Goal: Information Seeking & Learning: Learn about a topic

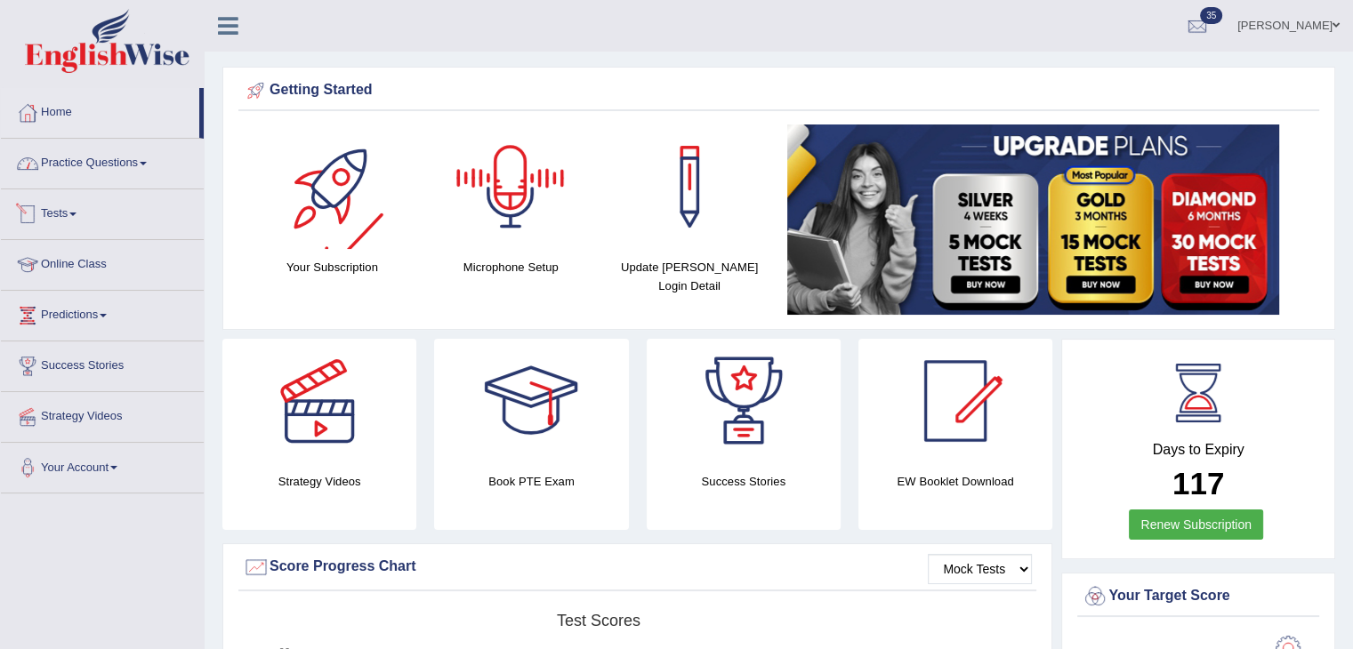
drag, startPoint x: 123, startPoint y: 169, endPoint x: 149, endPoint y: 243, distance: 78.5
click at [123, 169] on link "Practice Questions" at bounding box center [102, 161] width 203 height 44
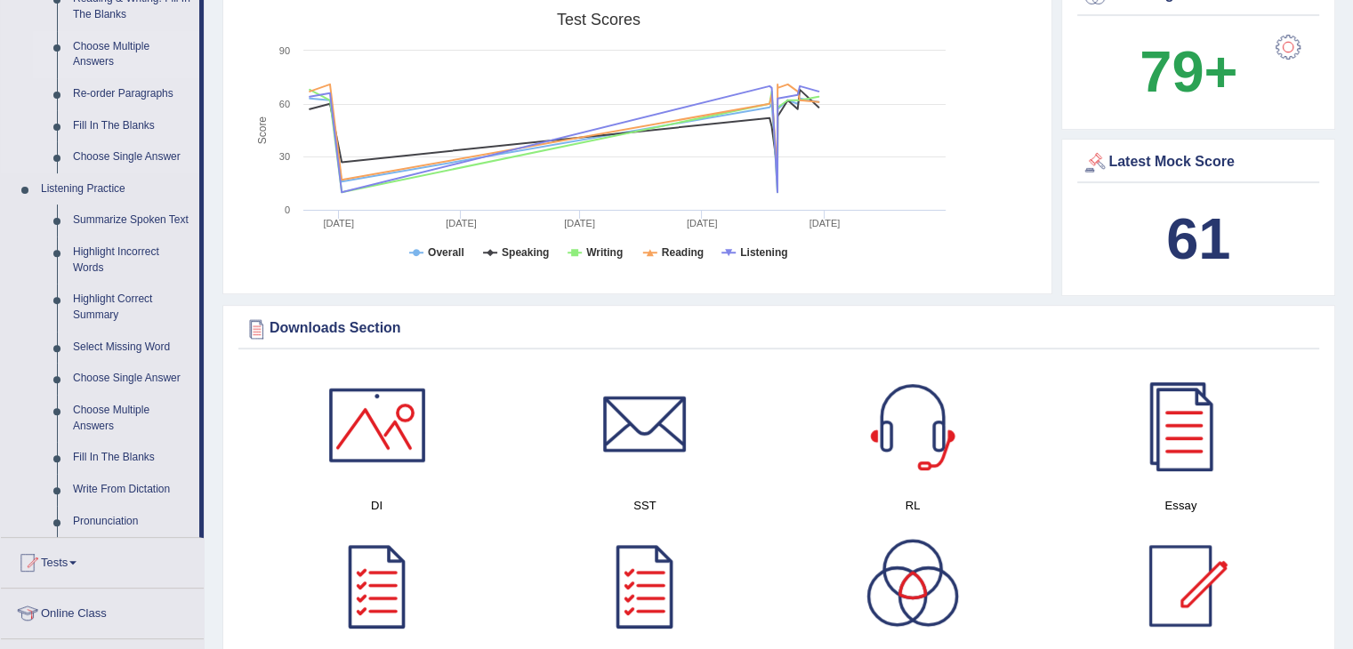
scroll to position [623, 0]
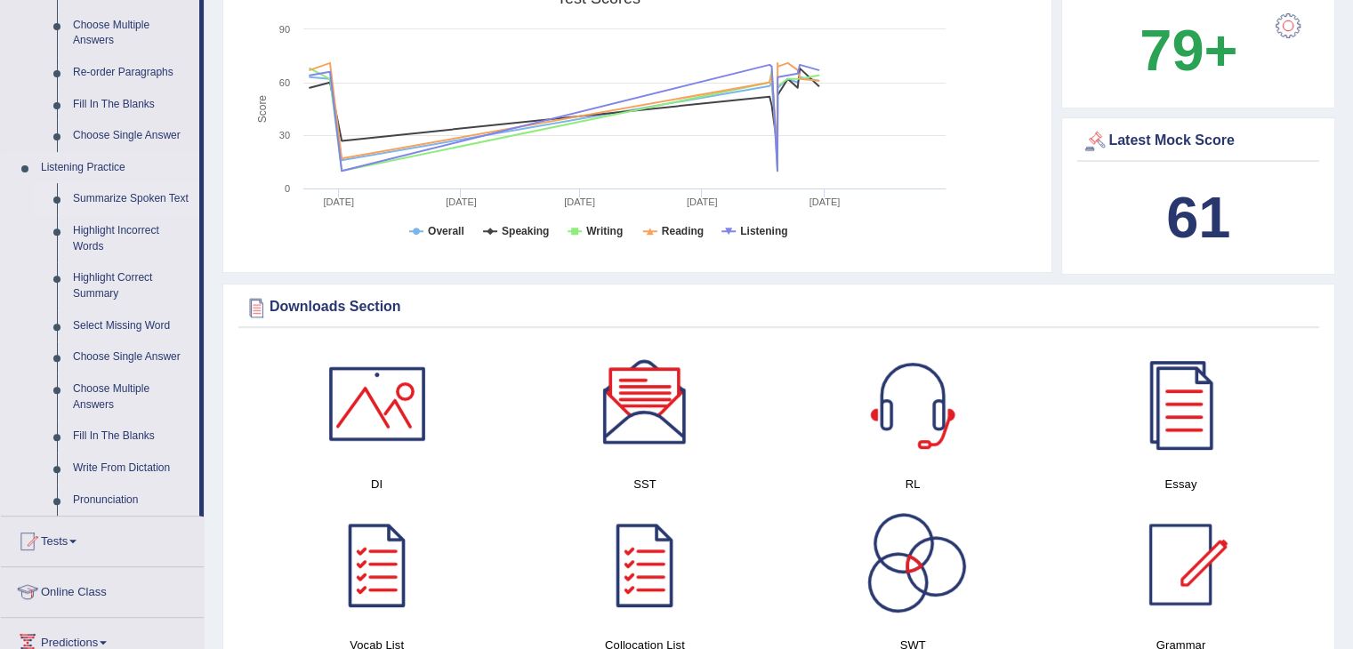
click at [125, 201] on link "Summarize Spoken Text" at bounding box center [132, 199] width 134 height 32
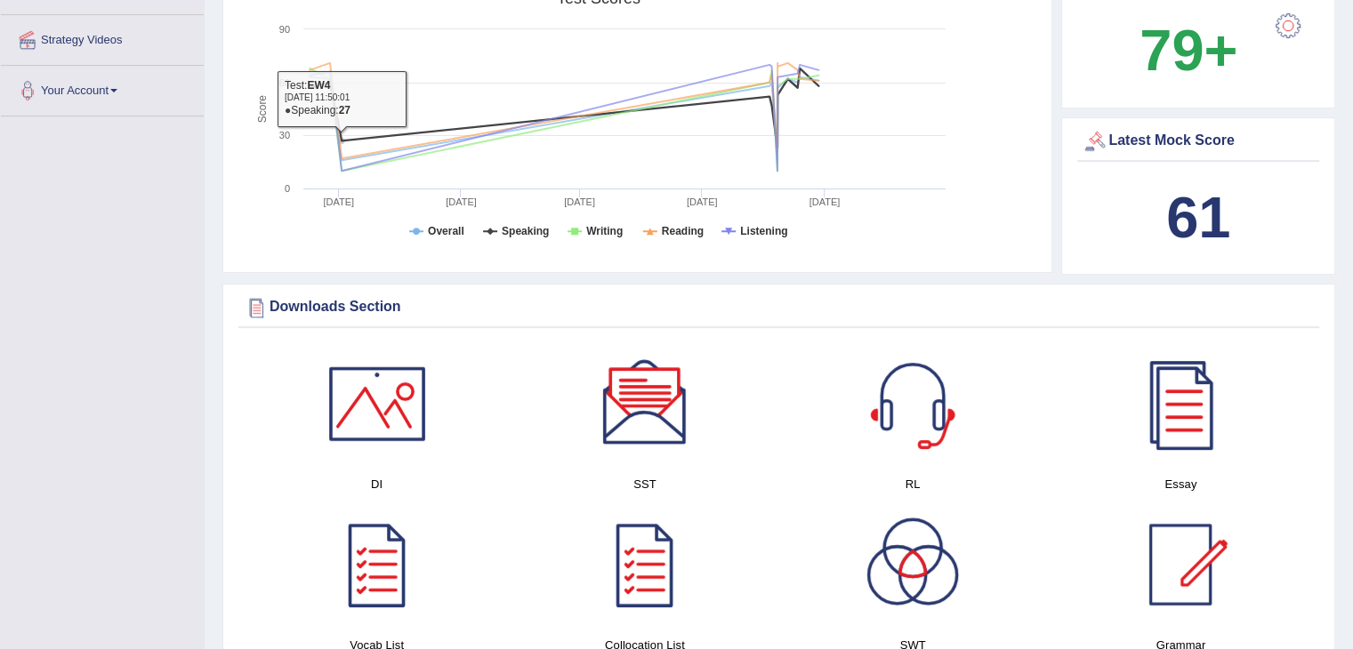
scroll to position [676, 0]
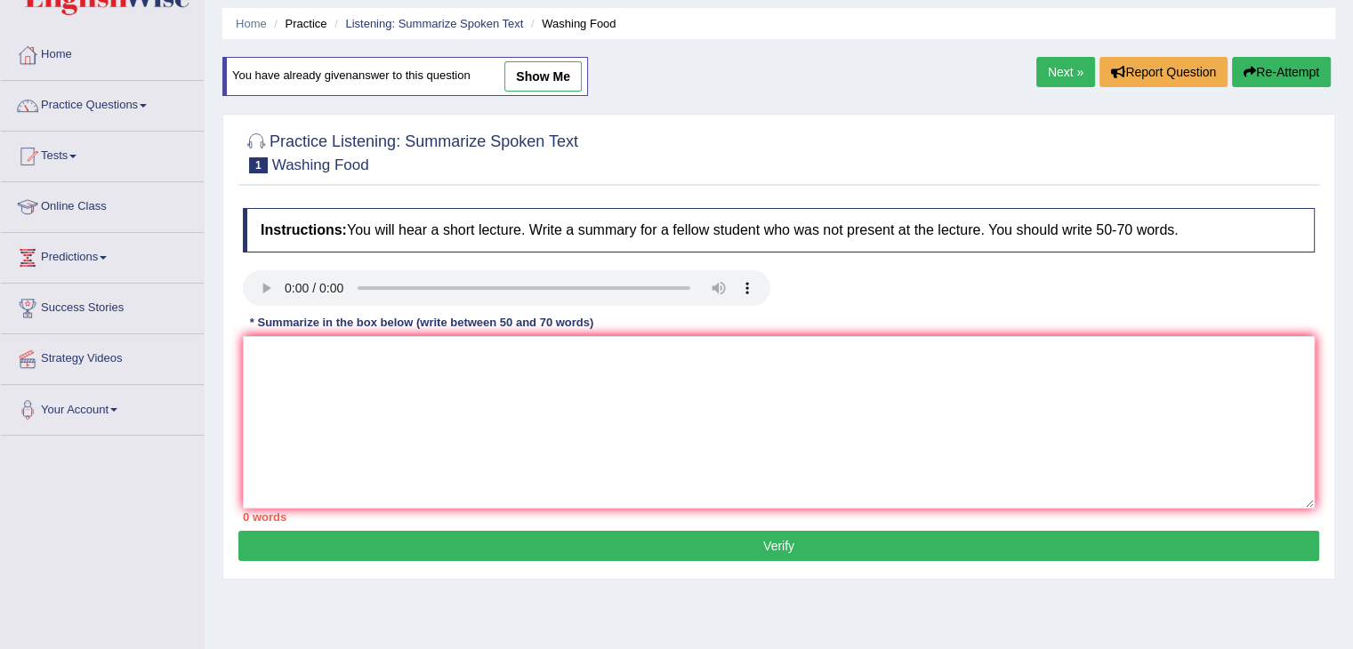
scroll to position [89, 0]
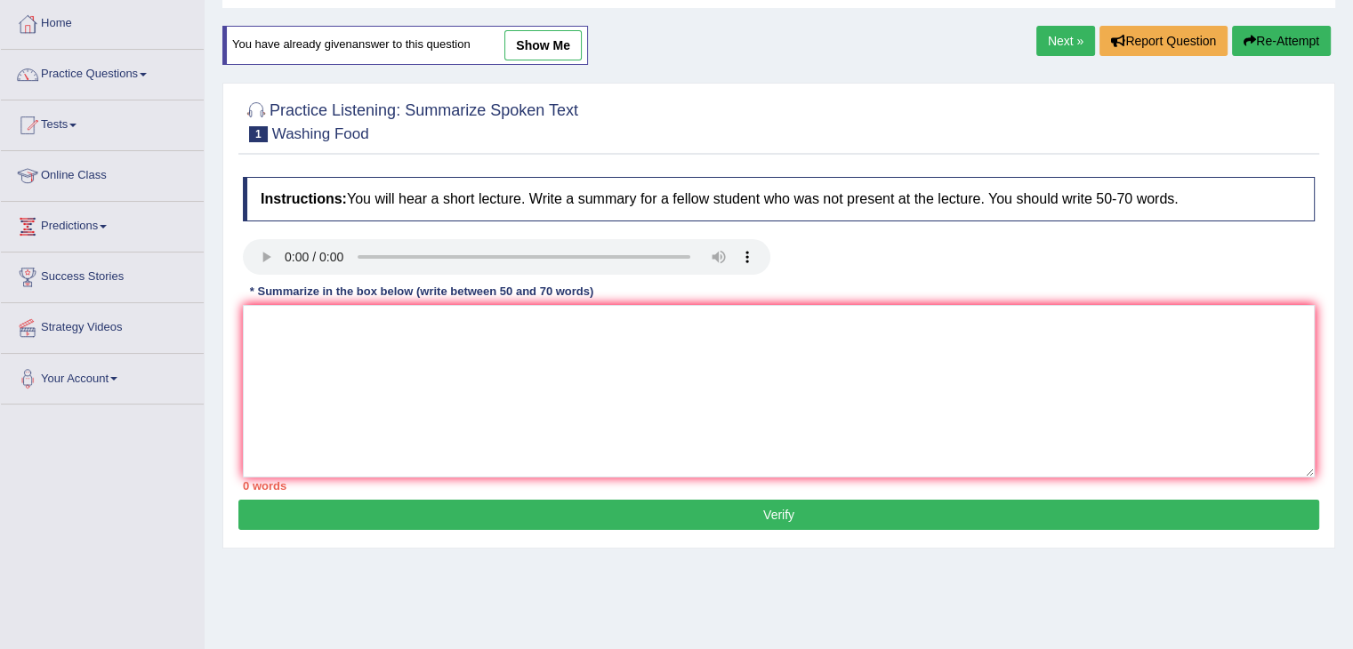
click at [925, 212] on h4 "Instructions: You will hear a short lecture. Write a summary for a fellow stude…" at bounding box center [779, 199] width 1072 height 44
paste textarea "The speaker provided a comprehensive overview of [main topic], highlighting sev…"
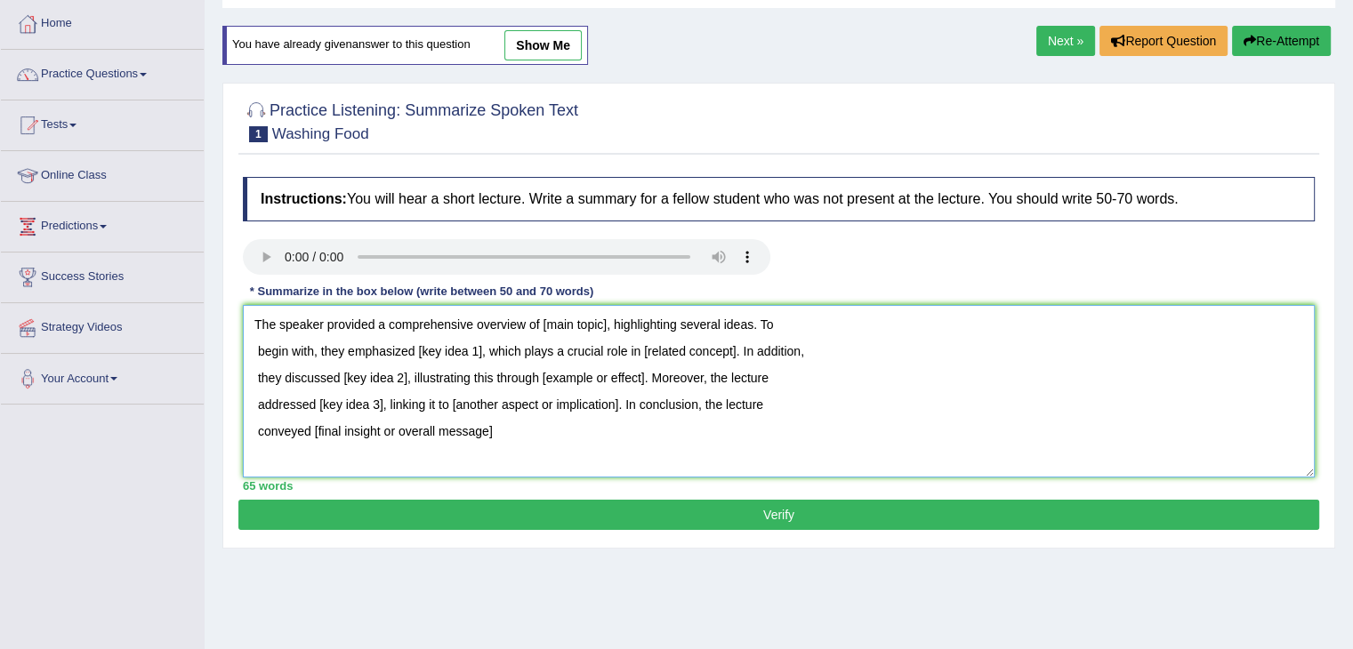
click at [245, 424] on textarea "The speaker provided a comprehensive overview of [main topic], highlighting sev…" at bounding box center [779, 391] width 1072 height 173
drag, startPoint x: 228, startPoint y: 394, endPoint x: 236, endPoint y: 403, distance: 12.0
click at [228, 395] on div "Practice Listening: Summarize Spoken Text 1 Washing Food Instructions: You will…" at bounding box center [778, 316] width 1113 height 466
click at [245, 402] on textarea "The speaker provided a comprehensive overview of [main topic], highlighting sev…" at bounding box center [779, 391] width 1072 height 173
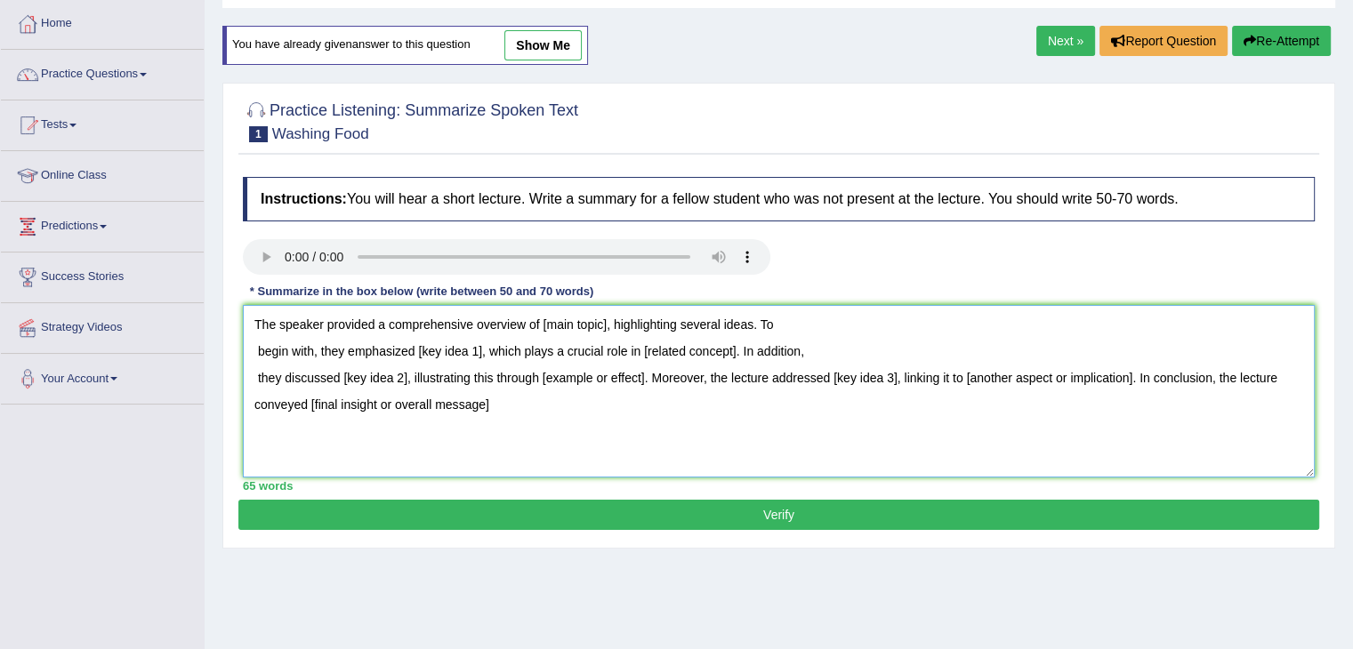
click at [249, 374] on textarea "The speaker provided a comprehensive overview of [main topic], highlighting sev…" at bounding box center [779, 391] width 1072 height 173
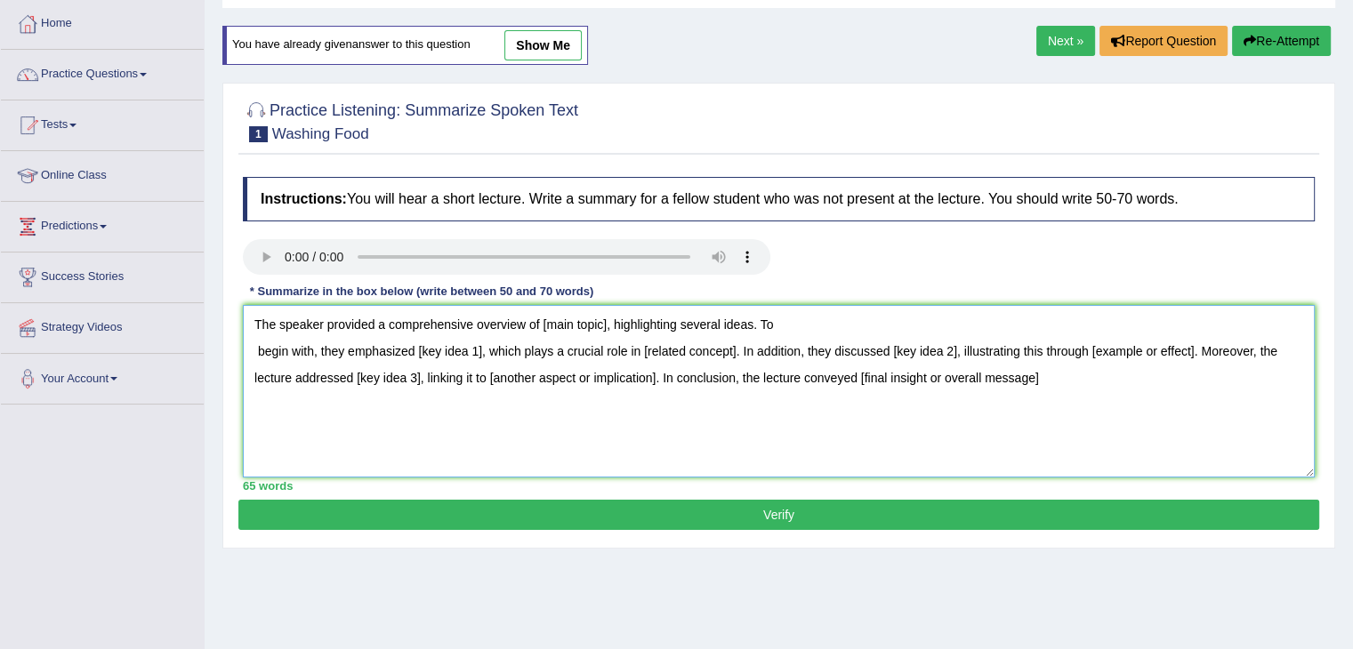
click at [245, 346] on textarea "The speaker provided a comprehensive overview of [main topic], highlighting sev…" at bounding box center [779, 391] width 1072 height 173
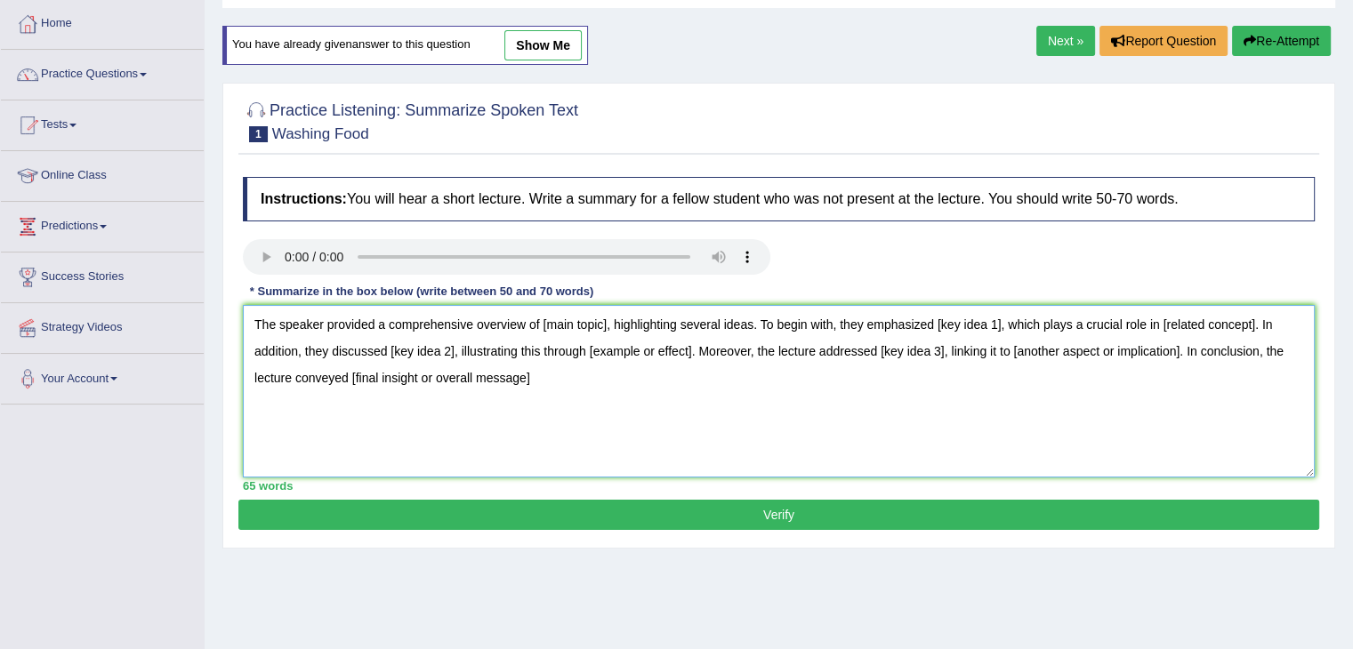
click at [246, 322] on textarea "The speaker provided a comprehensive overview of [main topic], highlighting sev…" at bounding box center [779, 391] width 1072 height 173
click at [548, 402] on textarea "The speaker provided a comprehensive overview of [main topic], highlighting sev…" at bounding box center [779, 391] width 1072 height 173
drag, startPoint x: 251, startPoint y: 317, endPoint x: 682, endPoint y: 425, distance: 444.8
click at [683, 425] on textarea "The speaker provided a comprehensive overview of [main topic], highlighting sev…" at bounding box center [779, 391] width 1072 height 173
click at [519, 366] on textarea "The speaker provided a comprehensive overview of [main topic], highlighting sev…" at bounding box center [779, 391] width 1072 height 173
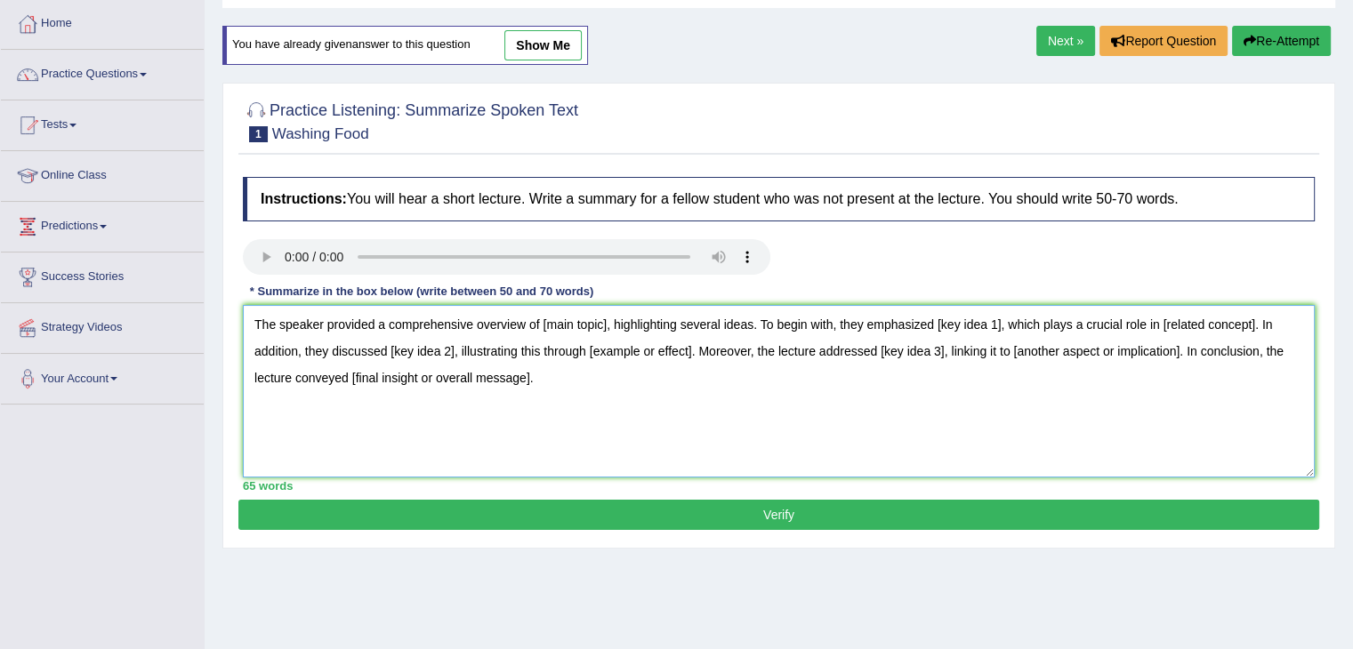
click at [593, 439] on textarea "The speaker provided a comprehensive overview of [main topic], highlighting sev…" at bounding box center [779, 391] width 1072 height 173
click at [569, 373] on textarea "The speaker provided a comprehensive overview of [main topic], highlighting sev…" at bounding box center [779, 391] width 1072 height 173
drag, startPoint x: 605, startPoint y: 321, endPoint x: 542, endPoint y: 317, distance: 63.2
click at [542, 317] on textarea "The speaker provided a comprehensive overview of [main topic], highlighting sev…" at bounding box center [779, 391] width 1072 height 173
drag, startPoint x: 750, startPoint y: 322, endPoint x: 608, endPoint y: 307, distance: 142.2
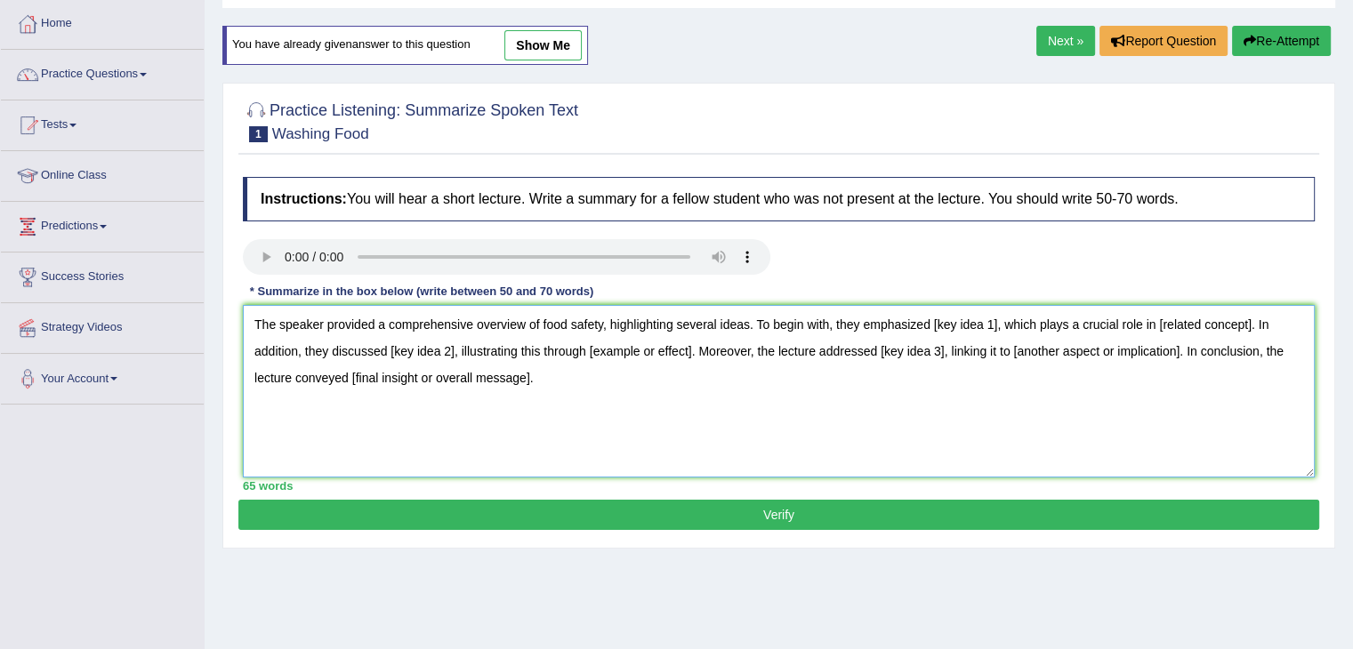
click at [608, 307] on textarea "The speaker provided a comprehensive overview of food safety, highlighting seve…" at bounding box center [779, 391] width 1072 height 173
drag, startPoint x: 850, startPoint y: 323, endPoint x: 787, endPoint y: 314, distance: 63.8
click at [787, 314] on textarea "The speaker provided a comprehensive overview of food safety. To begin with, th…" at bounding box center [779, 391] width 1072 height 173
drag, startPoint x: 1217, startPoint y: 317, endPoint x: 299, endPoint y: 346, distance: 919.1
click at [299, 346] on textarea "The speaker provided a comprehensive overview of food safety. To begin with, th…" at bounding box center [779, 391] width 1072 height 173
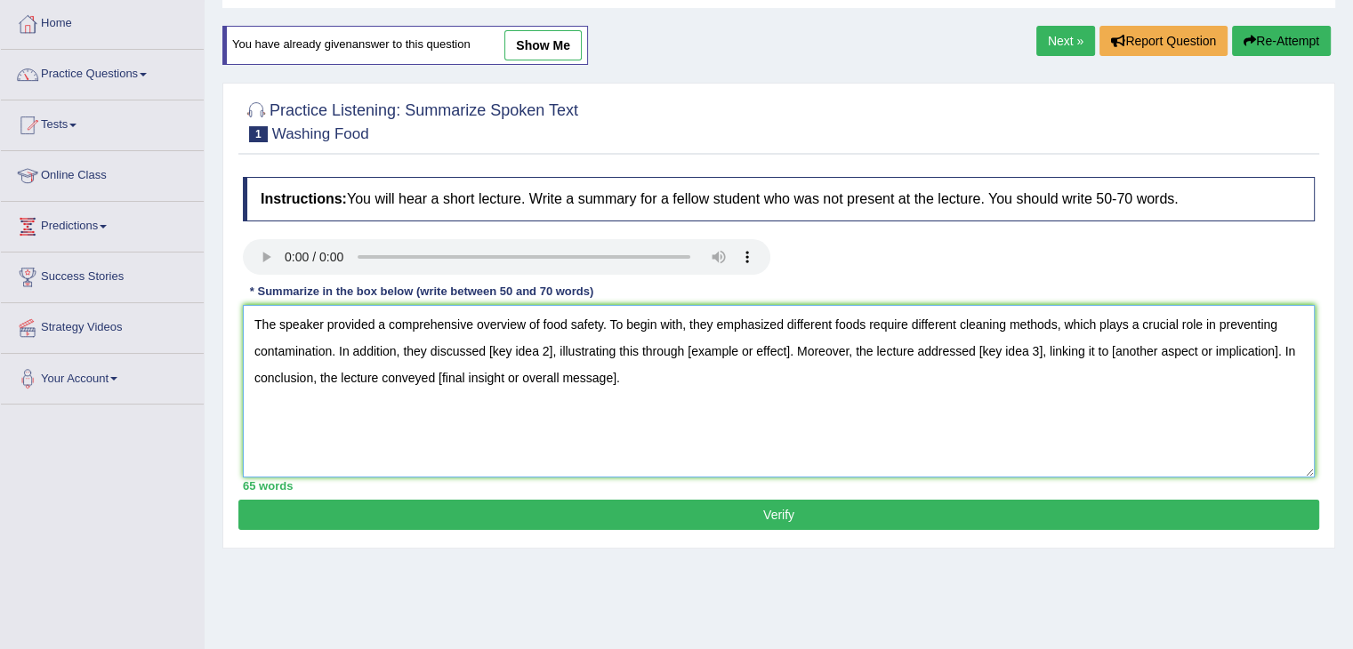
drag, startPoint x: 488, startPoint y: 349, endPoint x: 555, endPoint y: 350, distance: 66.7
click at [555, 350] on textarea "The speaker provided a comprehensive overview of food safety. To begin with, th…" at bounding box center [779, 391] width 1072 height 173
drag, startPoint x: 988, startPoint y: 345, endPoint x: 884, endPoint y: 341, distance: 104.1
click at [884, 341] on textarea "The speaker provided a comprehensive overview of food safety. To begin with, th…" at bounding box center [779, 391] width 1072 height 173
drag, startPoint x: 1241, startPoint y: 350, endPoint x: 1178, endPoint y: 349, distance: 63.2
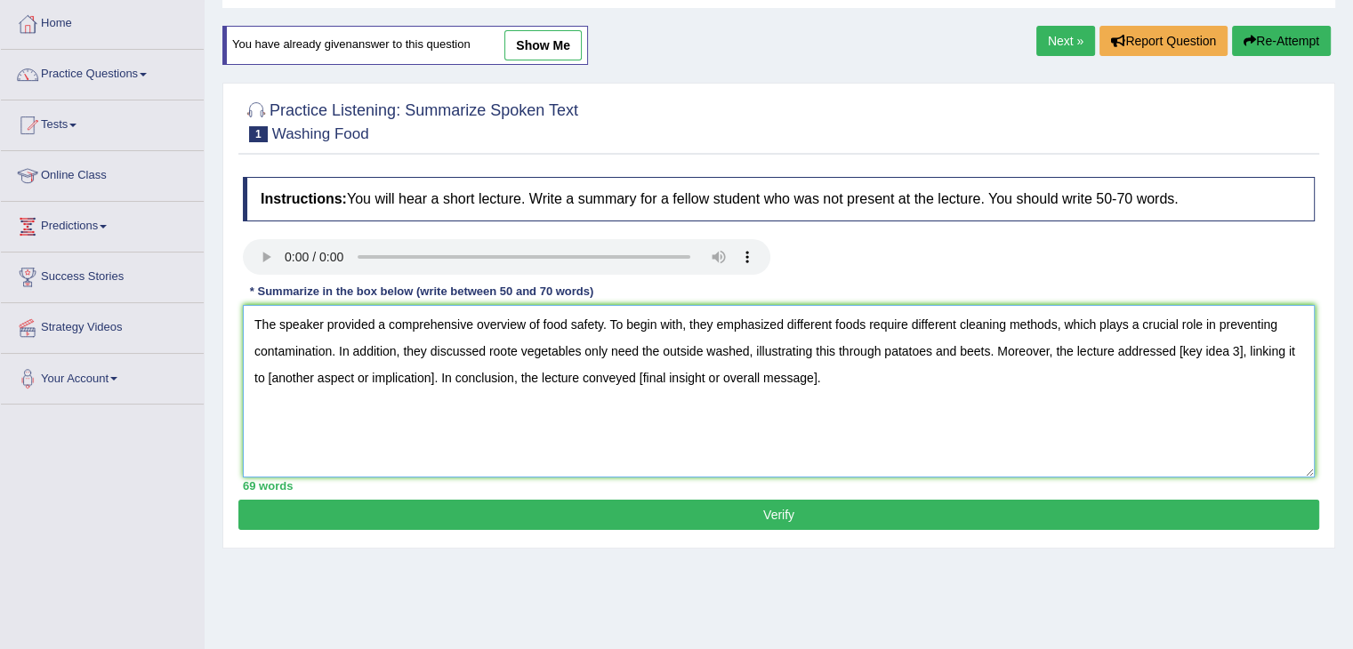
click at [1178, 349] on textarea "The speaker provided a comprehensive overview of food safety. To begin with, th…" at bounding box center [779, 391] width 1072 height 173
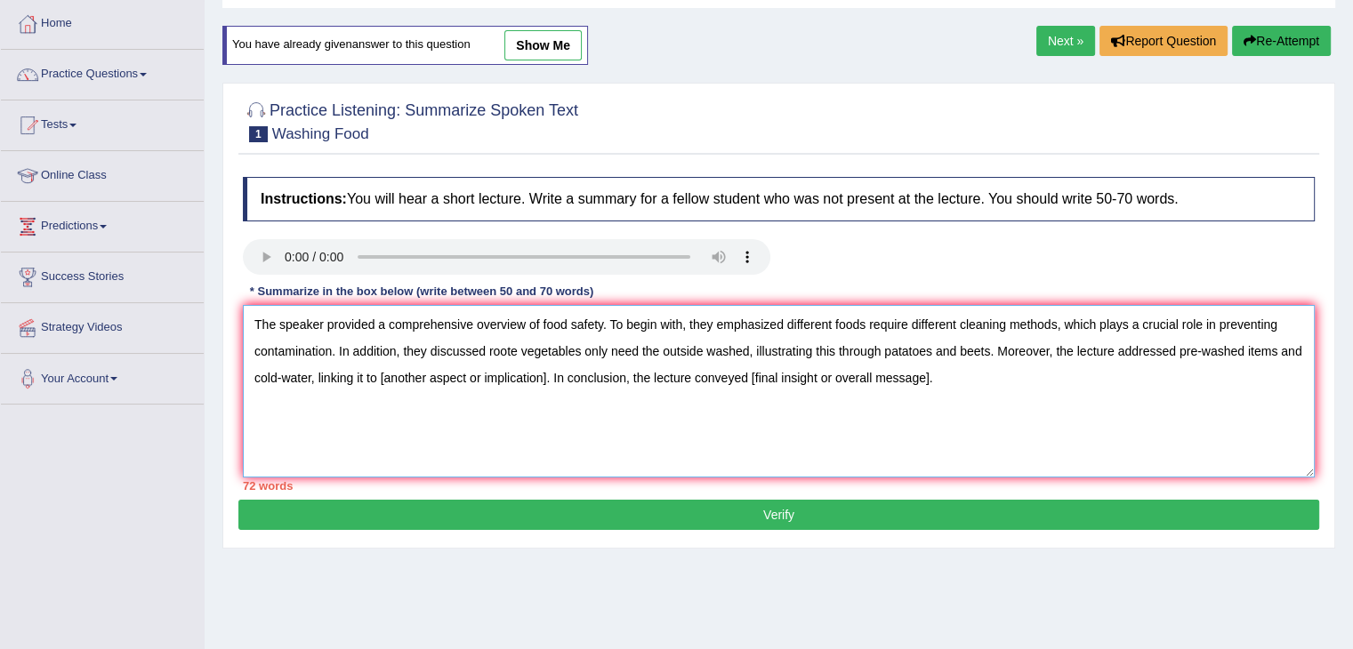
drag, startPoint x: 545, startPoint y: 374, endPoint x: 313, endPoint y: 367, distance: 232.2
click at [313, 367] on textarea "The speaker provided a comprehensive overview of food safety. To begin with, th…" at bounding box center [779, 391] width 1072 height 173
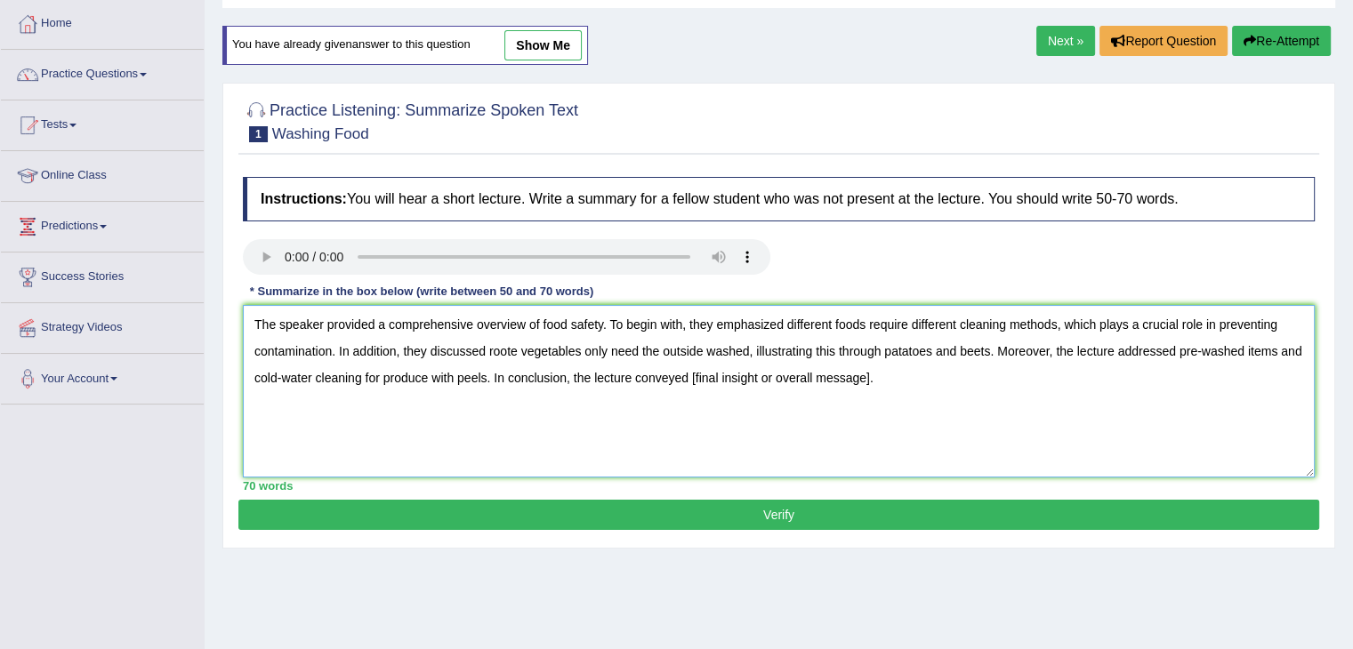
drag, startPoint x: 689, startPoint y: 375, endPoint x: 918, endPoint y: 394, distance: 229.3
click at [918, 394] on textarea "The speaker provided a comprehensive overview of food safety. To begin with, th…" at bounding box center [779, 391] width 1072 height 173
drag, startPoint x: 693, startPoint y: 378, endPoint x: 718, endPoint y: 469, distance: 94.1
click at [718, 469] on textarea "The speaker provided a comprehensive overview of food safety. To begin with, th…" at bounding box center [779, 391] width 1072 height 173
click at [686, 389] on textarea "The speaker provided a comprehensive overview of food safety. To begin with, th…" at bounding box center [779, 391] width 1072 height 173
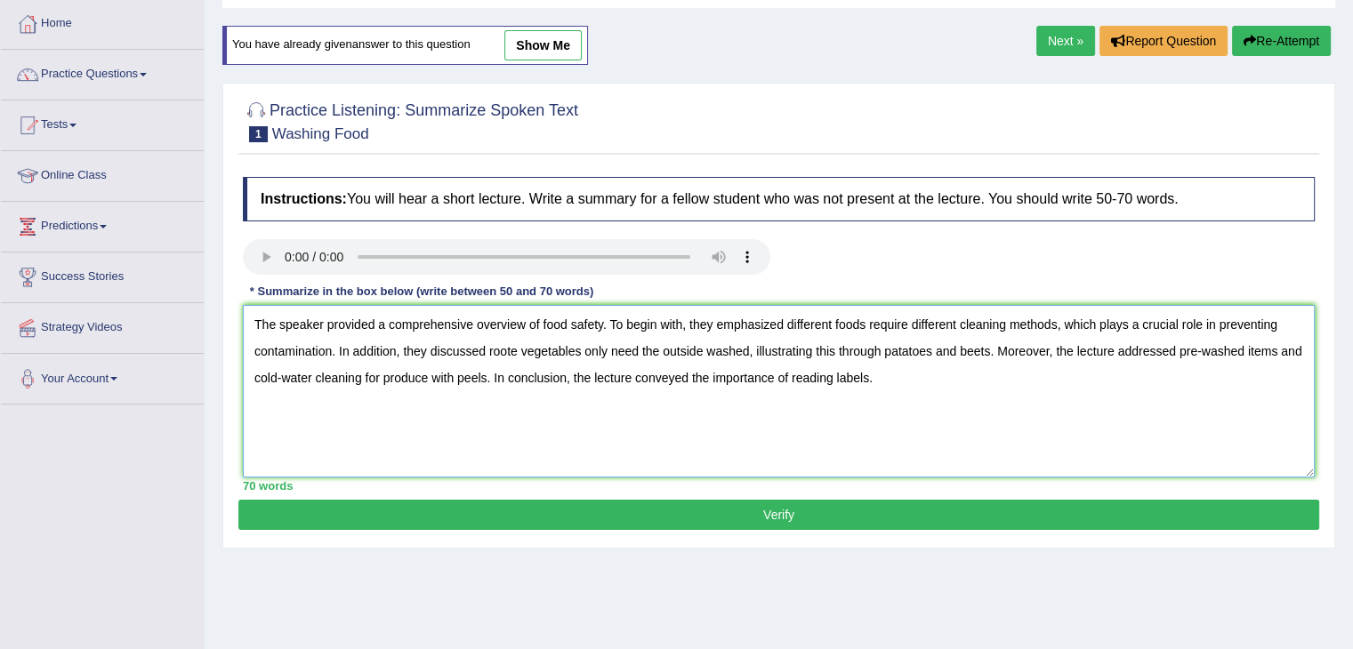
type textarea "The speaker provided a comprehensive overview of food safety. To begin with, th…"
click at [612, 520] on button "Verify" at bounding box center [778, 515] width 1081 height 30
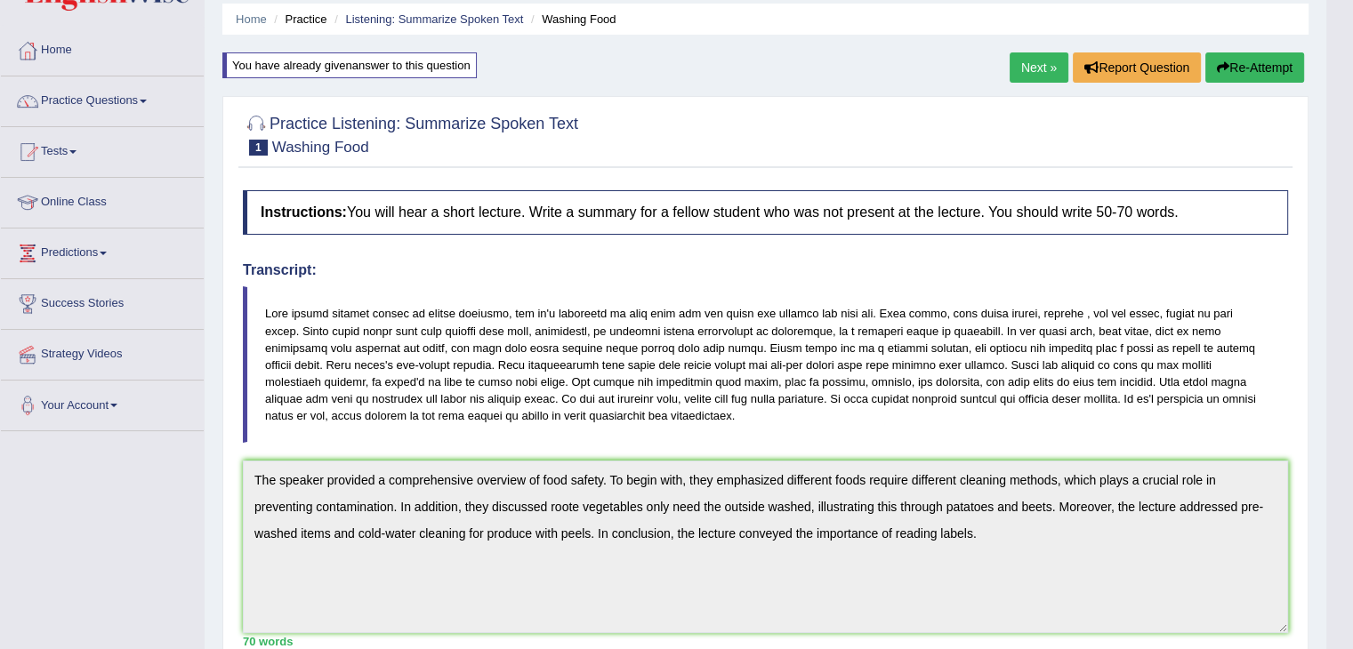
scroll to position [0, 0]
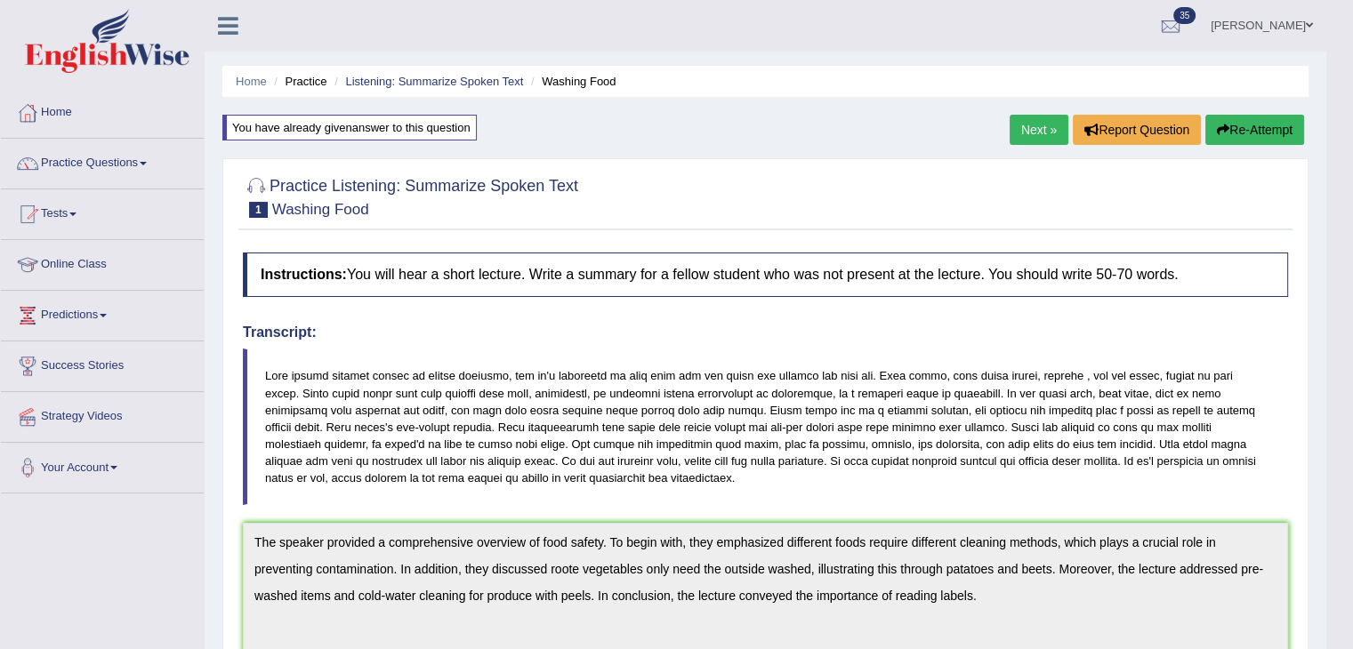
click at [1238, 135] on button "Re-Attempt" at bounding box center [1254, 130] width 99 height 30
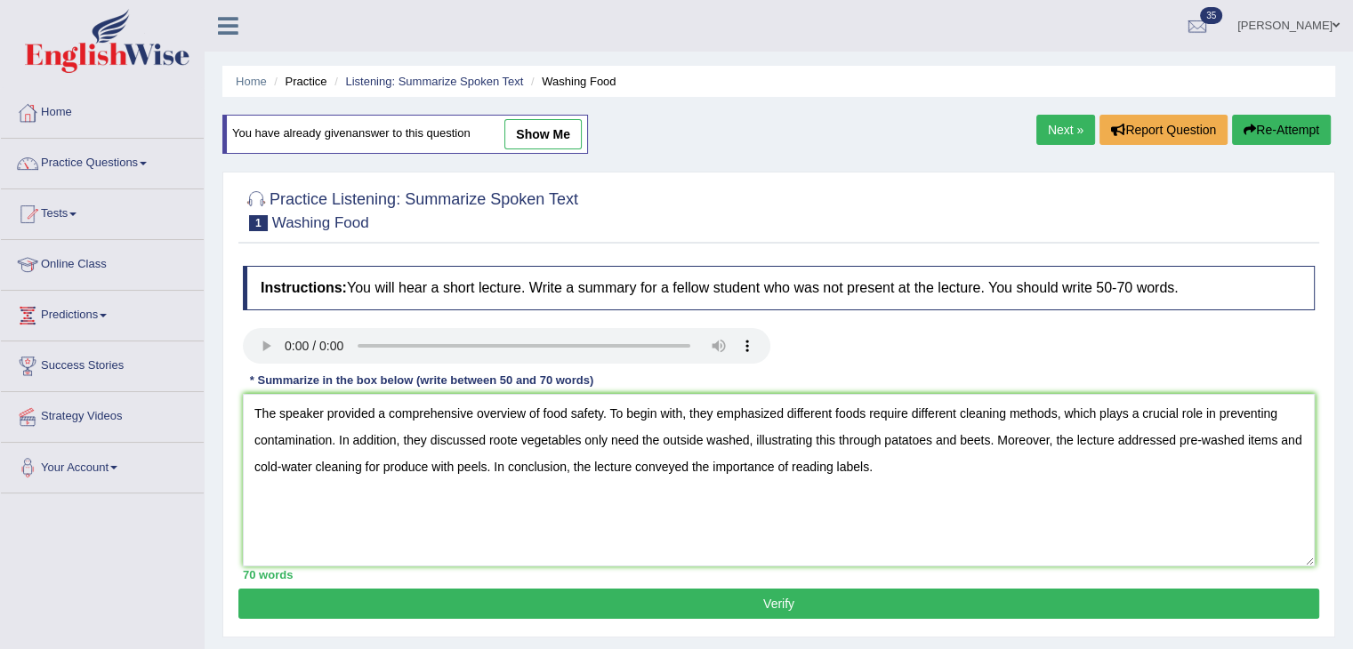
drag, startPoint x: 881, startPoint y: 431, endPoint x: 924, endPoint y: 514, distance: 93.1
click at [924, 514] on textarea "The speaker provided a comprehensive overview of food safety. To begin with, th…" at bounding box center [779, 480] width 1072 height 173
click at [918, 507] on textarea "The speaker provided a comprehensive overview of food safety. To begin with, th…" at bounding box center [779, 480] width 1072 height 173
drag, startPoint x: 886, startPoint y: 435, endPoint x: 902, endPoint y: 493, distance: 60.0
click at [902, 493] on textarea "The speaker provided a comprehensive overview of food safety. To begin with, th…" at bounding box center [779, 480] width 1072 height 173
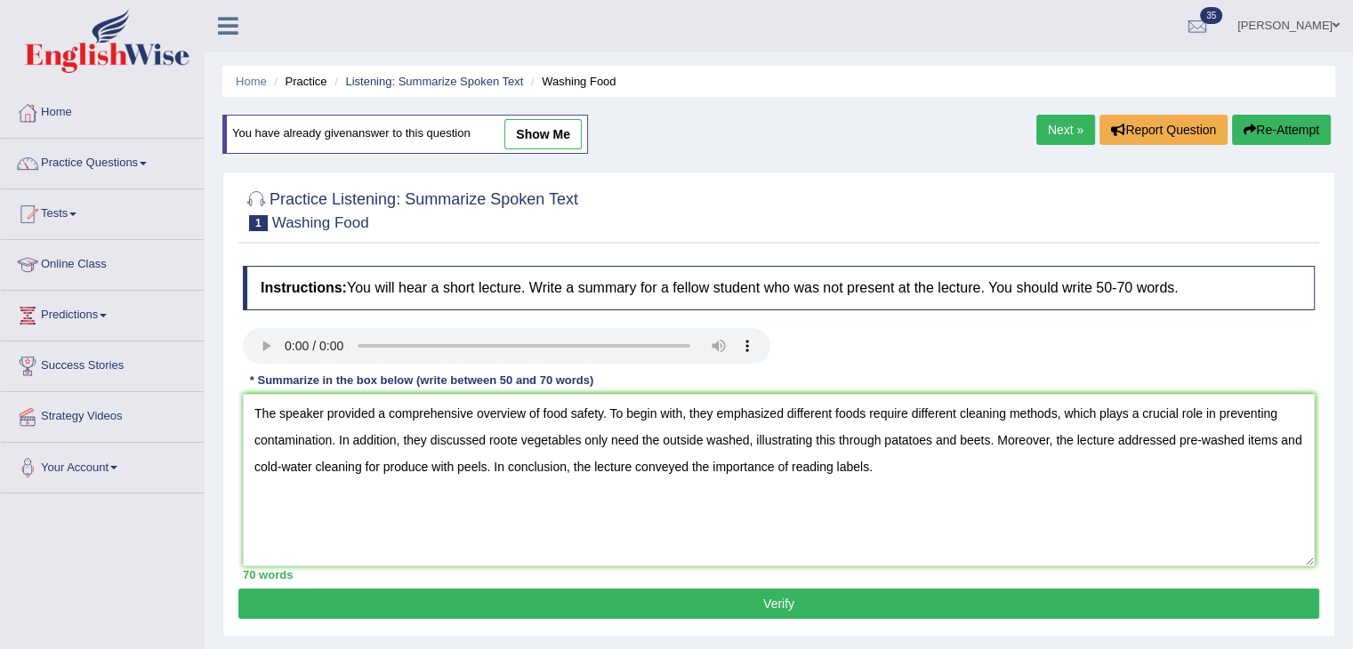
click at [902, 493] on textarea "The speaker provided a comprehensive overview of food safety. To begin with, th…" at bounding box center [779, 480] width 1072 height 173
click at [878, 426] on textarea "The speaker provided a comprehensive overview of food safety. To begin with, th…" at bounding box center [779, 480] width 1072 height 173
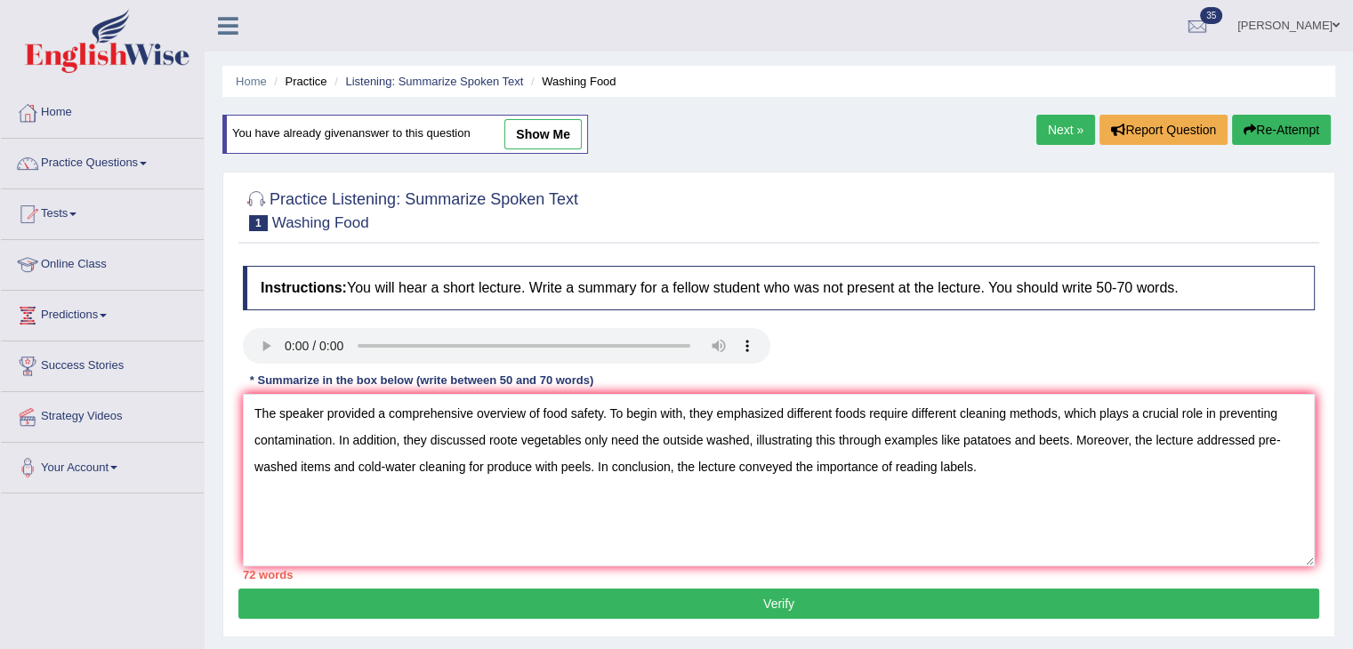
click at [981, 471] on textarea "The speaker provided a comprehensive overview of food safety. To begin with, th…" at bounding box center [779, 480] width 1072 height 173
drag, startPoint x: 1034, startPoint y: 467, endPoint x: 1017, endPoint y: 513, distance: 49.2
click at [1034, 467] on textarea "The speaker provided a comprehensive overview of food safety. To begin with, th…" at bounding box center [779, 480] width 1072 height 173
click at [514, 431] on textarea "The speaker provided a comprehensive overview of food safety. To begin with, th…" at bounding box center [779, 480] width 1072 height 173
drag, startPoint x: 526, startPoint y: 410, endPoint x: 328, endPoint y: 410, distance: 197.4
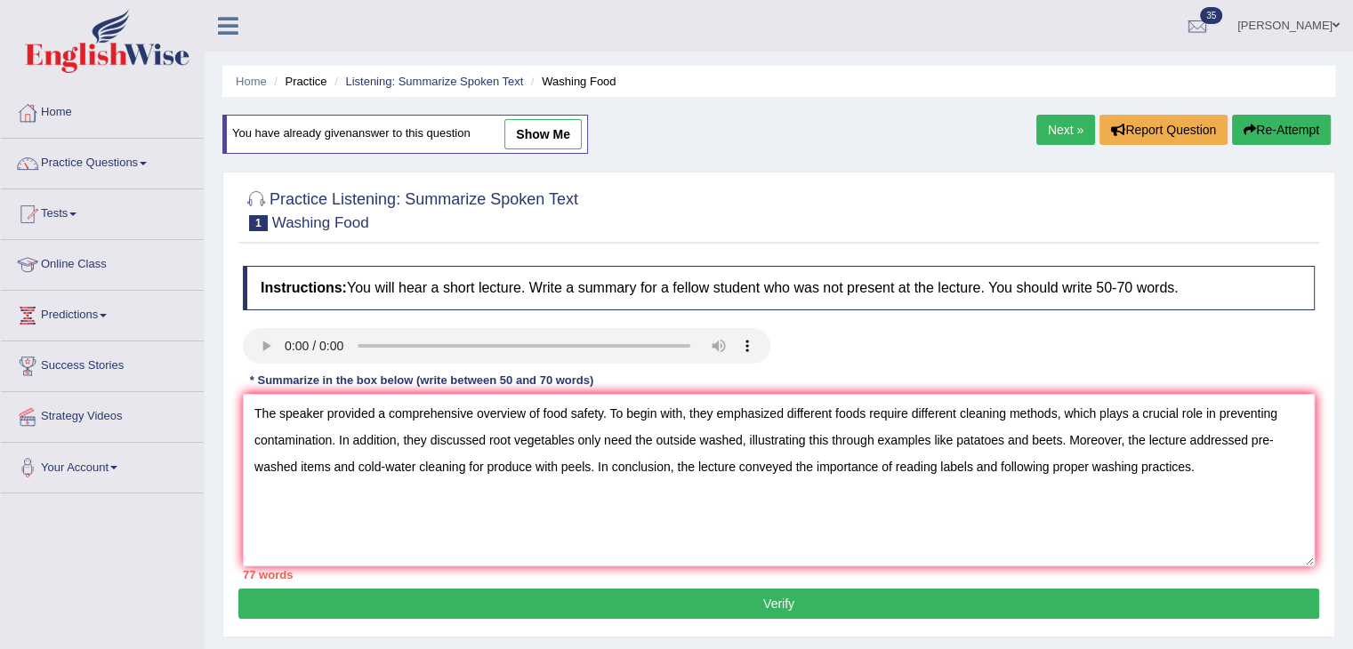
click at [328, 410] on textarea "The speaker provided a comprehensive overview of food safety. To begin with, th…" at bounding box center [779, 480] width 1072 height 173
click at [445, 474] on textarea "The speaker provided a comprehensive overview of food safety. To begin with, th…" at bounding box center [779, 480] width 1072 height 173
drag, startPoint x: 526, startPoint y: 411, endPoint x: 326, endPoint y: 414, distance: 200.1
click at [326, 414] on textarea "The speaker provided a comprehensive overview of food safety. To begin with, th…" at bounding box center [779, 480] width 1072 height 173
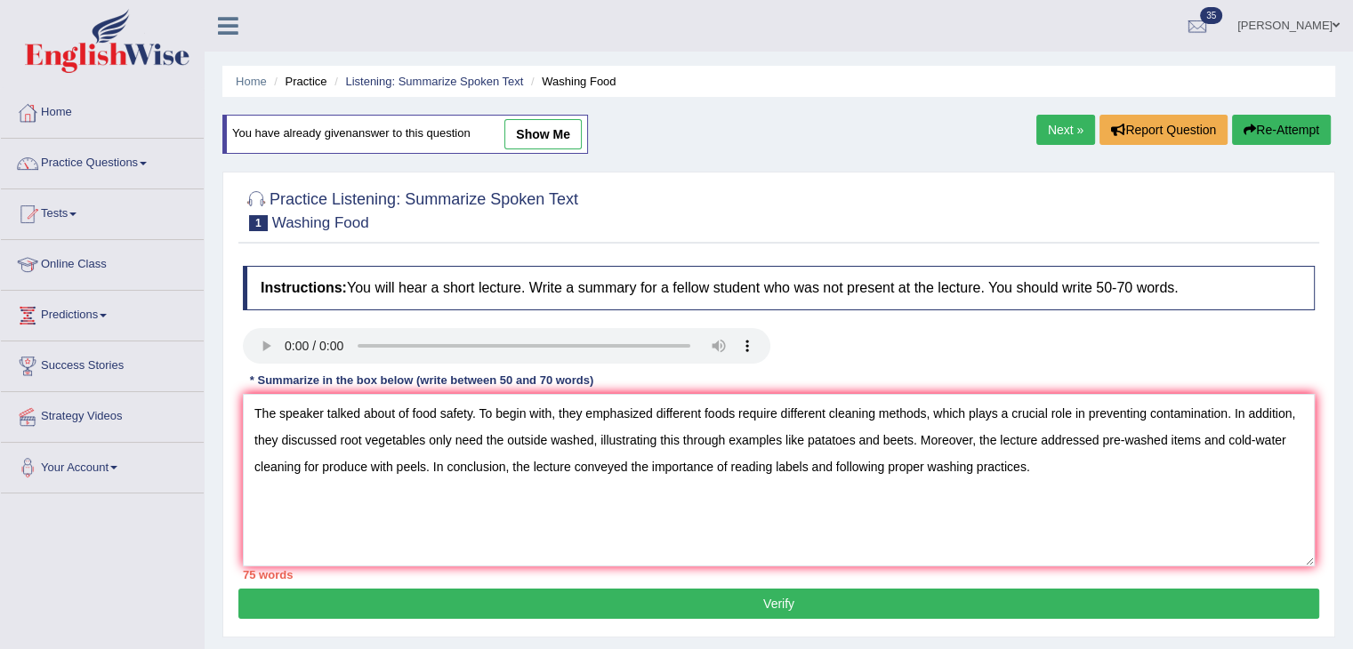
click at [406, 406] on textarea "The speaker talked about of food safety. To begin with, they emphasized differe…" at bounding box center [779, 480] width 1072 height 173
drag, startPoint x: 725, startPoint y: 438, endPoint x: 599, endPoint y: 432, distance: 125.5
click at [599, 432] on textarea "The speaker talked about food safety. To begin with, they emphasized different …" at bounding box center [779, 480] width 1072 height 173
click at [693, 441] on textarea "The speaker talked about food safety. To begin with, they emphasized different …" at bounding box center [779, 480] width 1072 height 173
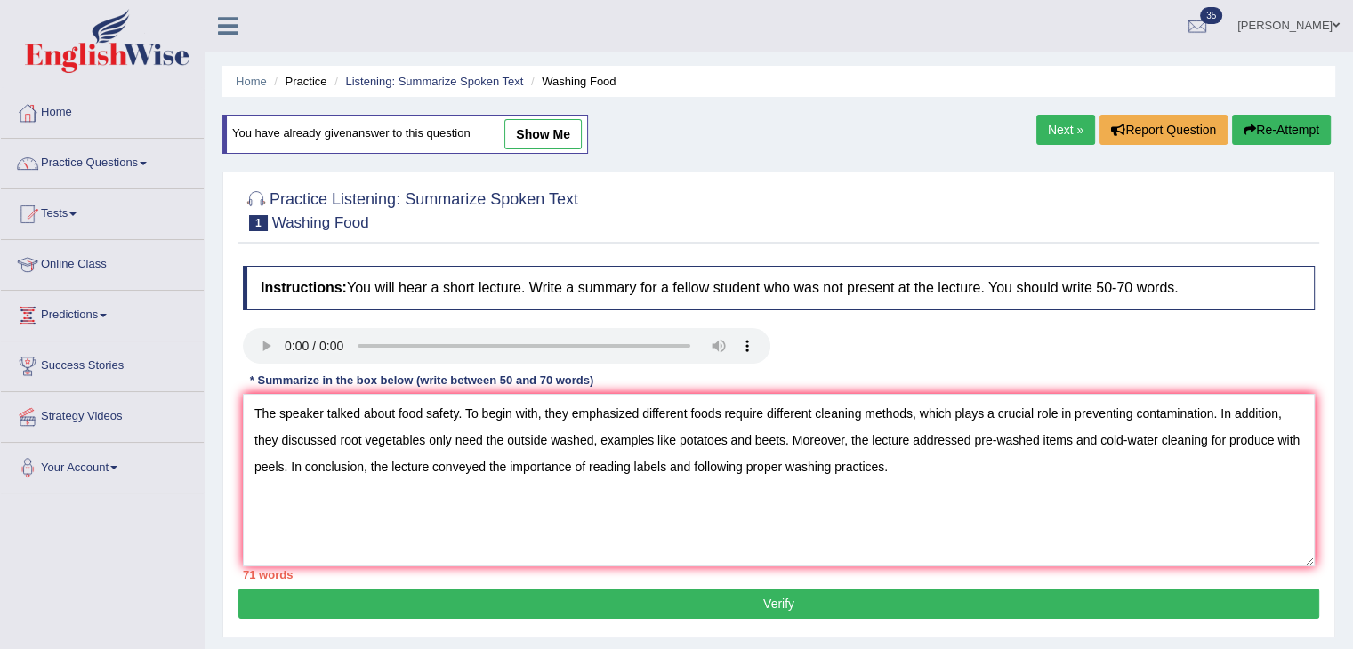
click at [494, 465] on textarea "The speaker talked about food safety. To begin with, they emphasized different …" at bounding box center [779, 480] width 1072 height 173
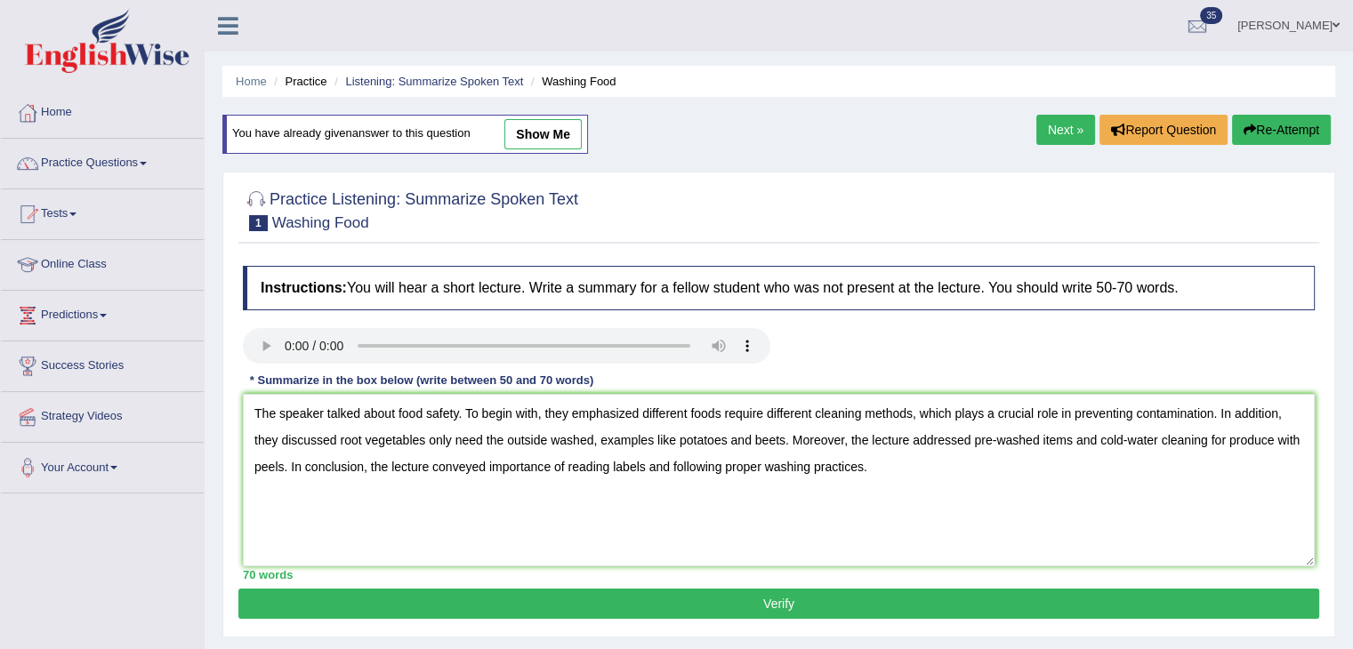
type textarea "The speaker talked about food safety. To begin with, they emphasized different …"
click at [634, 607] on button "Verify" at bounding box center [778, 604] width 1081 height 30
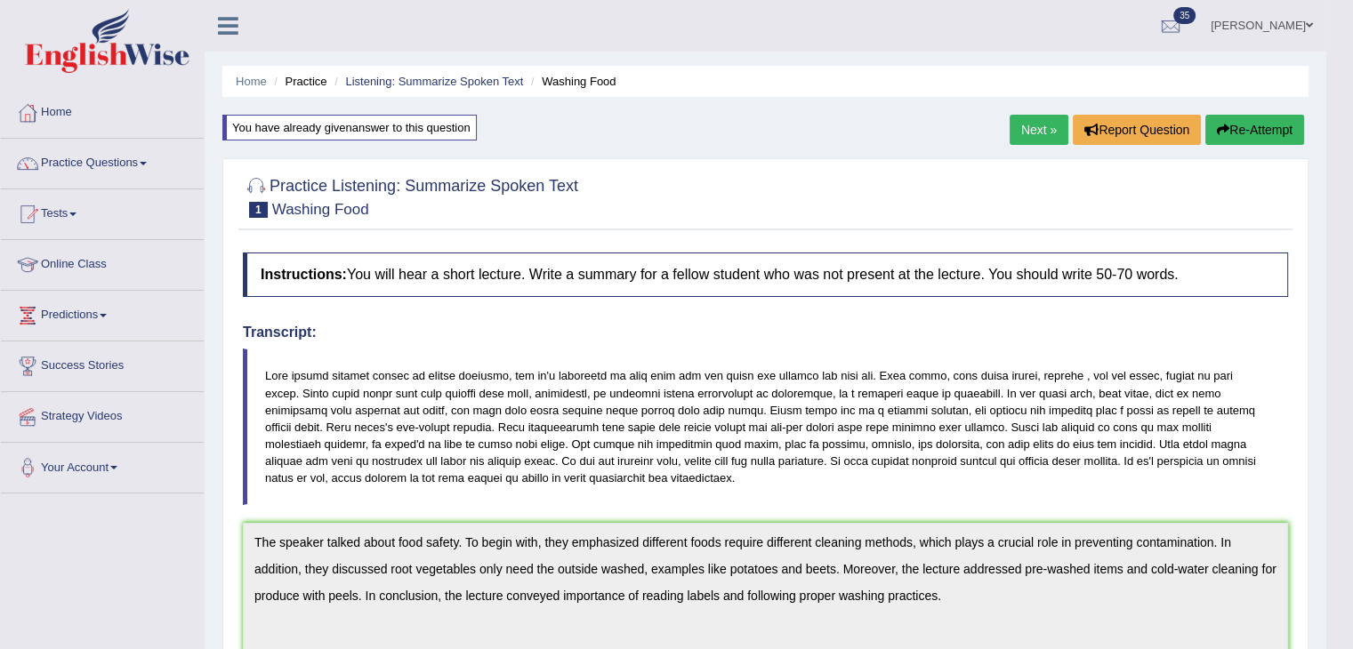
click at [1250, 138] on button "Re-Attempt" at bounding box center [1254, 130] width 99 height 30
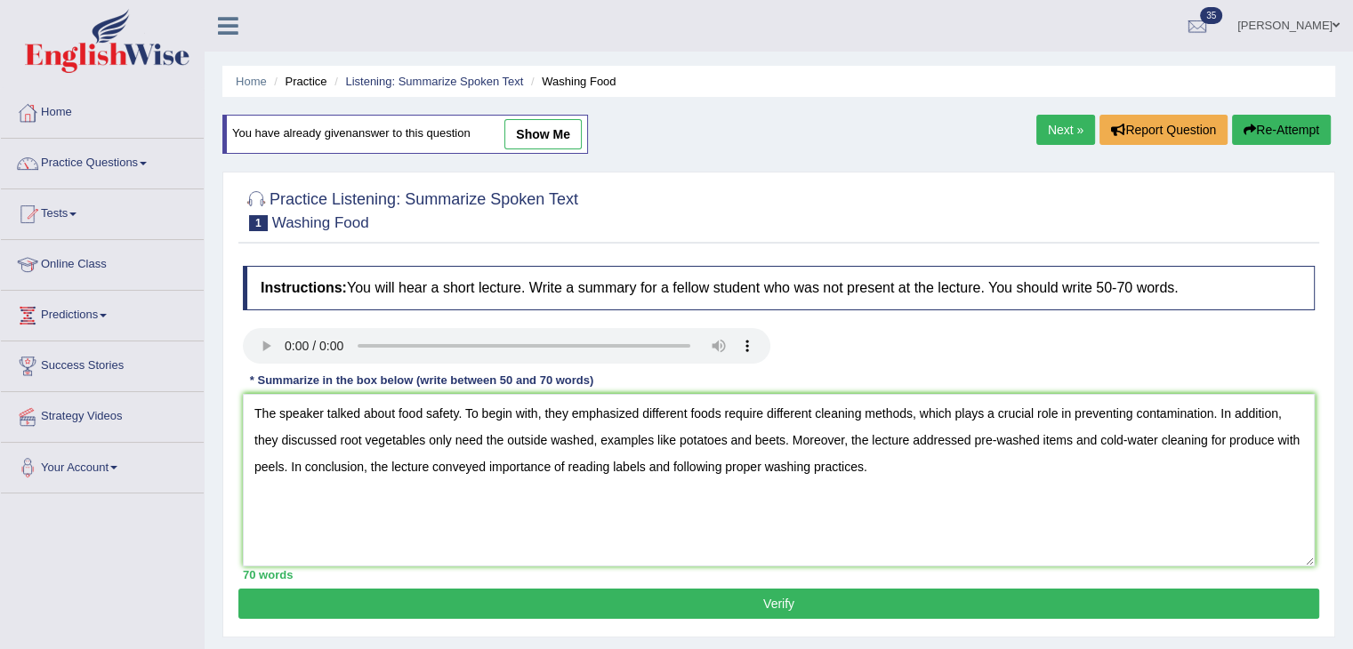
drag, startPoint x: 359, startPoint y: 410, endPoint x: 327, endPoint y: 406, distance: 32.2
click at [327, 406] on textarea "The speaker talked about food safety. To begin with, they emphasized different …" at bounding box center [779, 480] width 1072 height 173
click at [502, 534] on textarea "The speaker talked about food safety. To begin with, they emphasized different …" at bounding box center [779, 480] width 1072 height 173
click at [489, 459] on textarea "The speaker talked about food safety. To begin with, they emphasized different …" at bounding box center [779, 480] width 1072 height 173
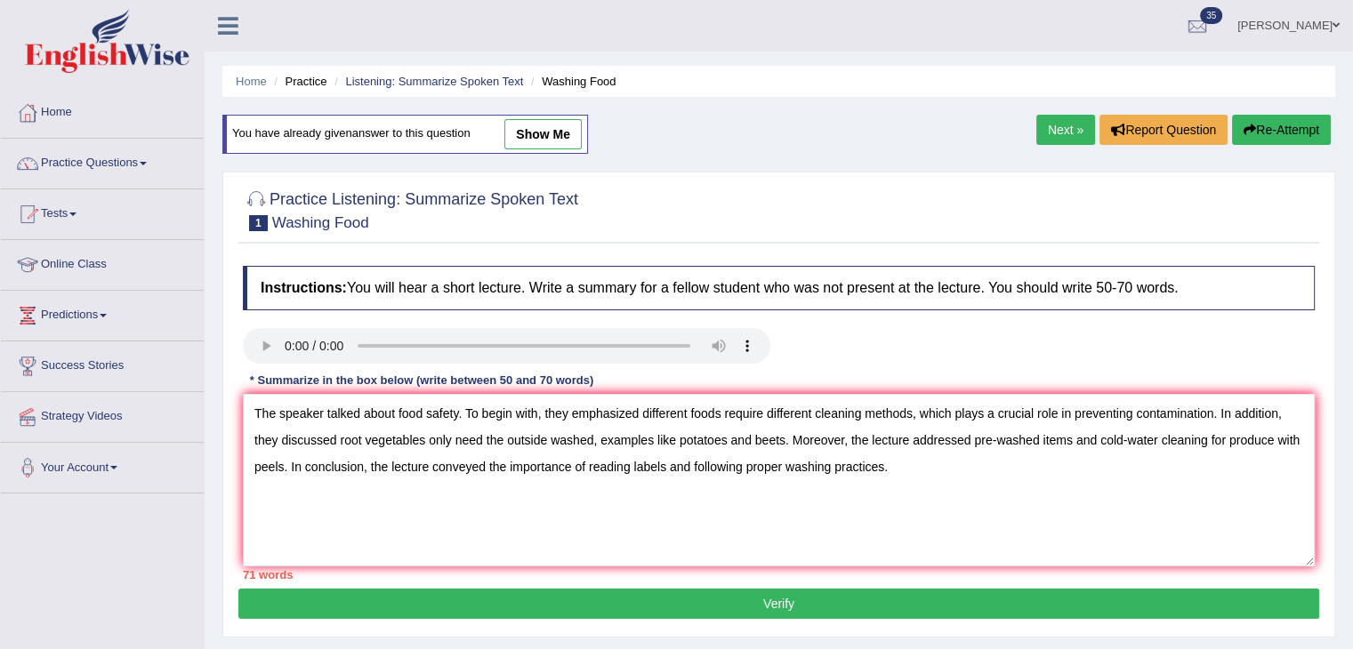
drag, startPoint x: 394, startPoint y: 409, endPoint x: 325, endPoint y: 405, distance: 68.6
click at [325, 405] on textarea "The speaker talked about food safety. To begin with, they emphasized different …" at bounding box center [779, 480] width 1072 height 173
type textarea "The speaker provided a compehensive overview of food safety. To begin with, the…"
click at [452, 613] on button "Verify" at bounding box center [778, 604] width 1081 height 30
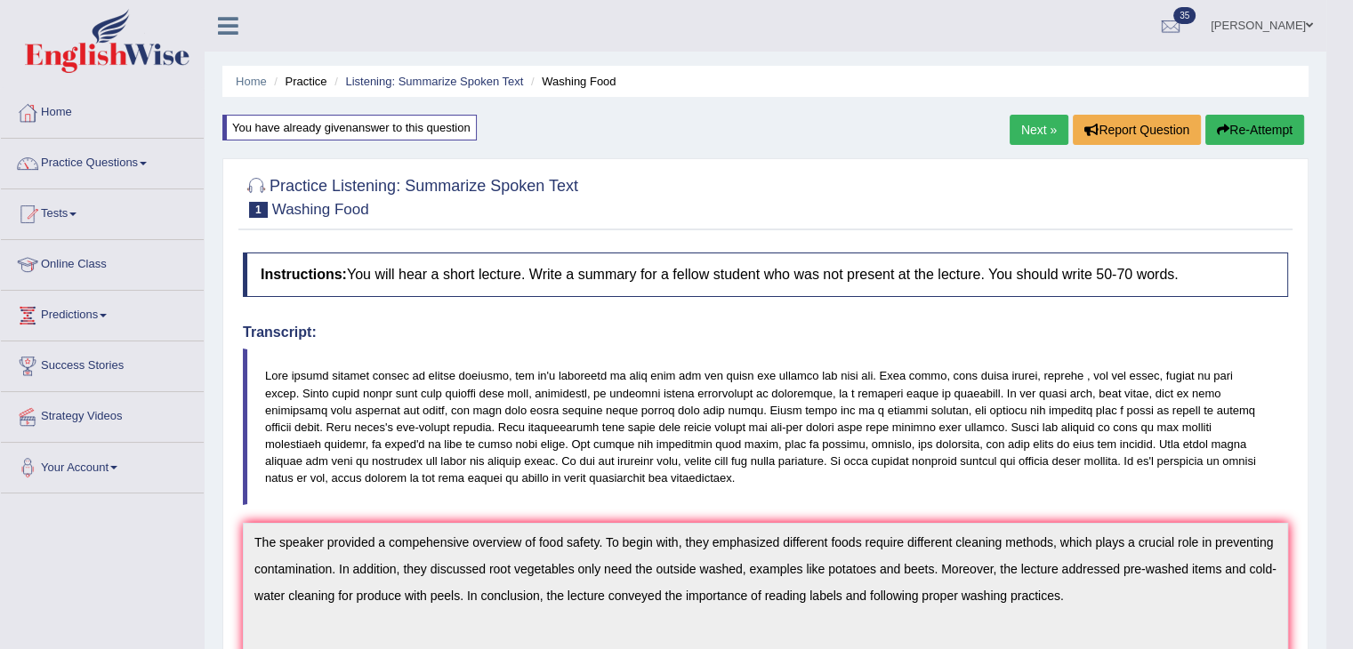
click at [1027, 129] on link "Next »" at bounding box center [1038, 130] width 59 height 30
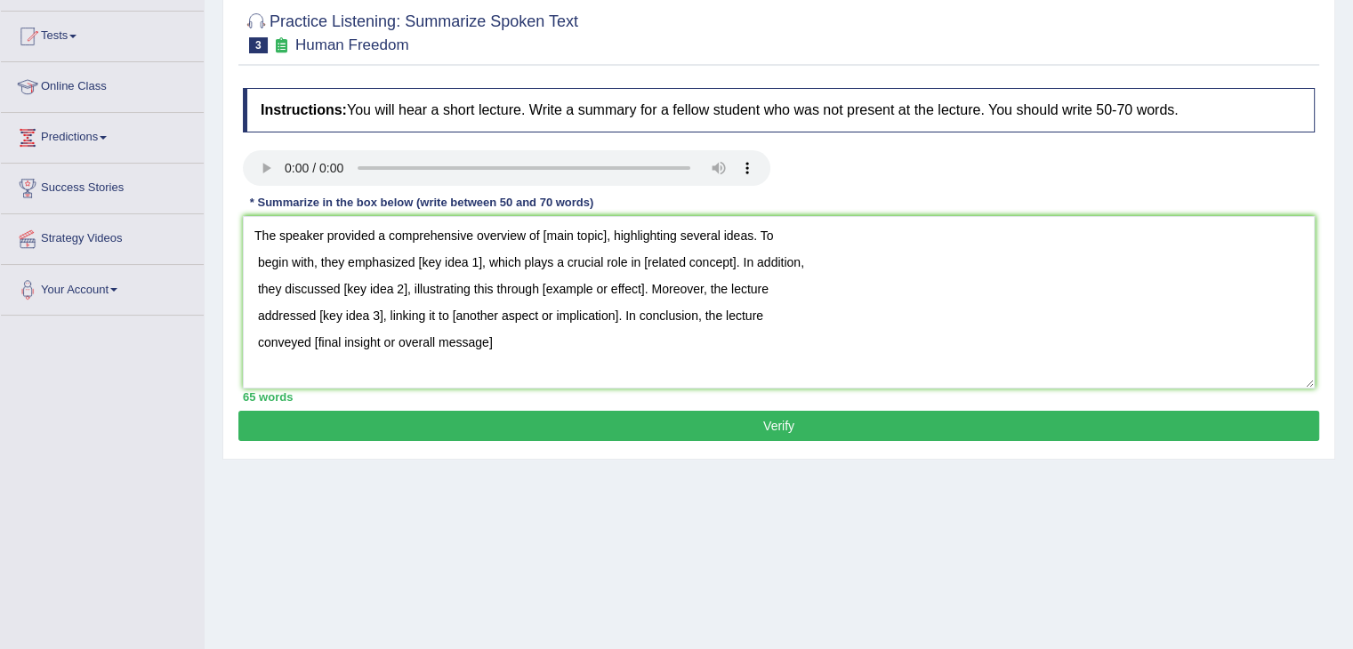
click at [251, 335] on textarea "The speaker provided a comprehensive overview of [main topic], highlighting sev…" at bounding box center [779, 302] width 1072 height 173
click at [249, 307] on textarea "The speaker provided a comprehensive overview of [main topic], highlighting sev…" at bounding box center [779, 302] width 1072 height 173
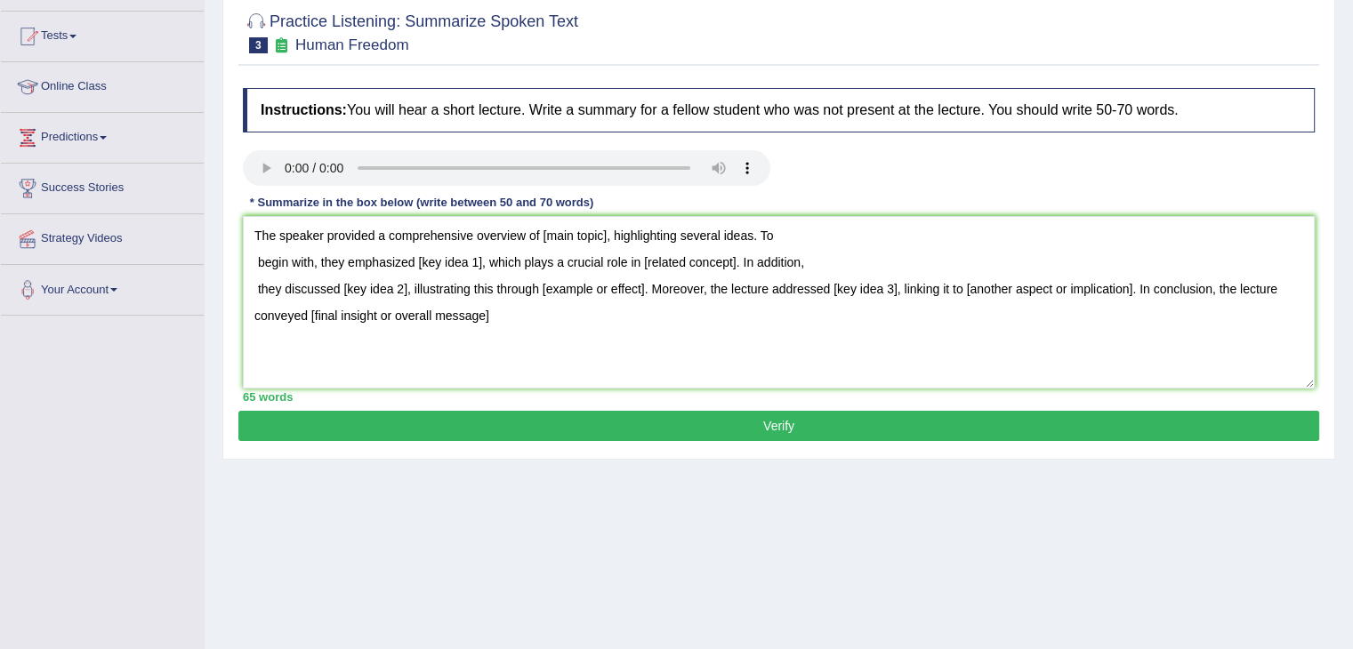
click at [249, 285] on textarea "The speaker provided a comprehensive overview of [main topic], highlighting sev…" at bounding box center [779, 302] width 1072 height 173
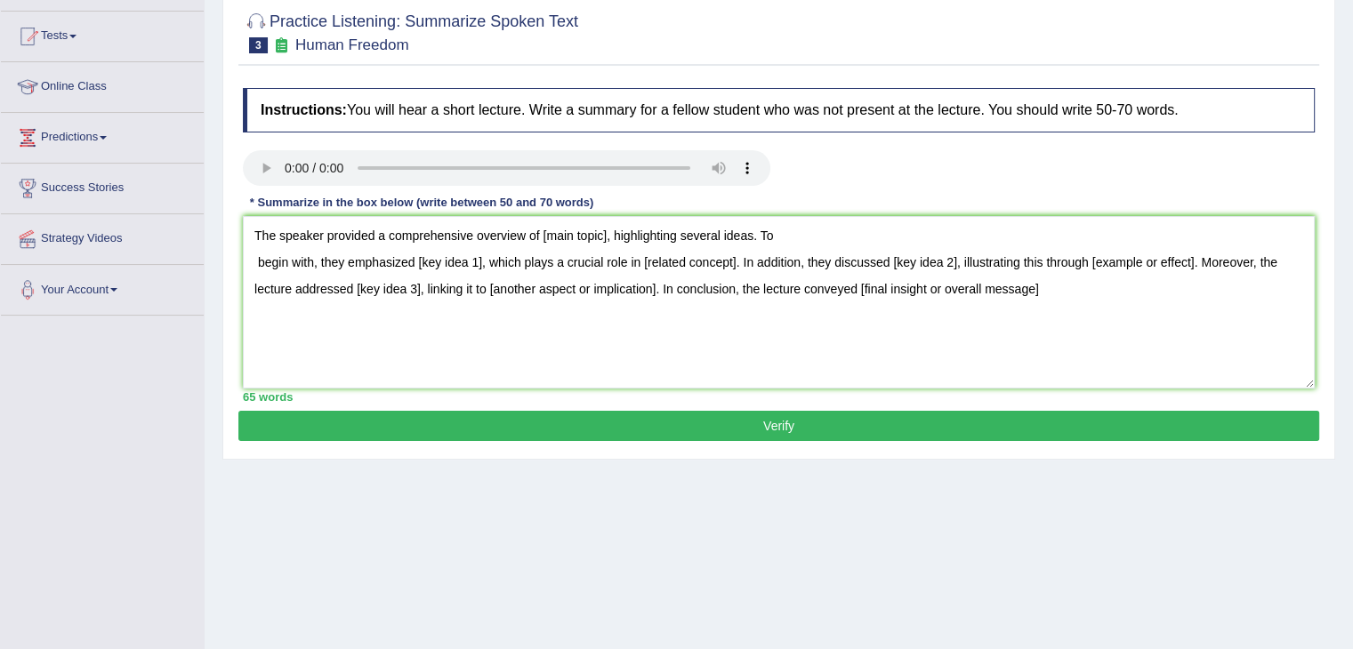
click at [250, 253] on textarea "The speaker provided a comprehensive overview of [main topic], highlighting sev…" at bounding box center [779, 302] width 1072 height 173
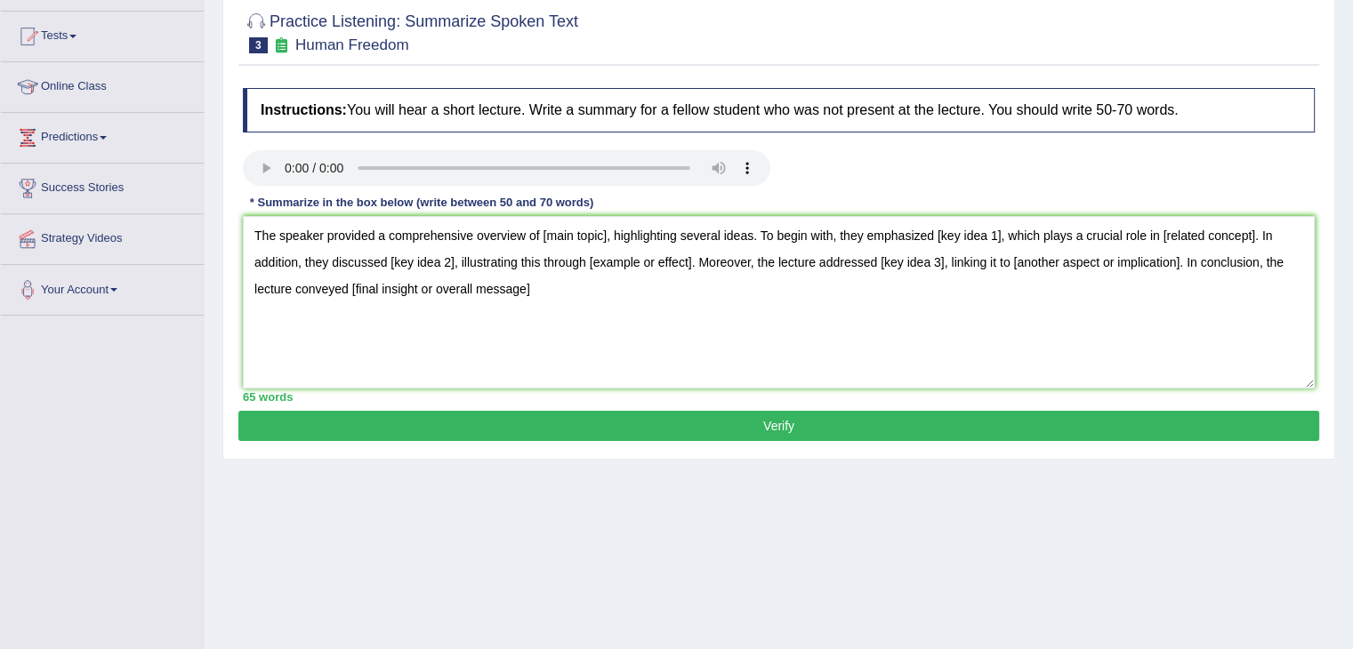
click at [260, 235] on textarea "The speaker provided a comprehensive overview of [main topic], highlighting sev…" at bounding box center [779, 302] width 1072 height 173
drag, startPoint x: 606, startPoint y: 232, endPoint x: 542, endPoint y: 232, distance: 63.1
click at [542, 232] on textarea "The speaker provided a comprehensive overview of [main topic], highlighting sev…" at bounding box center [779, 302] width 1072 height 173
drag, startPoint x: 1088, startPoint y: 232, endPoint x: 1024, endPoint y: 229, distance: 63.2
click at [1025, 229] on textarea "The speaker provided a comprehensive overview of human freedon in business, hig…" at bounding box center [779, 302] width 1072 height 173
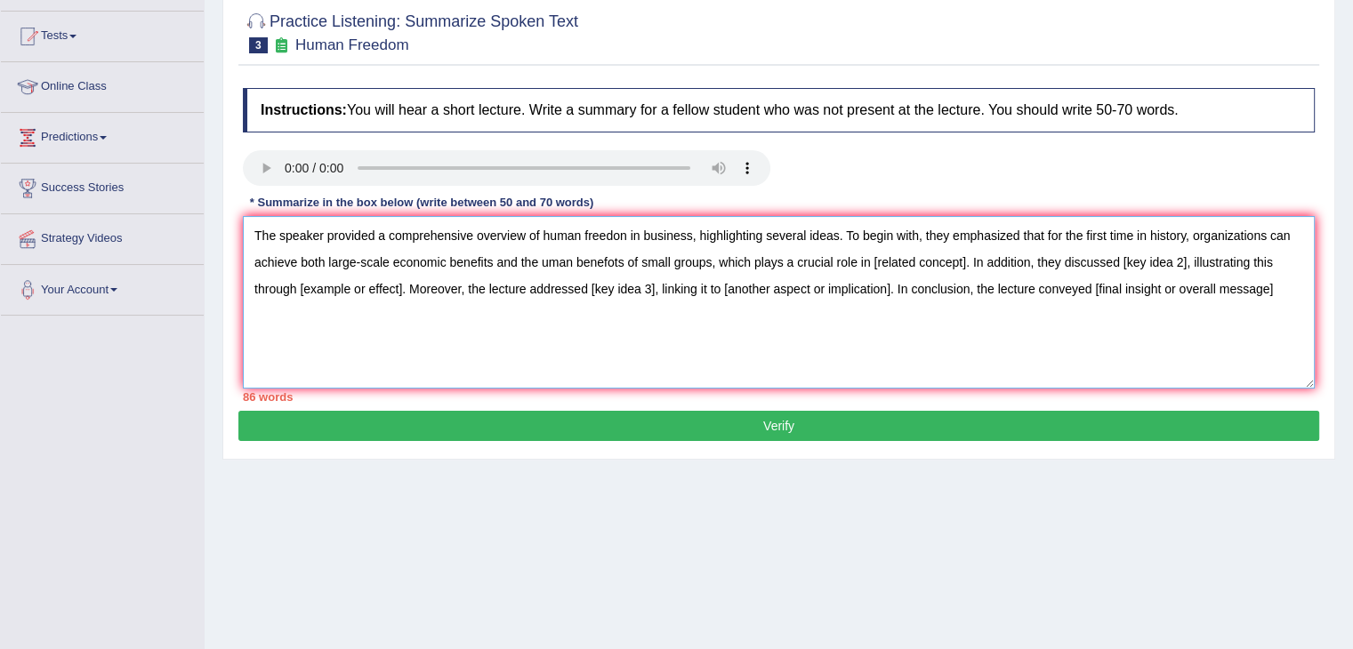
click at [615, 257] on textarea "The speaker provided a comprehensive overview of human freedon in business, hig…" at bounding box center [779, 302] width 1072 height 173
drag, startPoint x: 962, startPoint y: 264, endPoint x: 870, endPoint y: 261, distance: 92.6
click at [870, 261] on textarea "The speaker provided a comprehensive overview of human freedon in business, hig…" at bounding box center [779, 302] width 1072 height 173
drag, startPoint x: 1098, startPoint y: 257, endPoint x: 356, endPoint y: 285, distance: 743.1
click at [356, 285] on textarea "The speaker provided a comprehensive overview of human freedon in business, hig…" at bounding box center [779, 302] width 1072 height 173
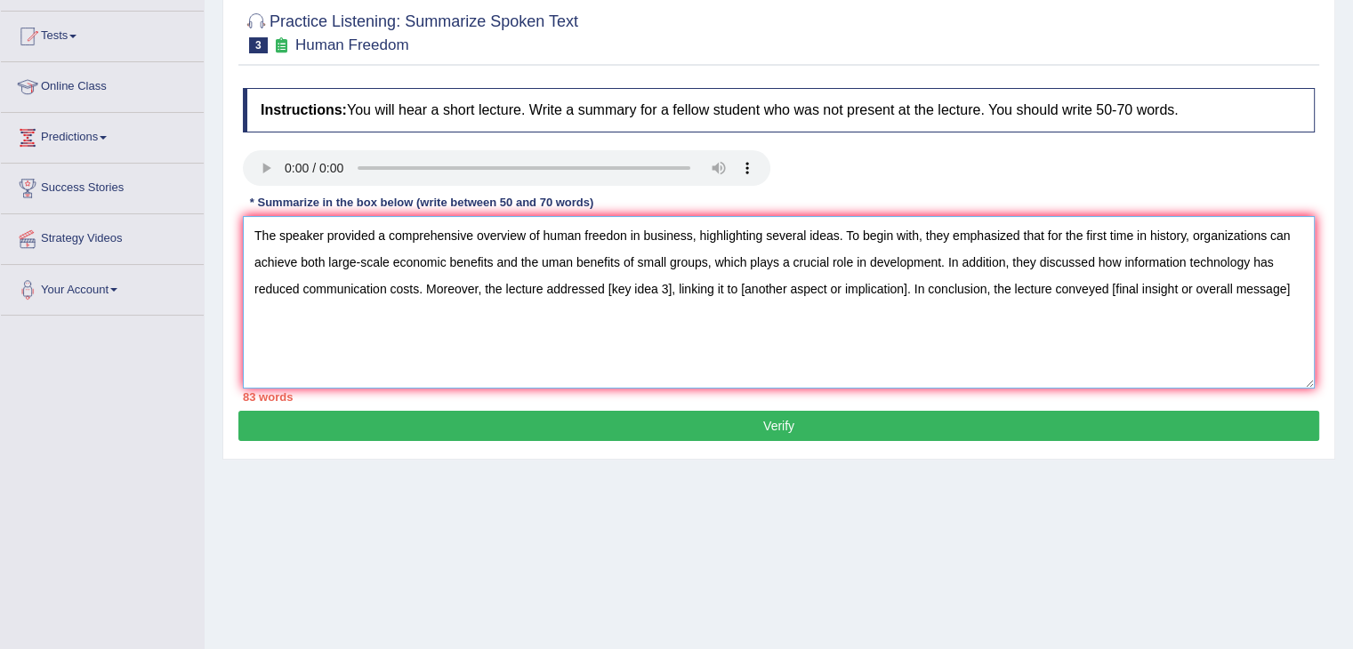
drag, startPoint x: 672, startPoint y: 287, endPoint x: 606, endPoint y: 279, distance: 67.2
click at [606, 279] on textarea "The speaker provided a comprehensive overview of human freedon in business, hig…" at bounding box center [779, 302] width 1072 height 173
drag, startPoint x: 615, startPoint y: 347, endPoint x: 777, endPoint y: 321, distance: 163.9
click at [616, 347] on textarea "The speaker provided a comprehensive overview of human freedon in business, hig…" at bounding box center [779, 302] width 1072 height 173
drag, startPoint x: 910, startPoint y: 289, endPoint x: 607, endPoint y: 293, distance: 302.4
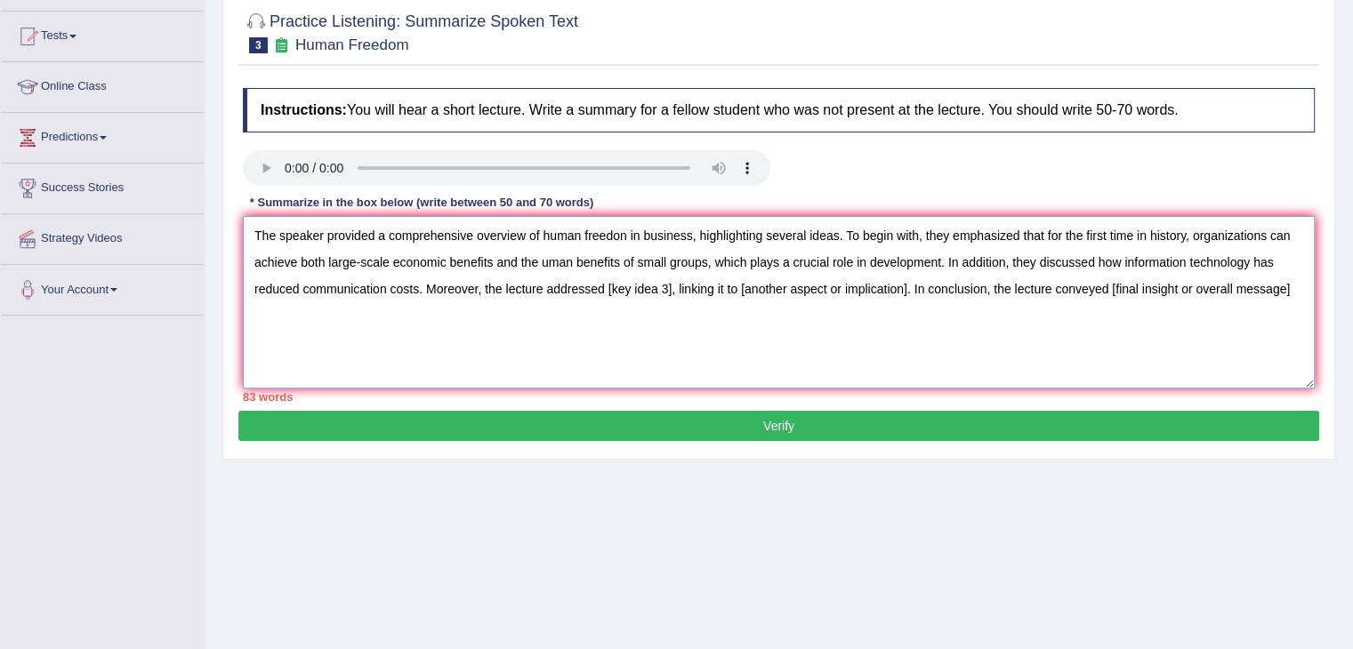
click at [607, 293] on textarea "The speaker provided a comprehensive overview of human freedon in business, hig…" at bounding box center [779, 302] width 1072 height 173
drag, startPoint x: 1000, startPoint y: 285, endPoint x: 1208, endPoint y: 293, distance: 208.2
click at [1208, 293] on textarea "The speaker provided a comprehensive overview of human freedon in business, hig…" at bounding box center [779, 302] width 1072 height 173
drag, startPoint x: 1187, startPoint y: 233, endPoint x: 1021, endPoint y: 232, distance: 166.3
click at [1021, 232] on textarea "The speaker provided a comprehensive overview of human freedon in business, hig…" at bounding box center [779, 302] width 1072 height 173
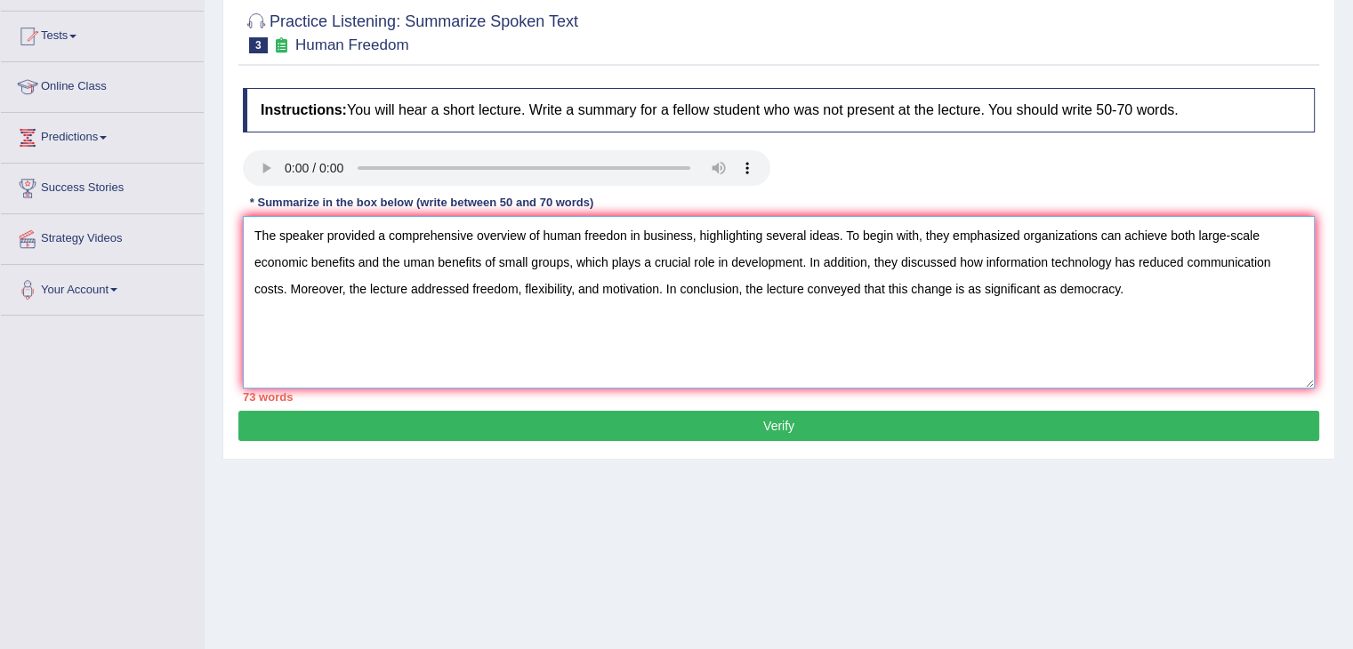
drag, startPoint x: 841, startPoint y: 237, endPoint x: 701, endPoint y: 222, distance: 141.3
click at [701, 222] on textarea "The speaker provided a comprehensive overview of human freedon in business, hig…" at bounding box center [779, 302] width 1072 height 173
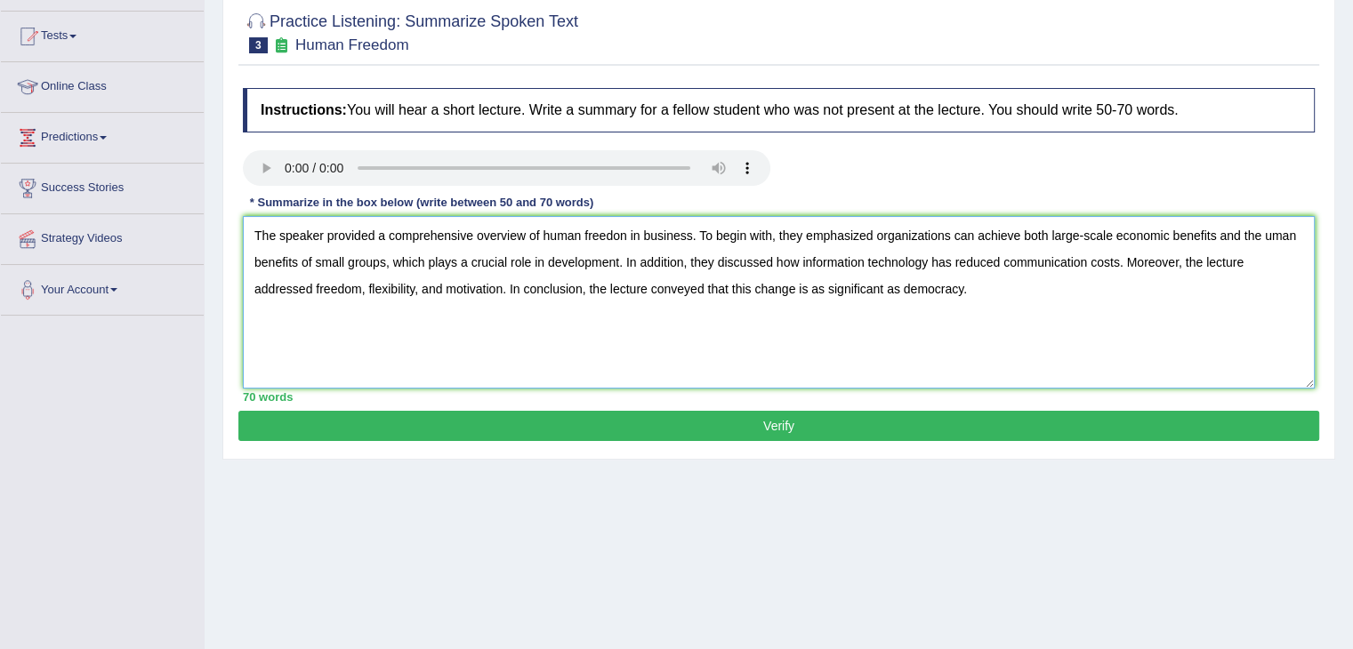
type textarea "The speaker provided a comprehensive overview of human freedon in business. To …"
click at [592, 436] on button "Verify" at bounding box center [778, 426] width 1081 height 30
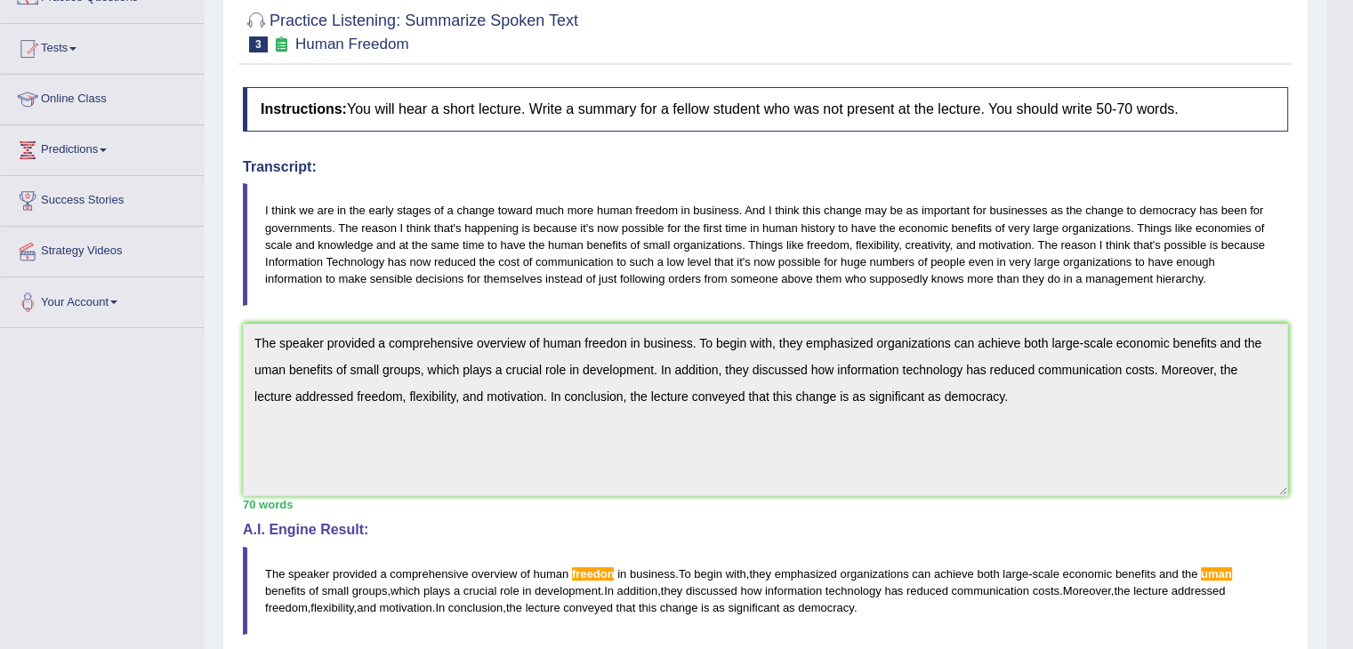
scroll to position [126, 0]
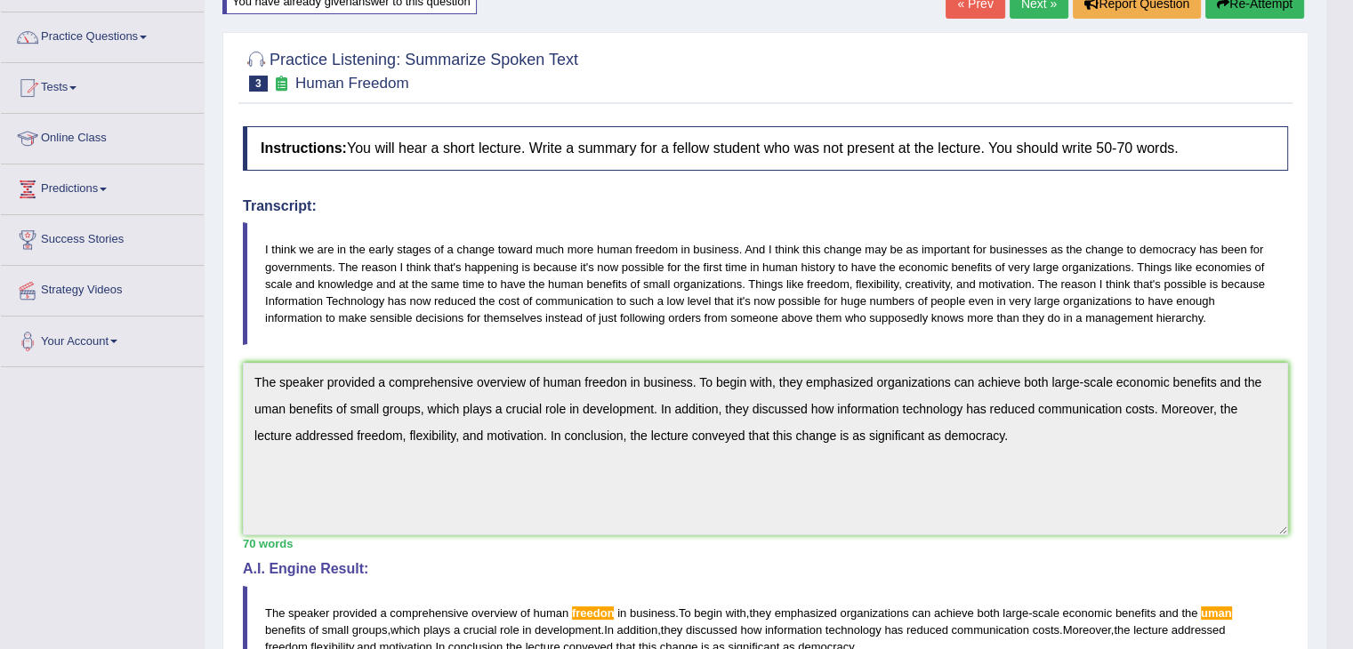
click at [1195, 549] on div "Instructions: You will hear a short lecture. Write a summary for a fellow stude…" at bounding box center [765, 480] width 1054 height 727
click at [1257, 8] on button "Re-Attempt" at bounding box center [1254, 3] width 99 height 30
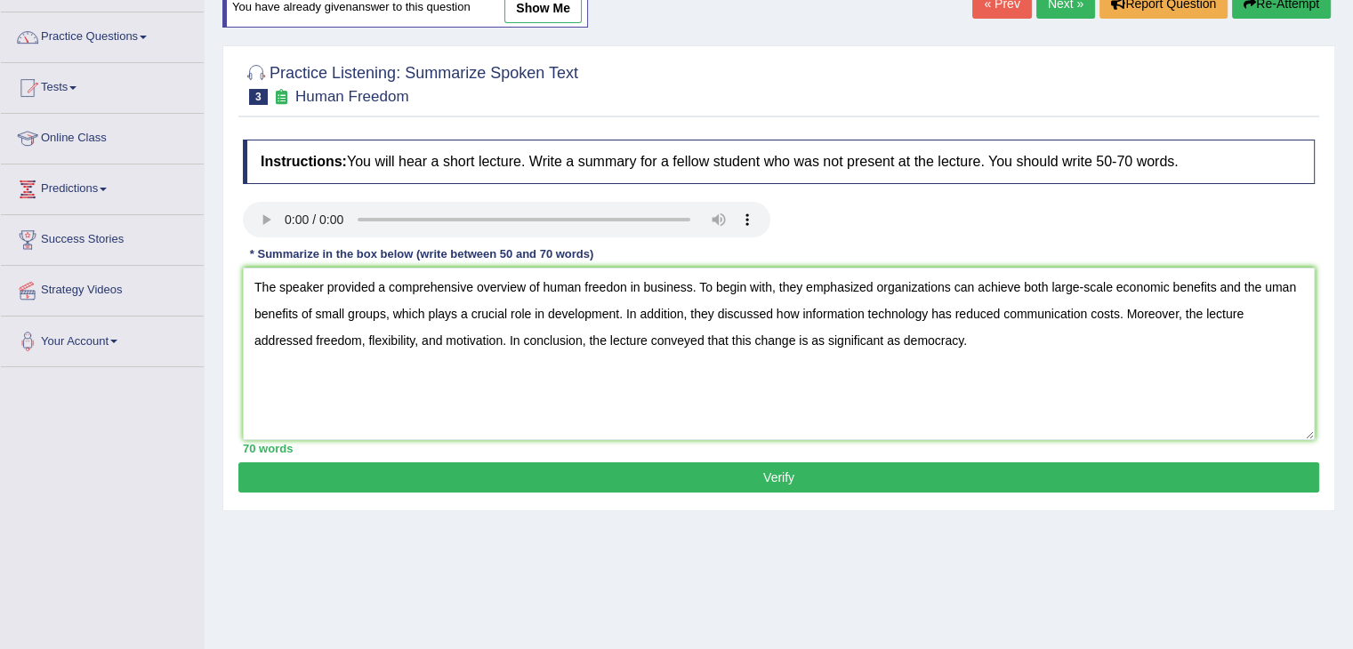
scroll to position [126, 0]
click at [624, 280] on textarea "The speaker provided a comprehensive overview of human freedon in business. To …" at bounding box center [779, 354] width 1072 height 173
click at [1270, 282] on textarea "The speaker provided a comprehensive overview of human freedom in business. To …" at bounding box center [779, 354] width 1072 height 173
type textarea "The speaker provided a comprehensive overview of human freedom in business. To …"
click at [1035, 478] on button "Verify" at bounding box center [778, 477] width 1081 height 30
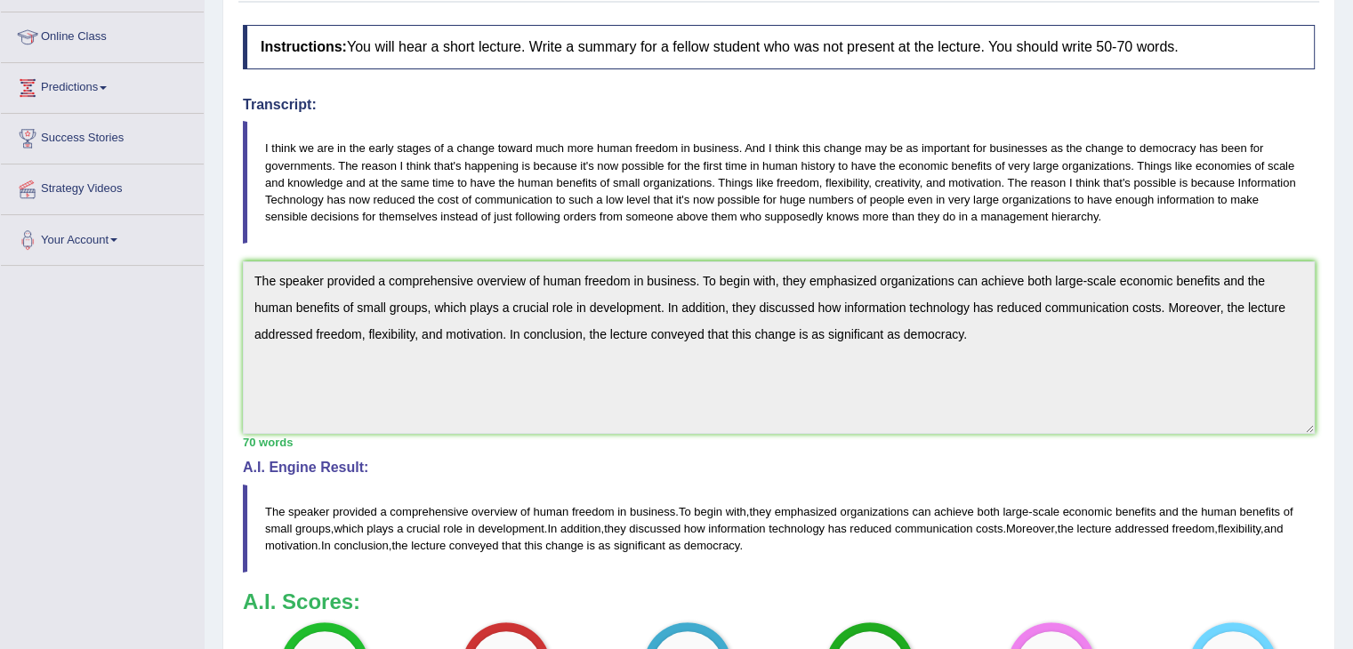
scroll to position [0, 0]
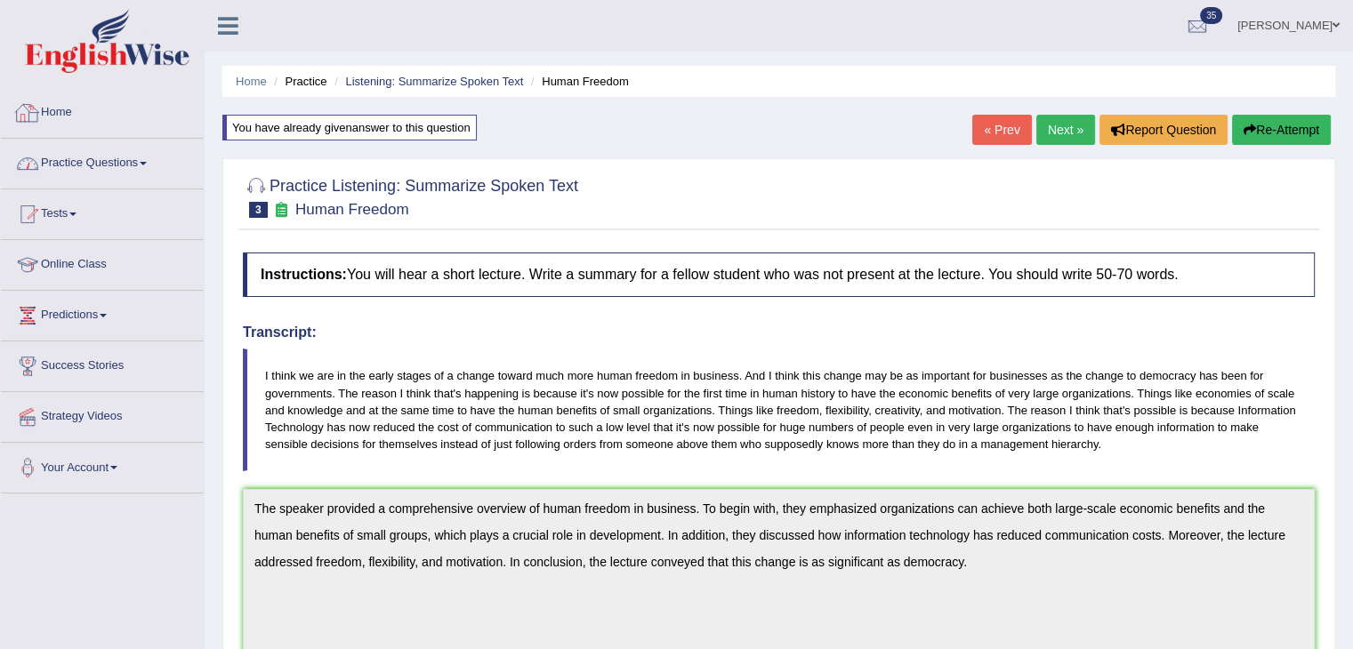
click at [91, 173] on link "Practice Questions" at bounding box center [102, 161] width 203 height 44
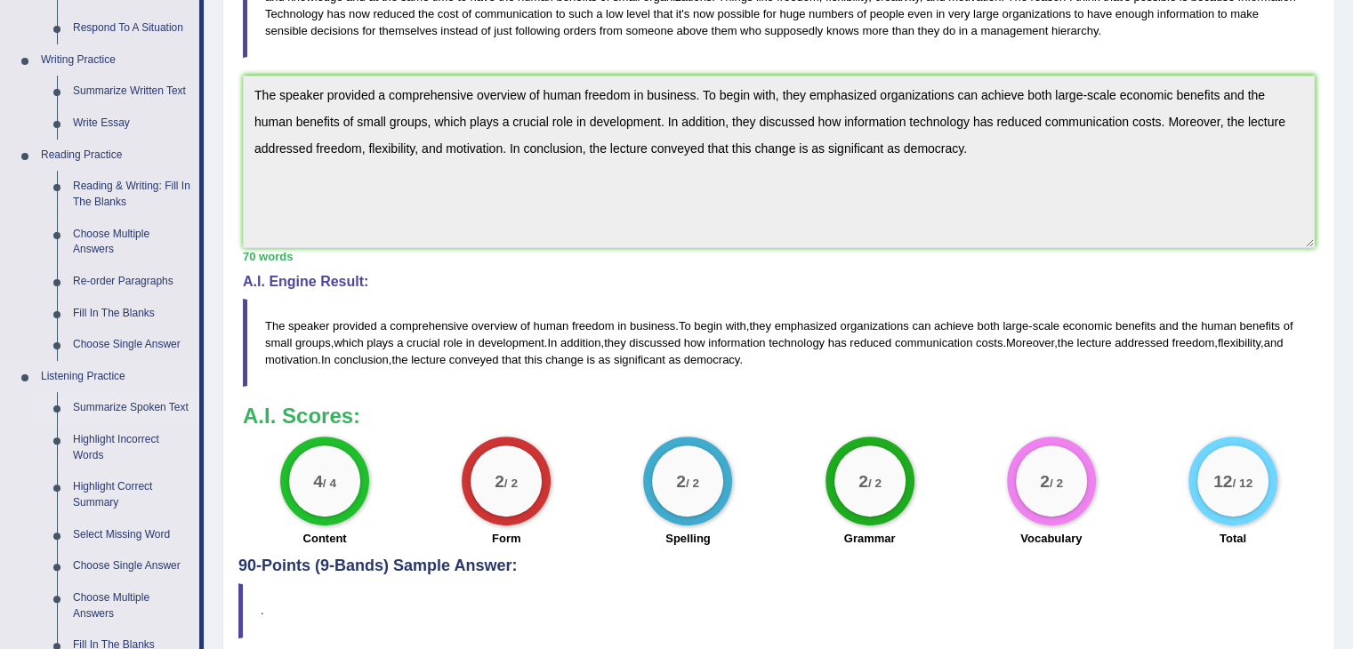
scroll to position [445, 0]
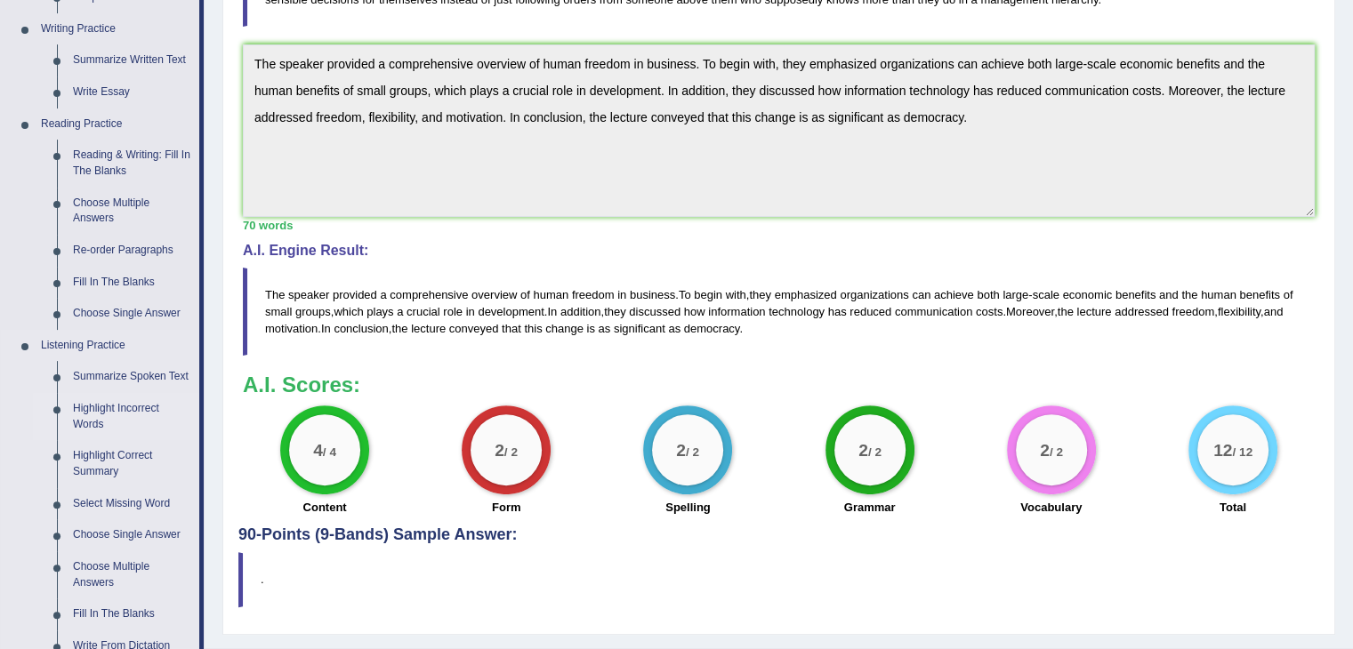
click at [105, 420] on link "Highlight Incorrect Words" at bounding box center [132, 416] width 134 height 47
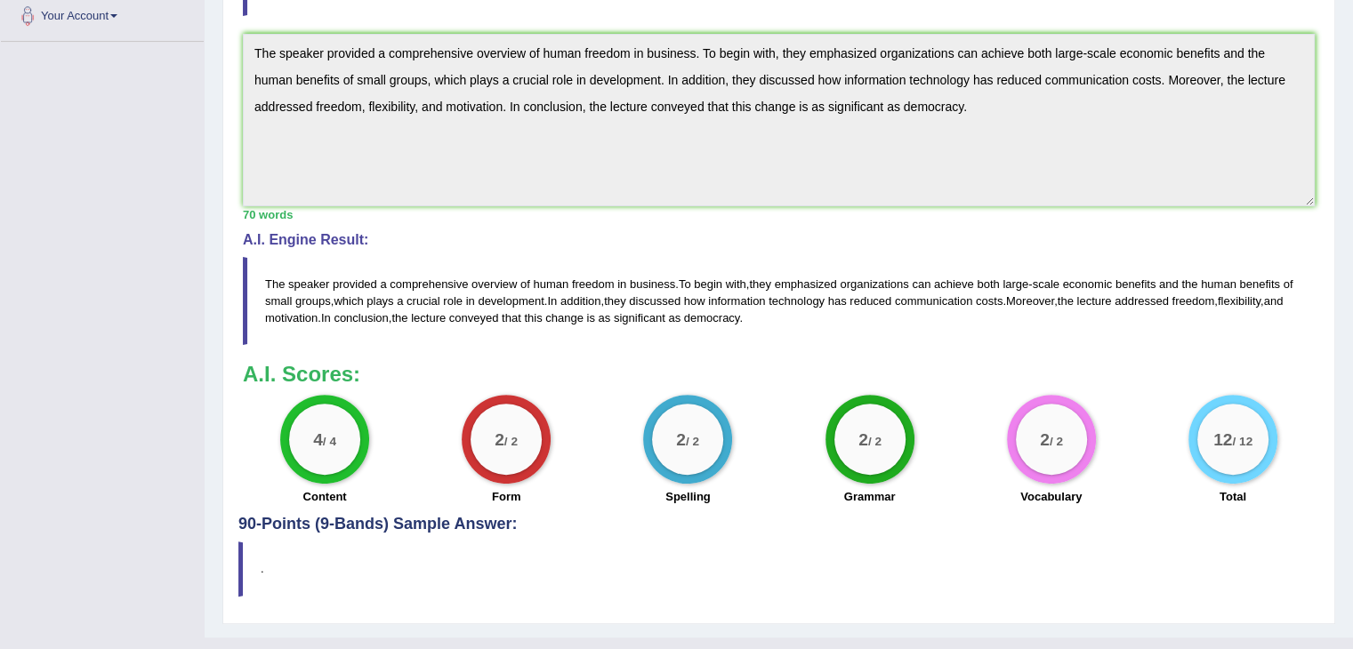
scroll to position [478, 0]
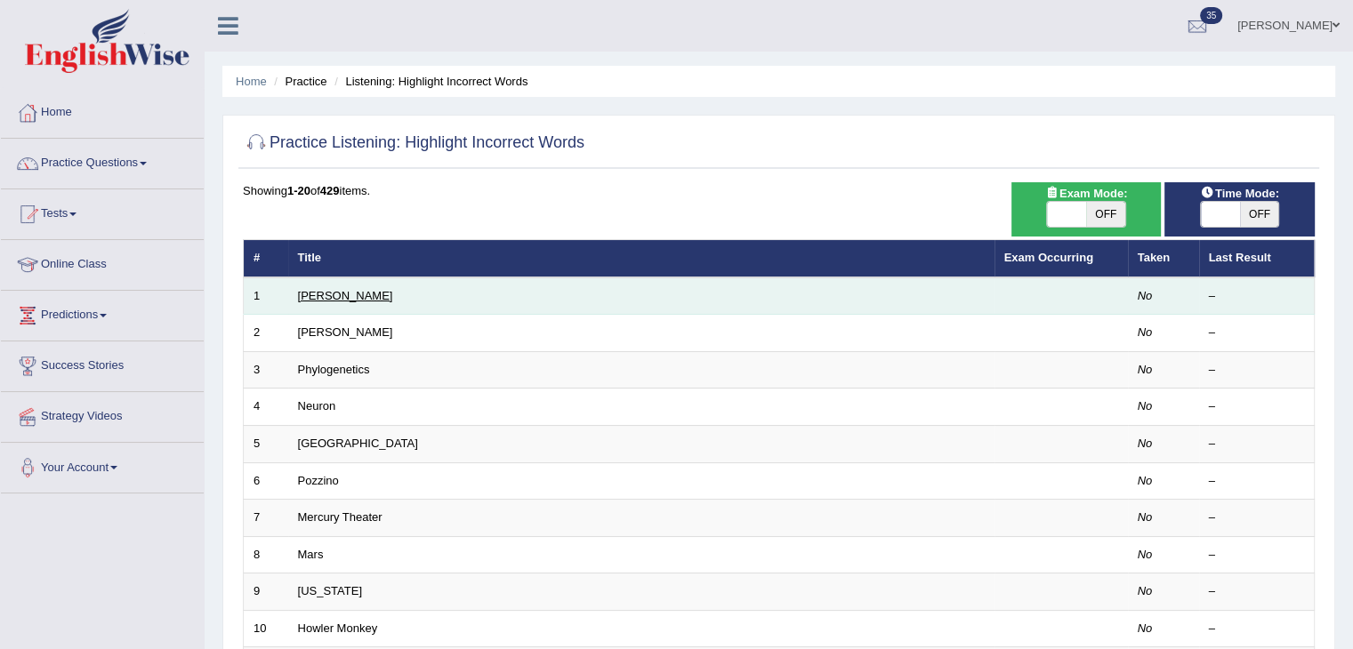
drag, startPoint x: 0, startPoint y: 0, endPoint x: 325, endPoint y: 295, distance: 439.5
click at [325, 295] on link "[PERSON_NAME]" at bounding box center [345, 295] width 95 height 13
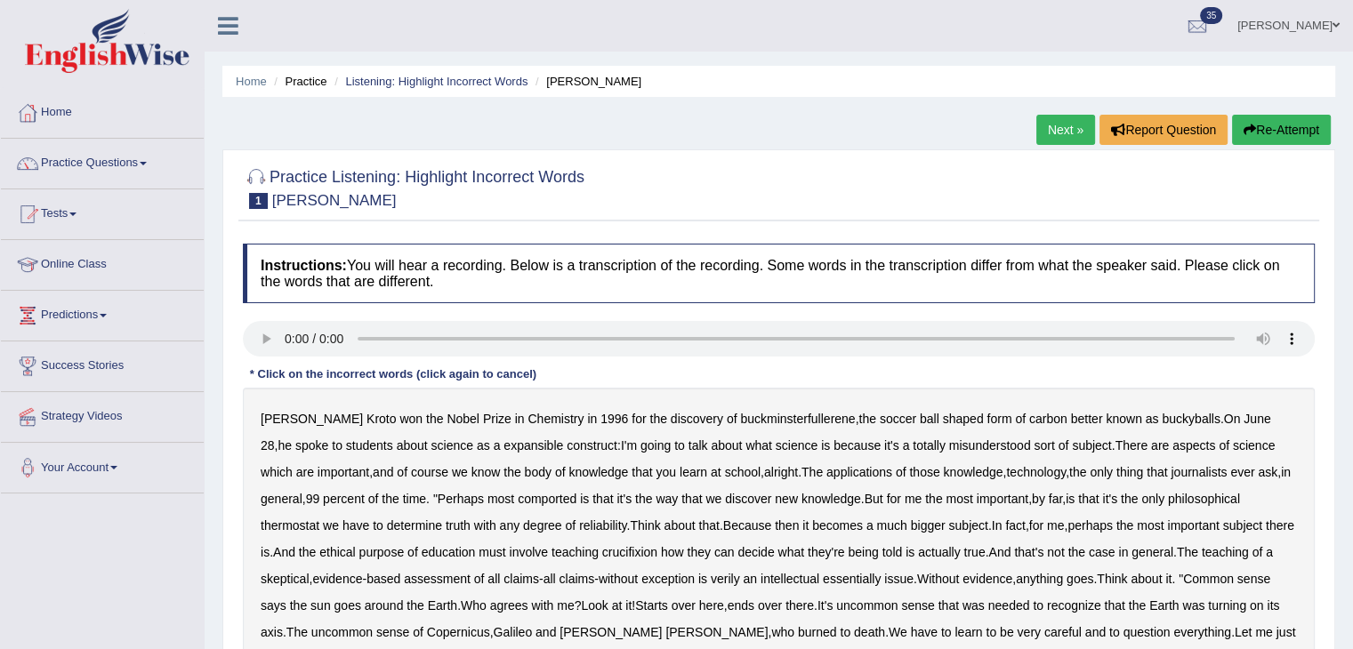
click at [1071, 137] on link "Next »" at bounding box center [1065, 130] width 59 height 30
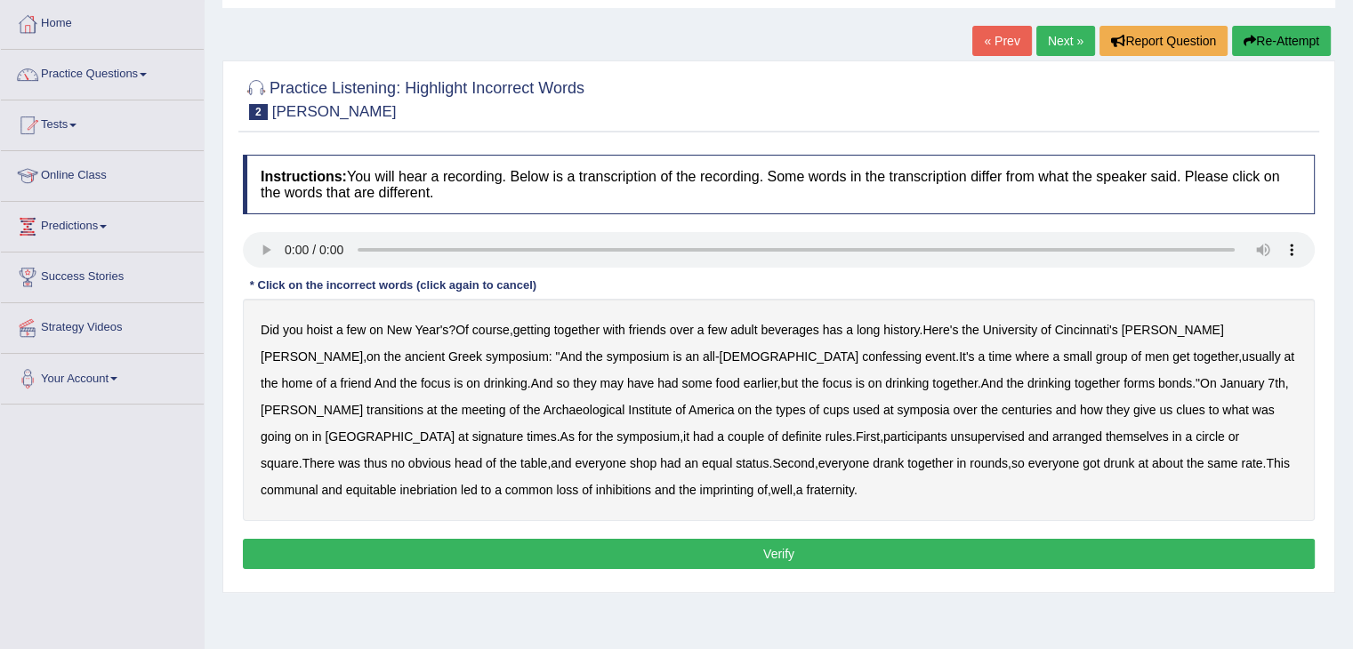
scroll to position [89, 0]
click at [862, 355] on b "confessing" at bounding box center [892, 357] width 60 height 14
click at [423, 403] on b "transitions" at bounding box center [394, 410] width 57 height 14
click at [524, 430] on b "signature" at bounding box center [498, 437] width 52 height 14
click at [950, 439] on b "unsupervised" at bounding box center [987, 437] width 74 height 14
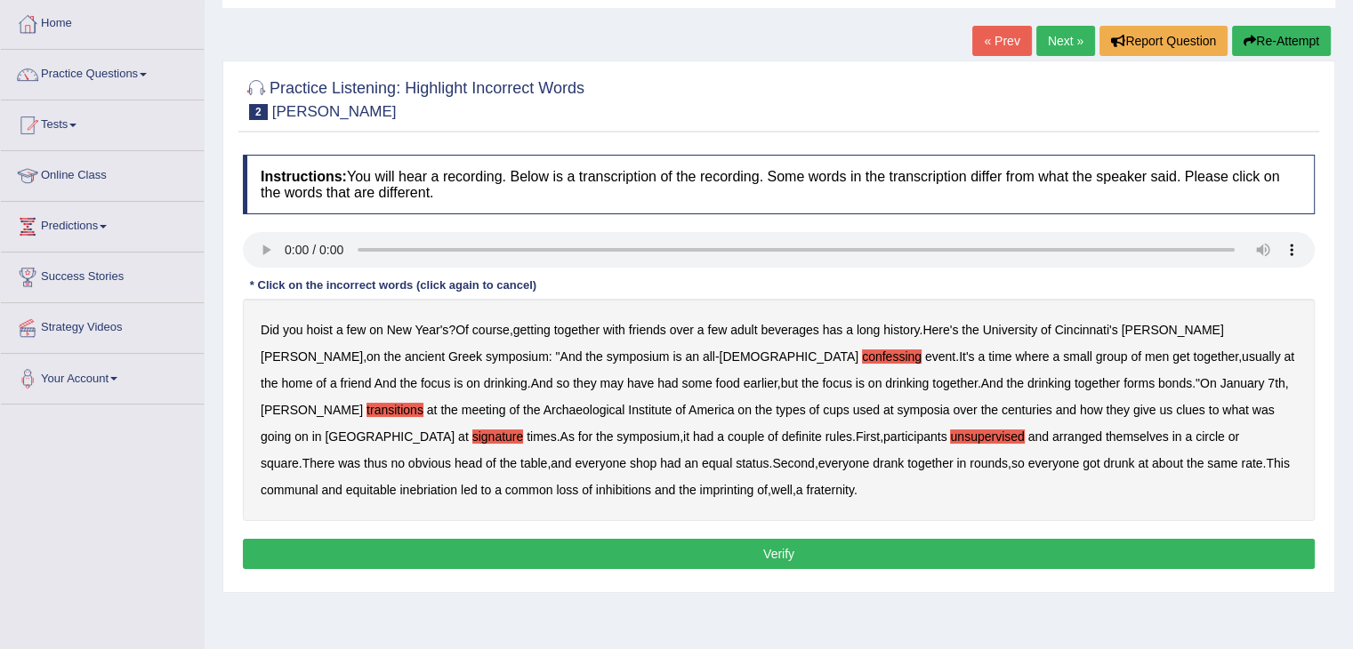
click at [700, 487] on b "imprinting" at bounding box center [727, 490] width 54 height 14
click at [542, 556] on button "Verify" at bounding box center [779, 554] width 1072 height 30
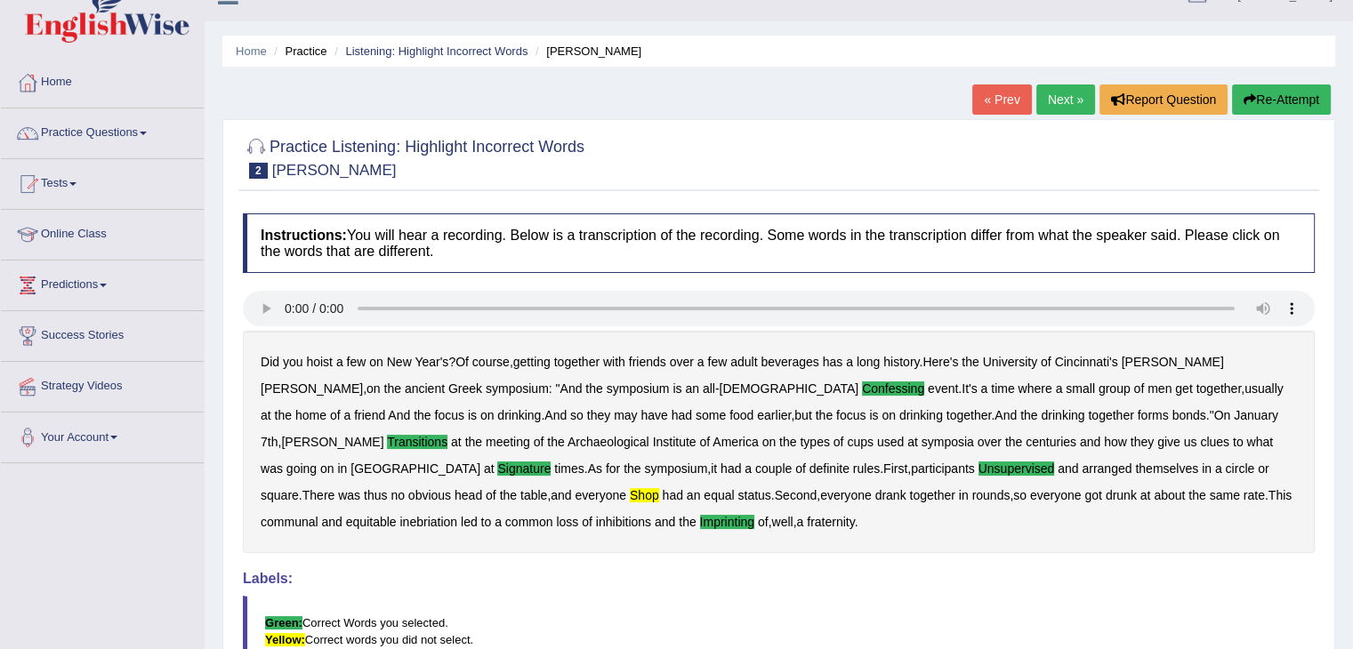
scroll to position [0, 0]
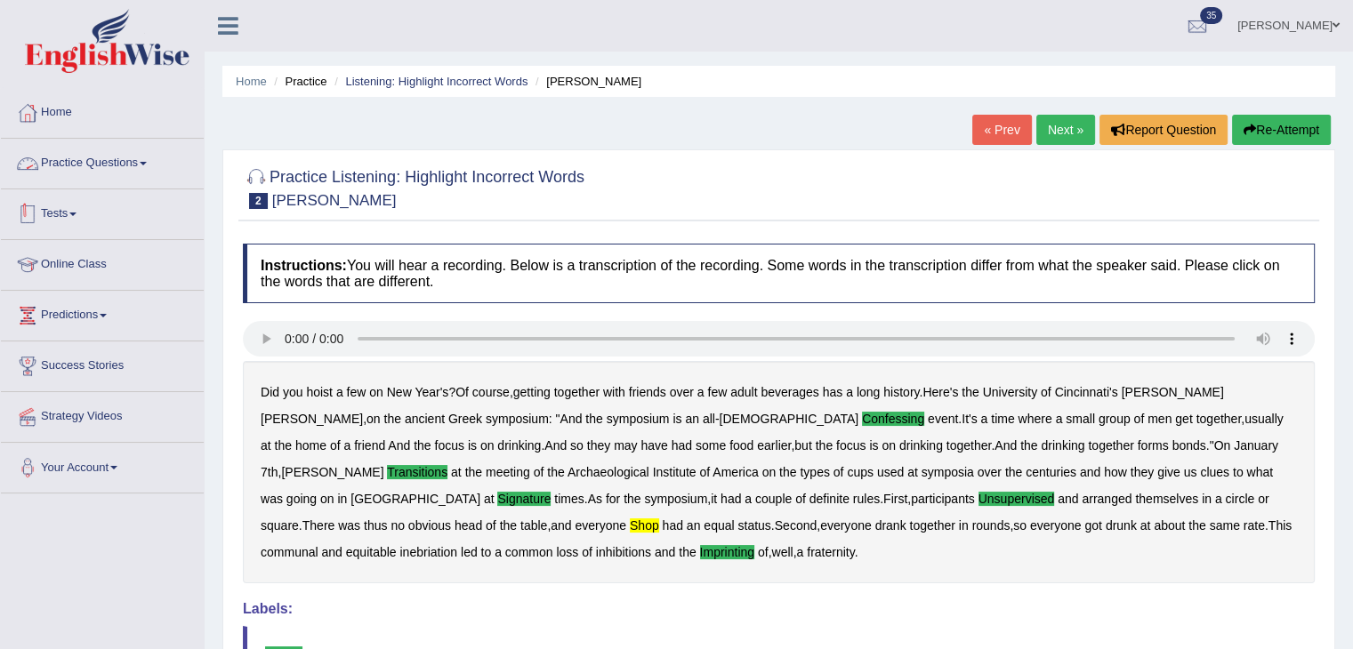
click at [110, 174] on link "Practice Questions" at bounding box center [102, 161] width 203 height 44
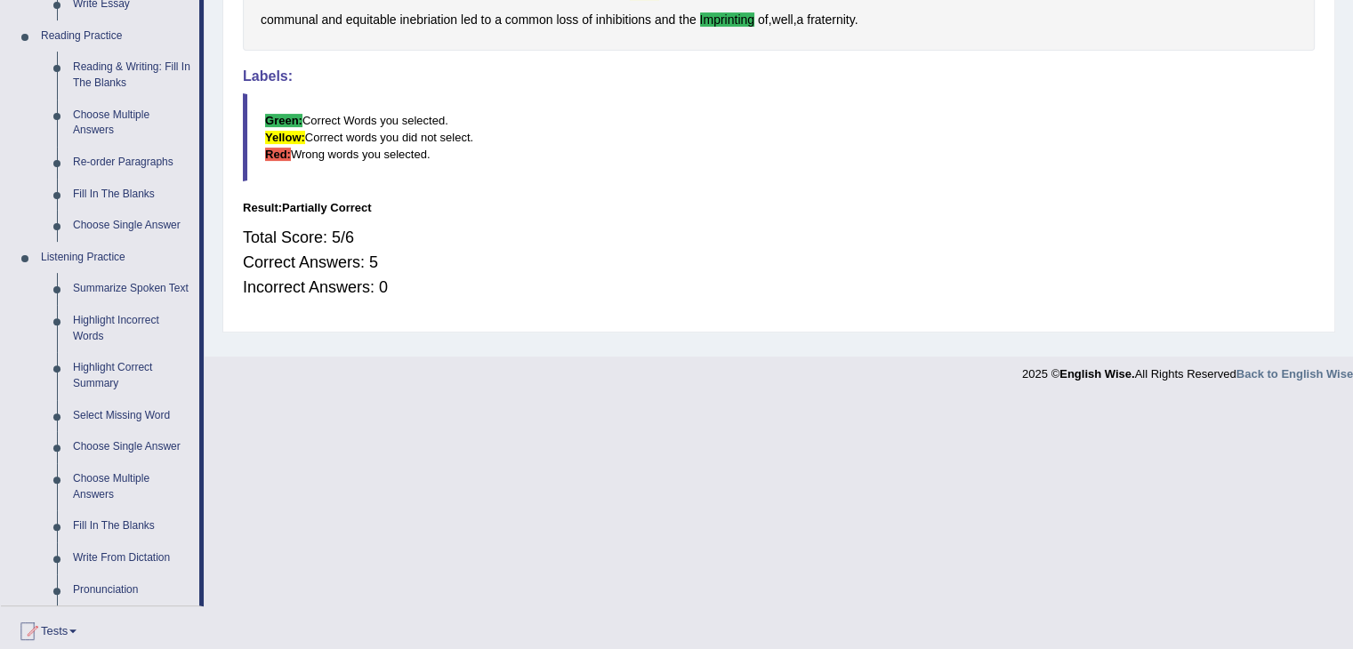
scroll to position [534, 0]
click at [103, 383] on link "Highlight Correct Summary" at bounding box center [132, 374] width 134 height 47
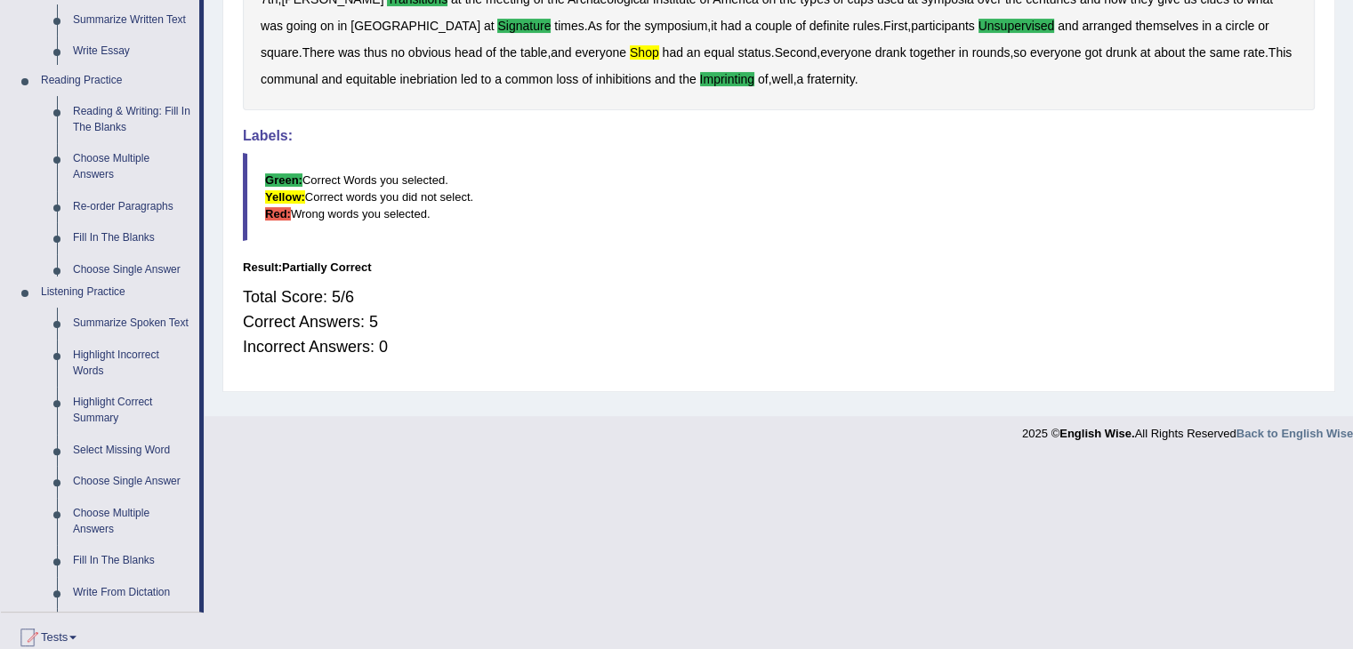
scroll to position [285, 0]
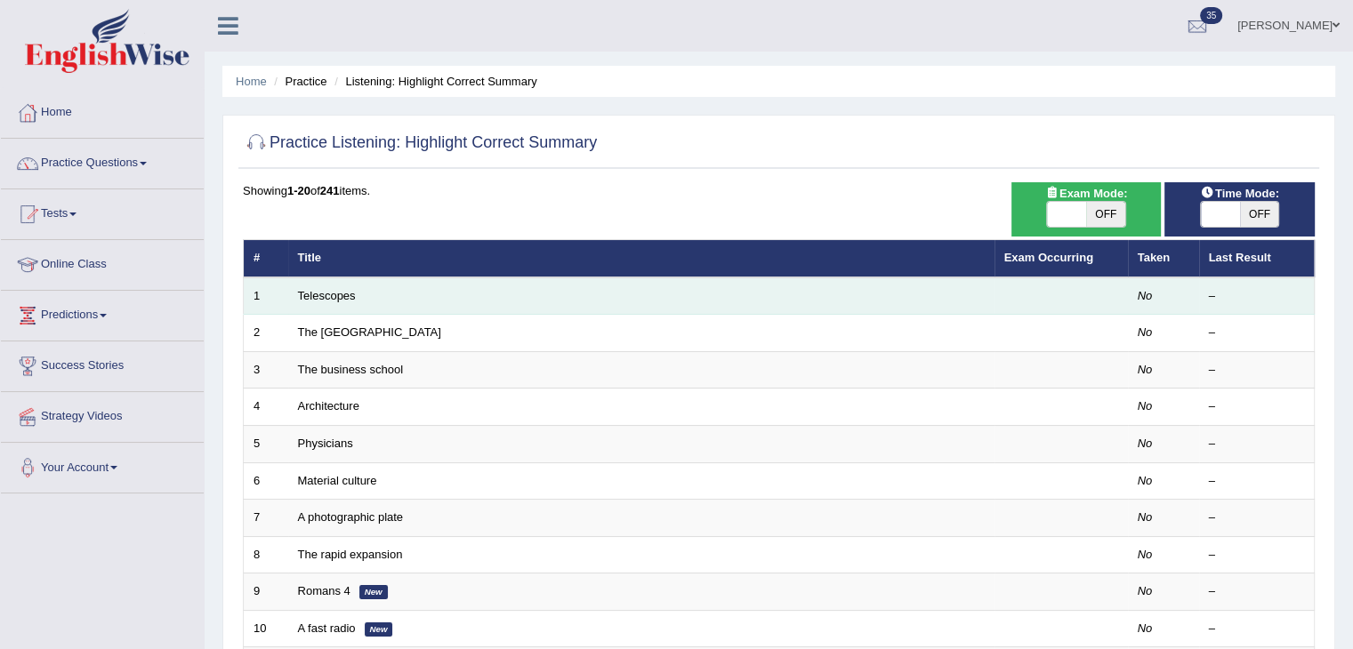
drag, startPoint x: 0, startPoint y: 0, endPoint x: 416, endPoint y: 307, distance: 517.1
click at [324, 299] on link "Telescopes" at bounding box center [327, 295] width 58 height 13
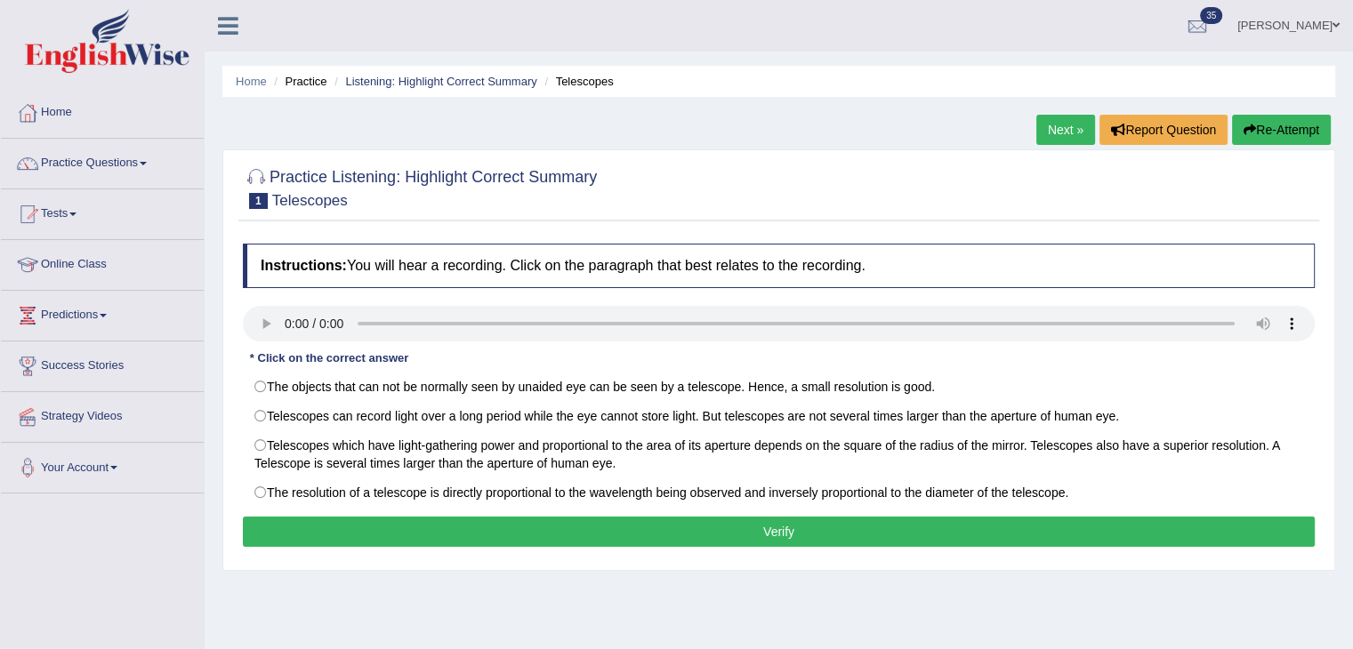
click at [767, 134] on div "Home Practice Listening: Highlight Correct Summary Telescopes Next » Report Que…" at bounding box center [779, 444] width 1148 height 889
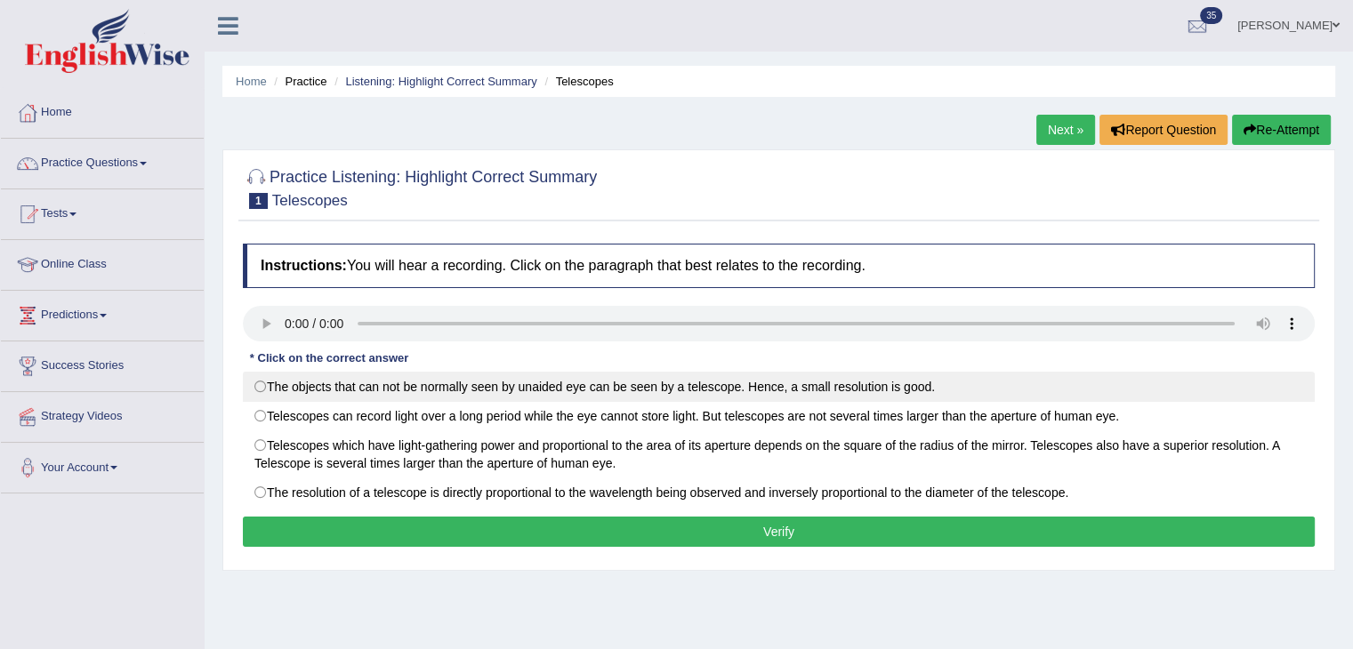
click at [364, 389] on label "The objects that can not be normally seen by unaided eye can be seen by a teles…" at bounding box center [779, 387] width 1072 height 30
radio input "true"
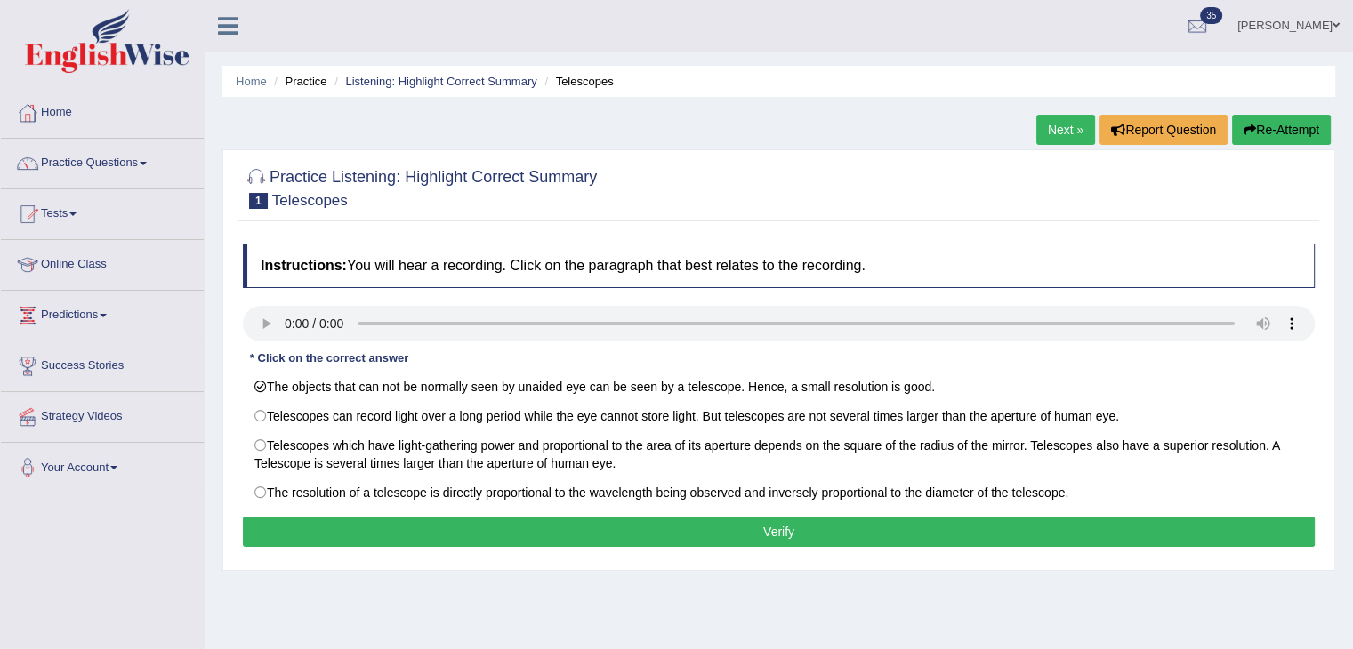
click at [380, 530] on button "Verify" at bounding box center [779, 532] width 1072 height 30
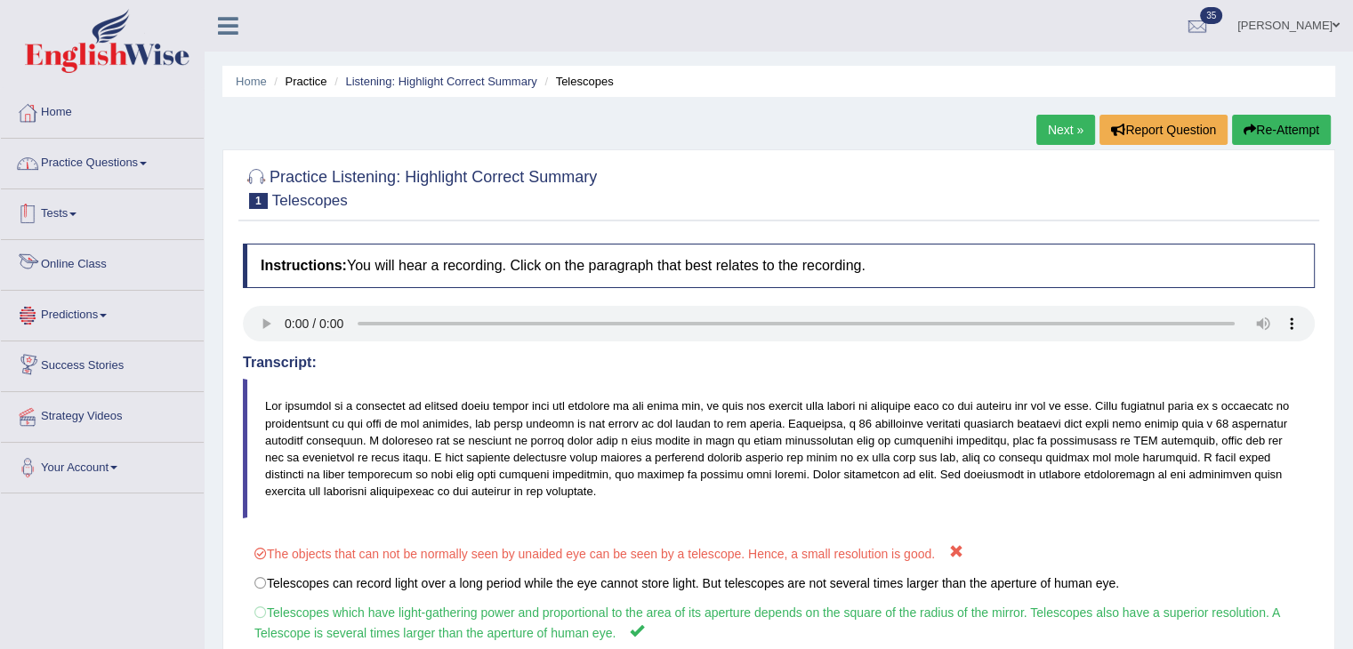
drag, startPoint x: 140, startPoint y: 169, endPoint x: 135, endPoint y: 223, distance: 54.4
click at [140, 169] on link "Practice Questions" at bounding box center [102, 161] width 203 height 44
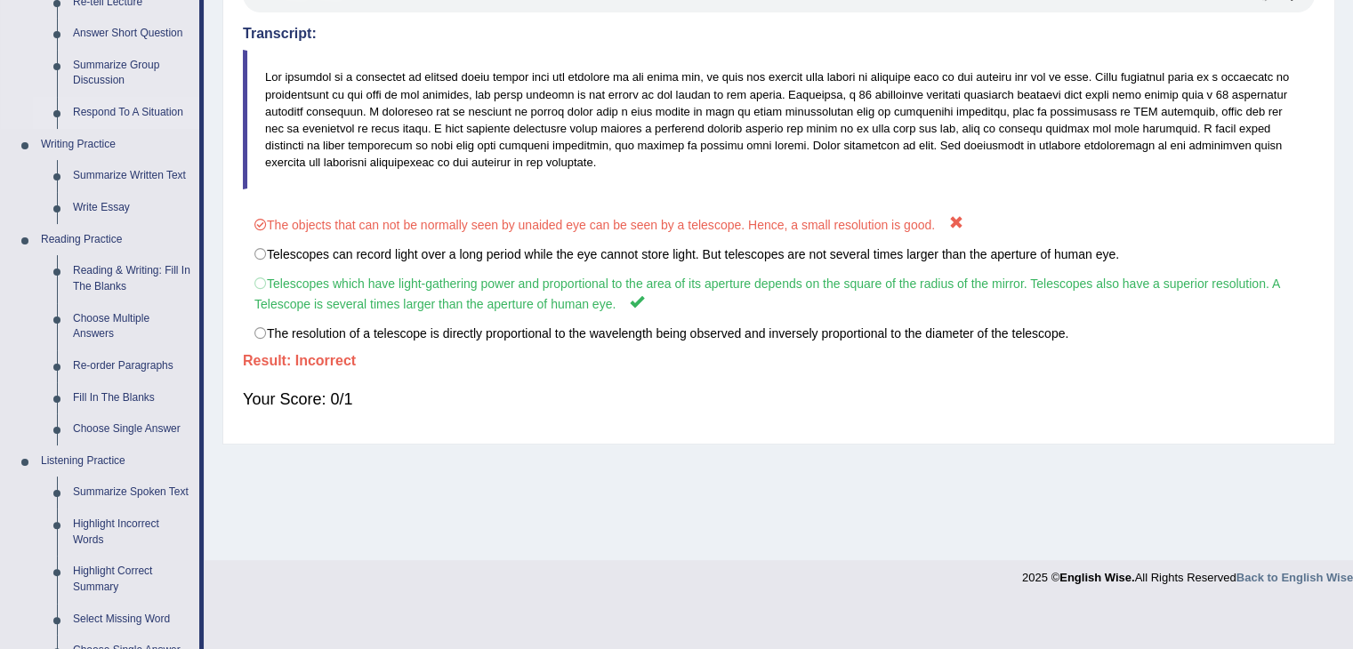
scroll to position [445, 0]
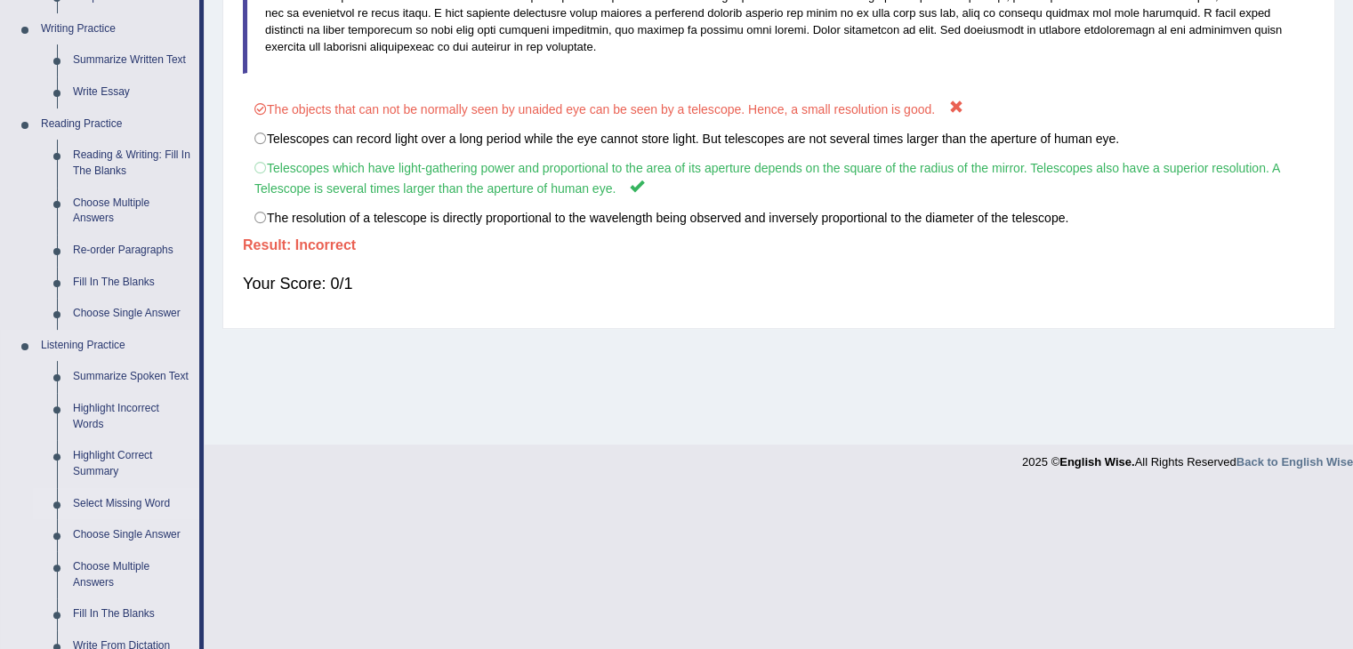
click at [114, 504] on link "Select Missing Word" at bounding box center [132, 504] width 134 height 32
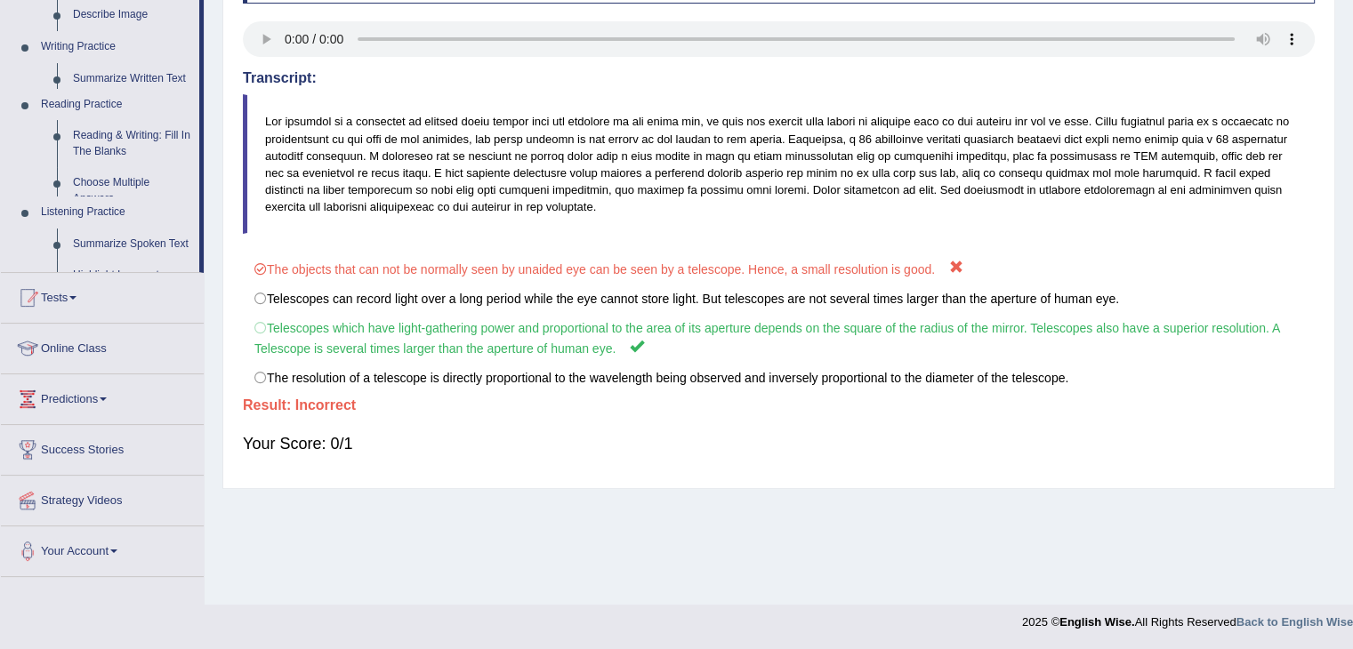
scroll to position [285, 0]
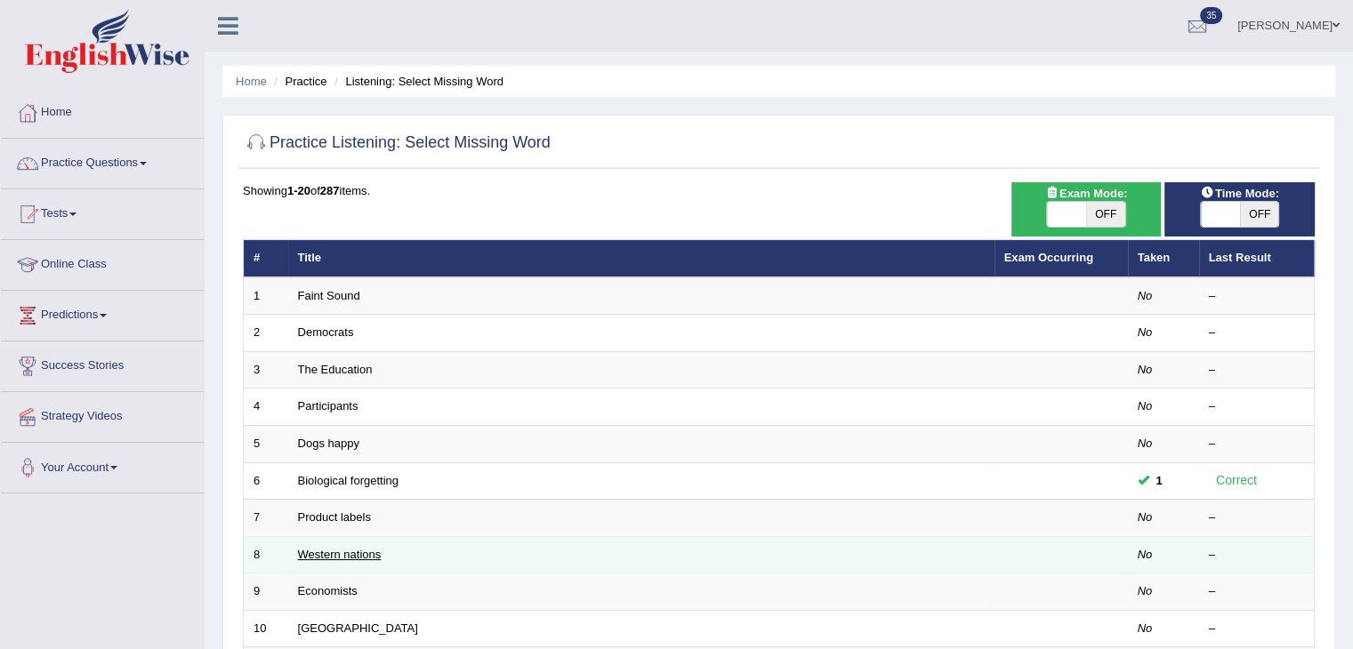
click at [354, 553] on link "Western nations" at bounding box center [340, 554] width 84 height 13
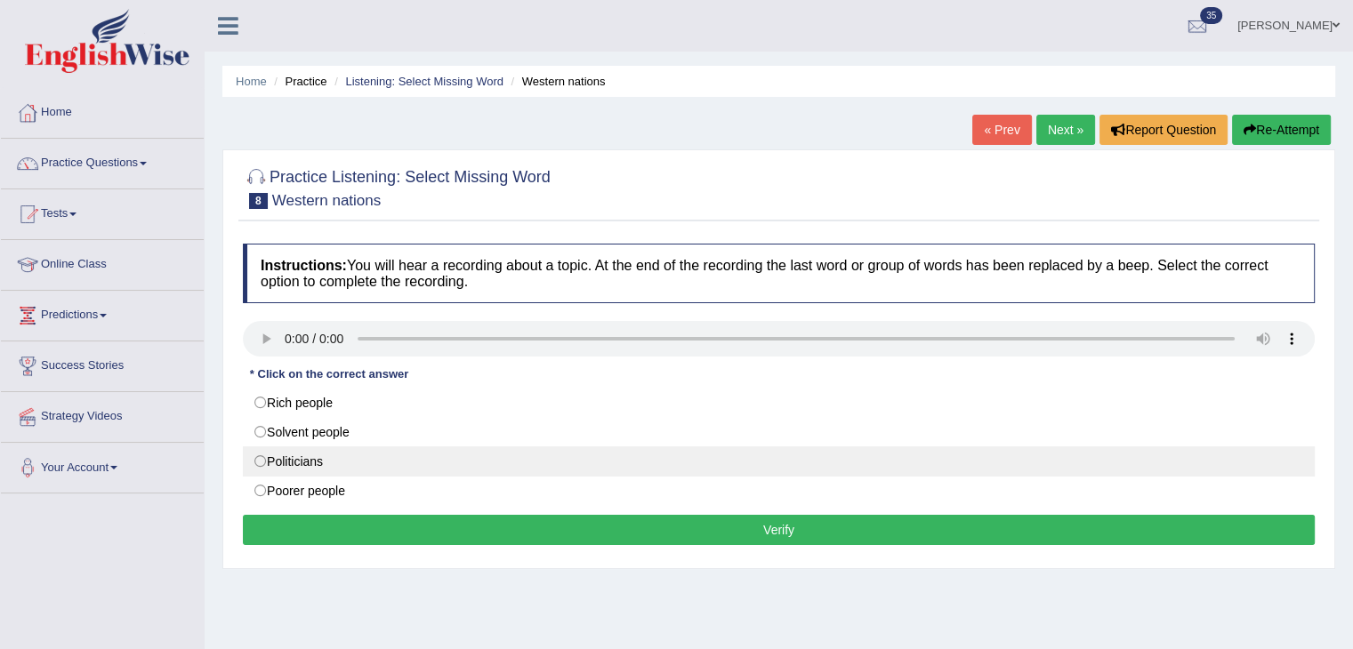
drag, startPoint x: 314, startPoint y: 403, endPoint x: 380, endPoint y: 451, distance: 81.5
click at [314, 403] on label "Rich people" at bounding box center [779, 403] width 1072 height 30
radio input "true"
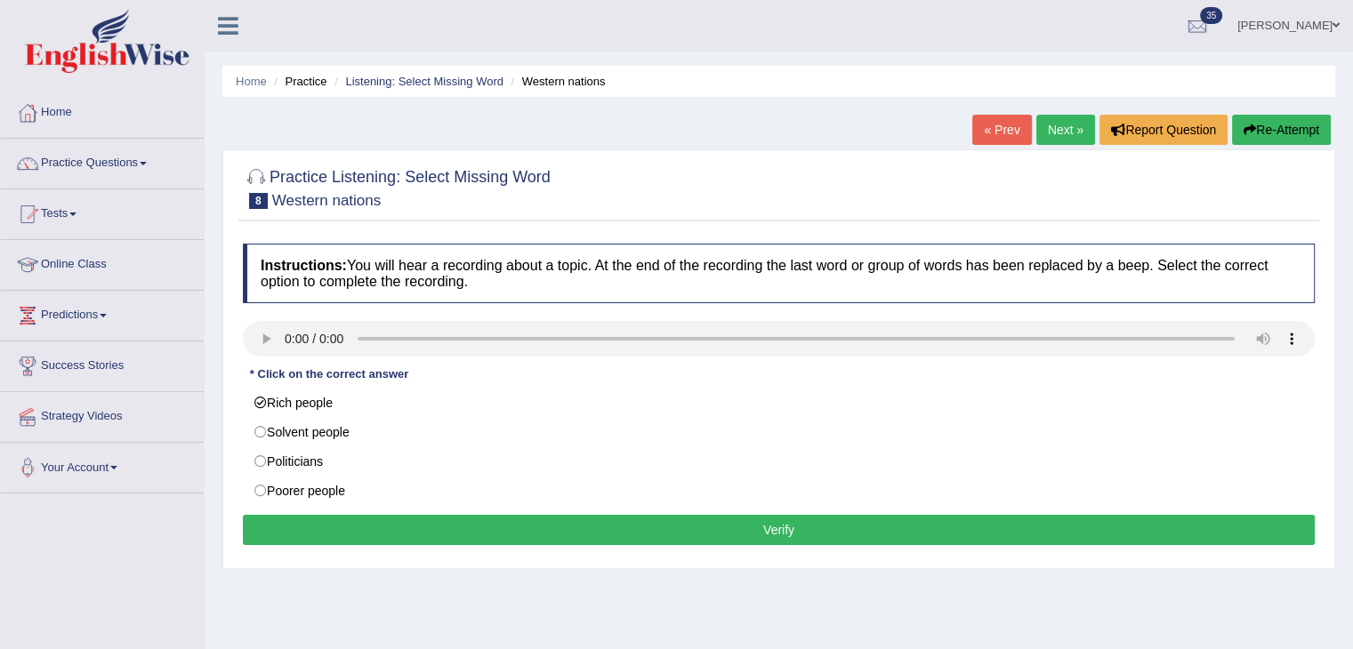
click at [433, 522] on button "Verify" at bounding box center [779, 530] width 1072 height 30
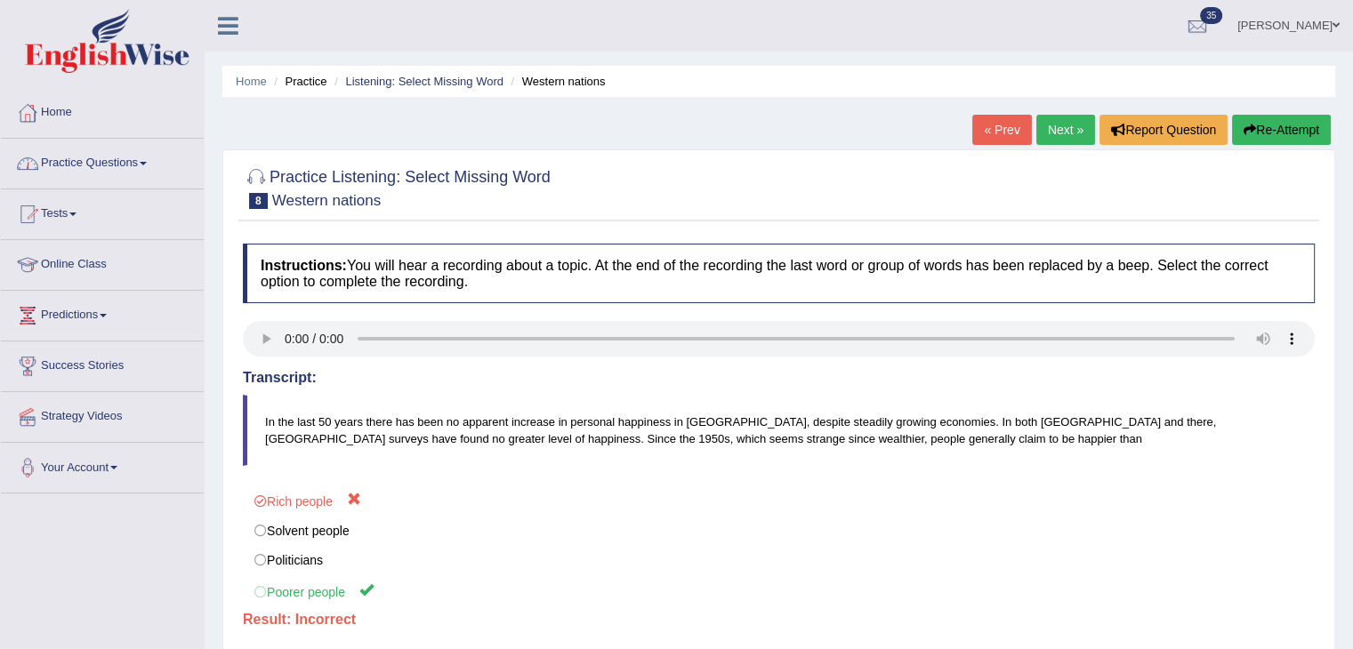
drag, startPoint x: 128, startPoint y: 157, endPoint x: 147, endPoint y: 229, distance: 74.4
click at [128, 157] on link "Practice Questions" at bounding box center [102, 161] width 203 height 44
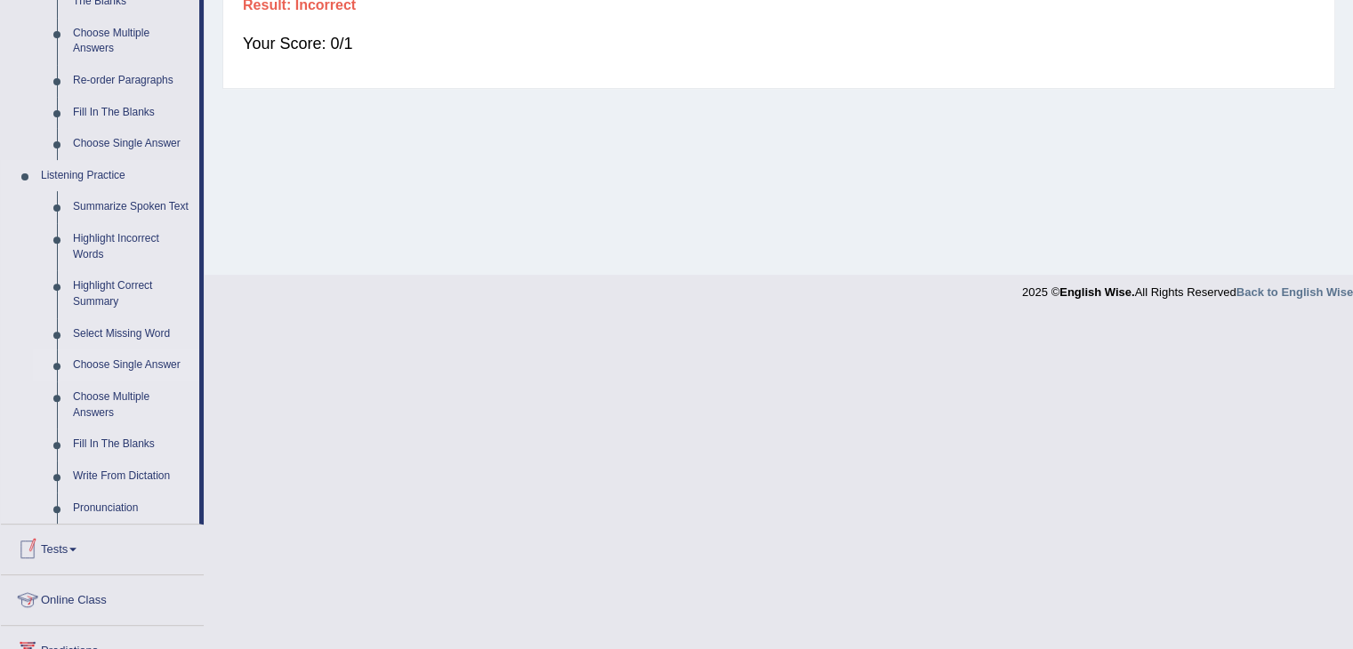
scroll to position [623, 0]
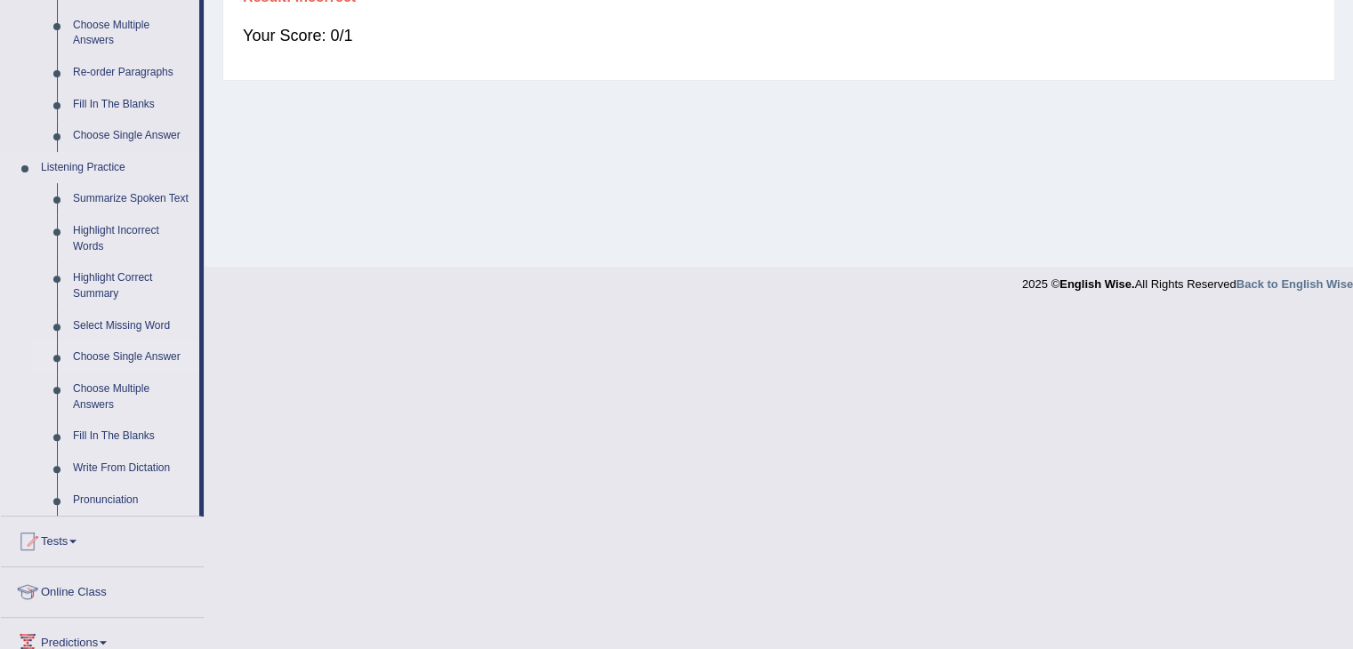
click at [131, 366] on link "Choose Single Answer" at bounding box center [132, 357] width 134 height 32
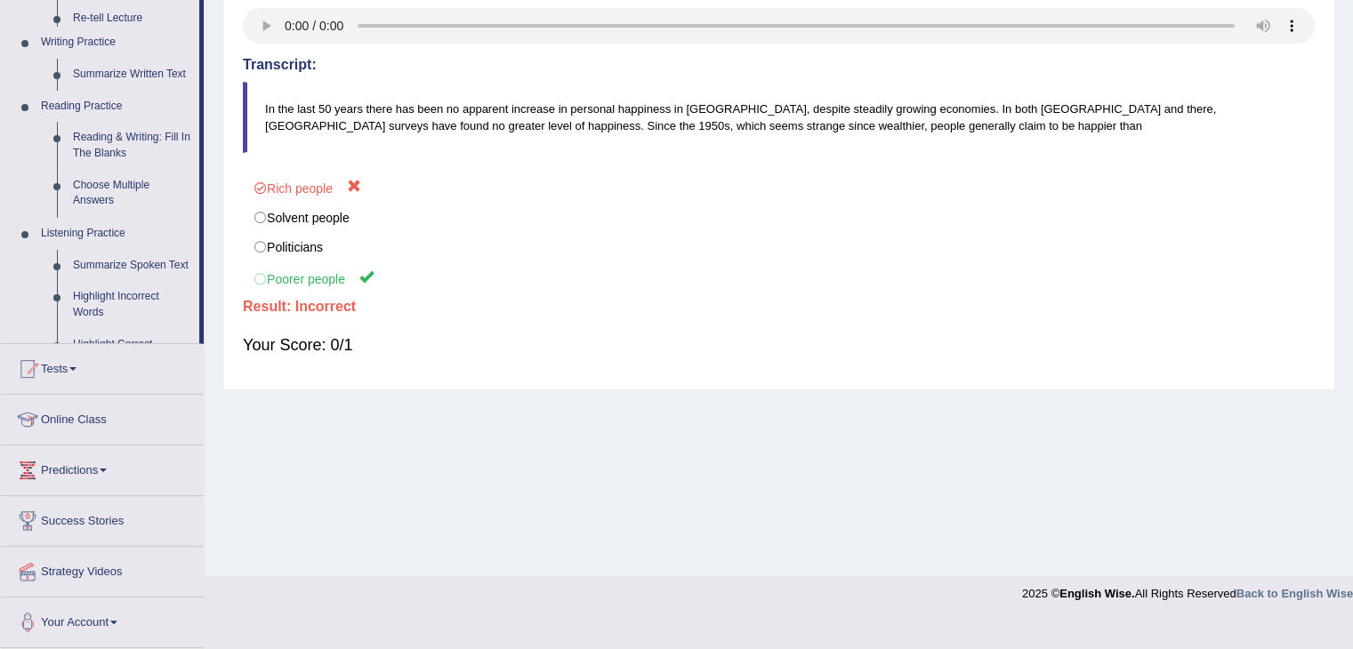
scroll to position [285, 0]
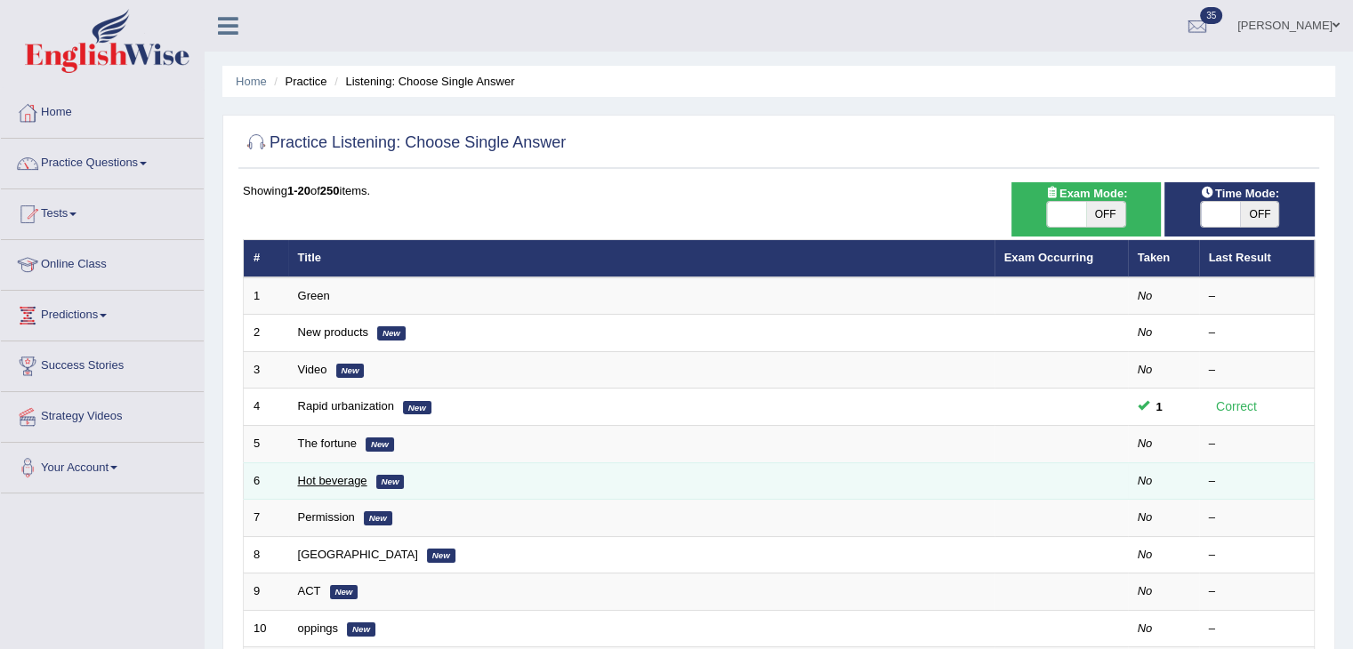
click at [350, 480] on link "Hot beverage" at bounding box center [332, 480] width 69 height 13
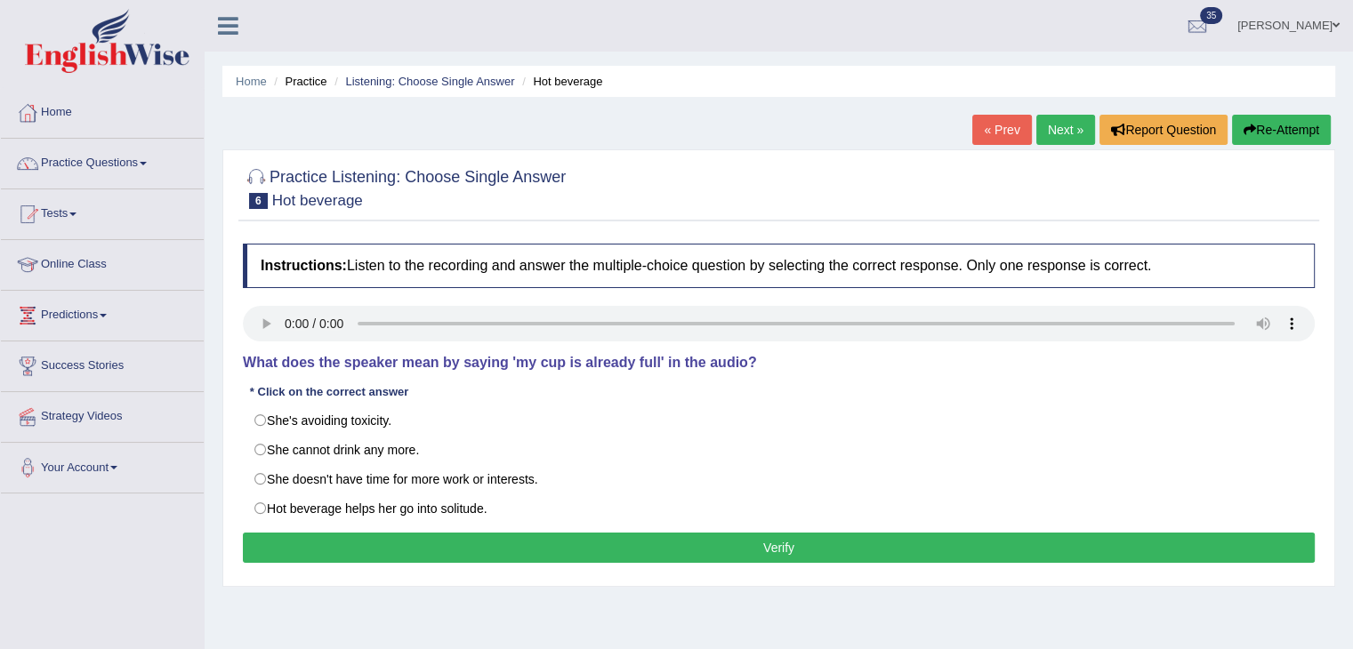
click at [529, 221] on div "Practice Listening: Choose Single Answer 6 Hot beverage Instructions: Listen to…" at bounding box center [778, 368] width 1113 height 438
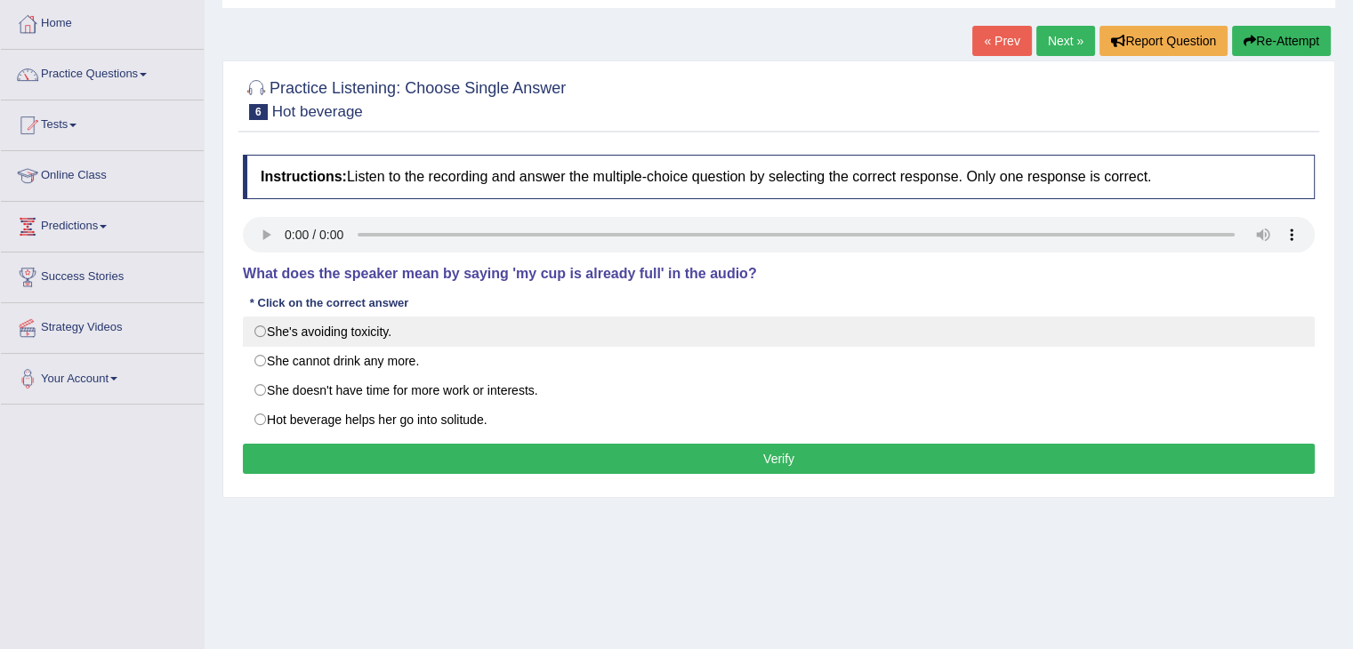
click at [361, 327] on label "She's avoiding toxicity." at bounding box center [779, 332] width 1072 height 30
radio input "true"
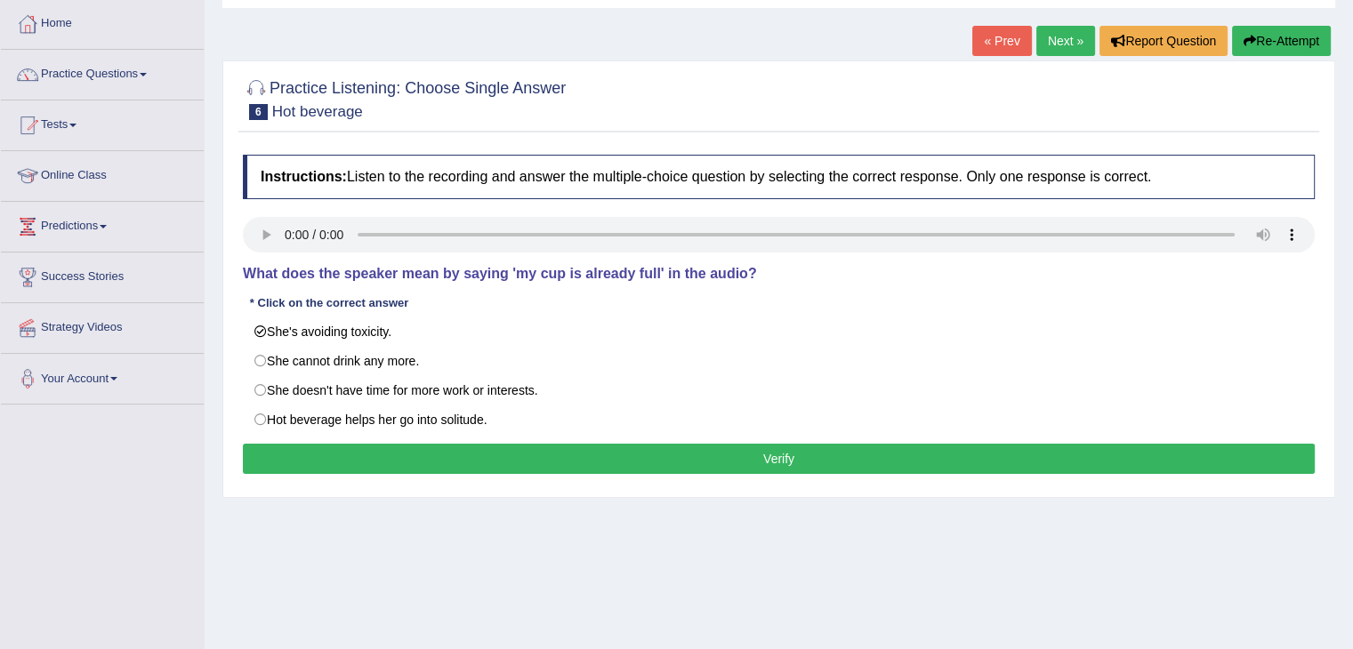
click at [395, 478] on div "Instructions: Listen to the recording and answer the multiple-choice question b…" at bounding box center [778, 317] width 1081 height 342
click at [400, 462] on button "Verify" at bounding box center [779, 459] width 1072 height 30
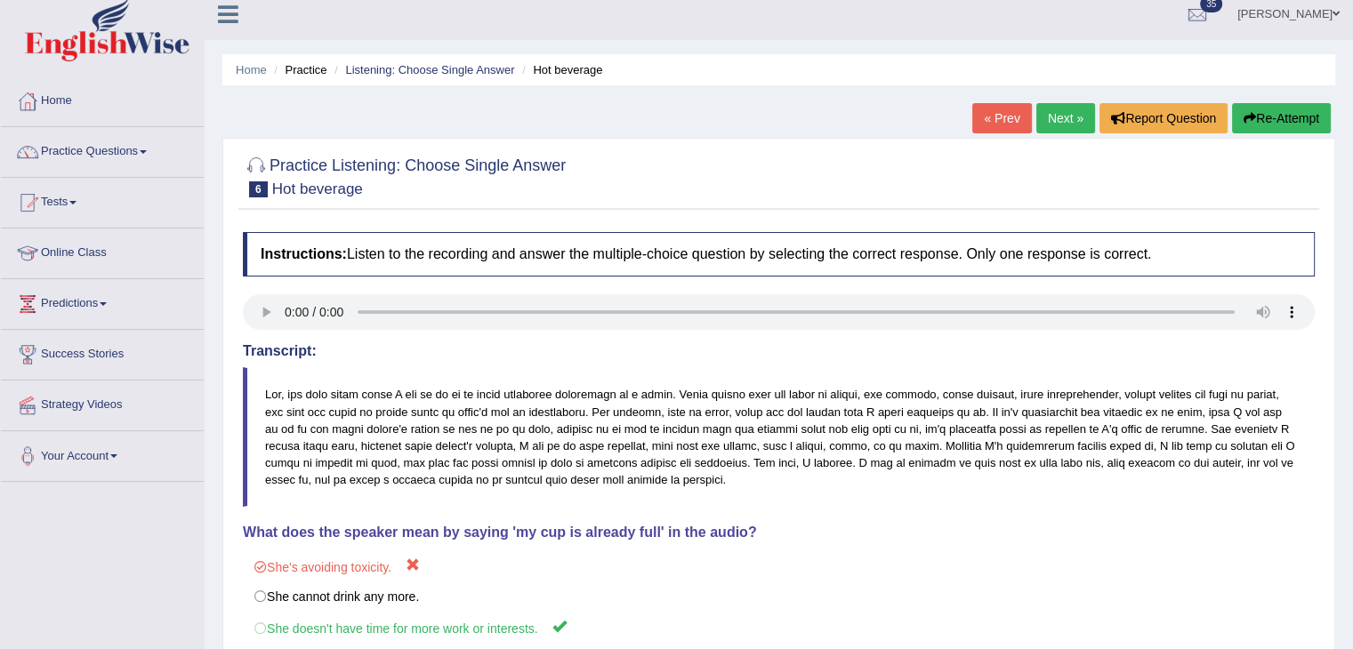
scroll to position [0, 0]
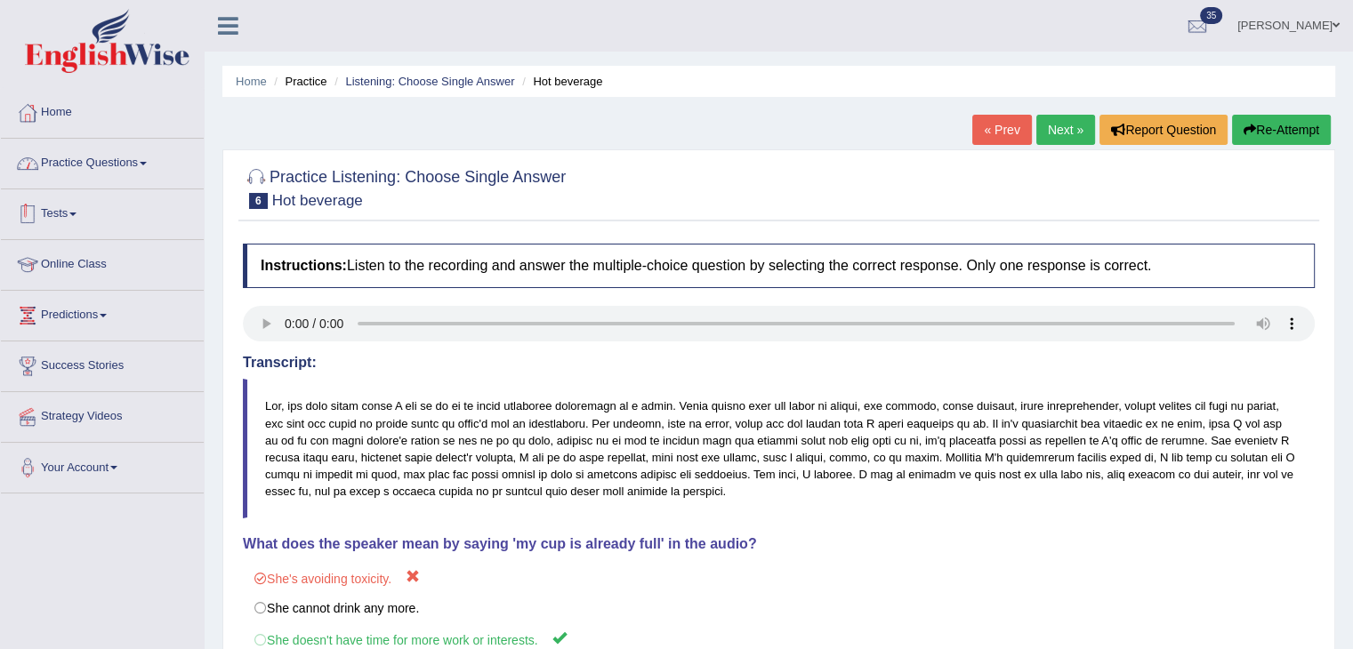
drag, startPoint x: 165, startPoint y: 170, endPoint x: 165, endPoint y: 217, distance: 47.1
click at [165, 170] on link "Practice Questions" at bounding box center [102, 161] width 203 height 44
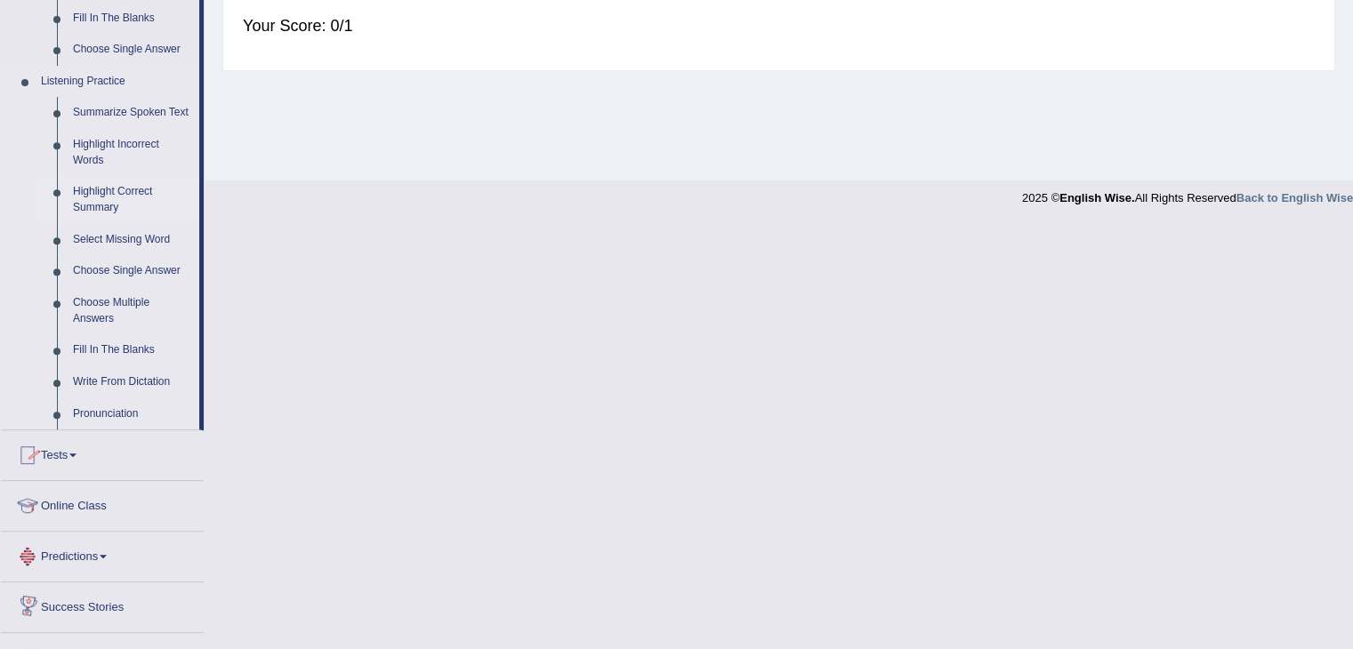
scroll to position [711, 0]
click at [117, 310] on link "Choose Multiple Answers" at bounding box center [132, 308] width 134 height 47
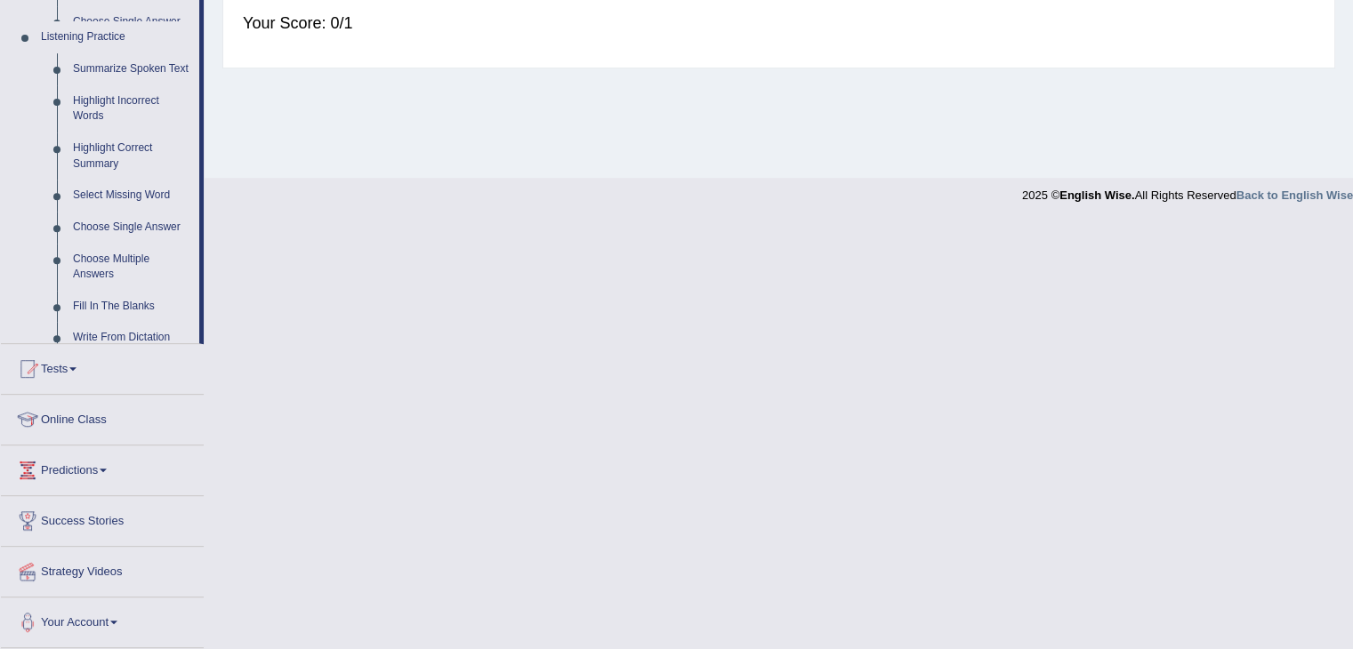
scroll to position [285, 0]
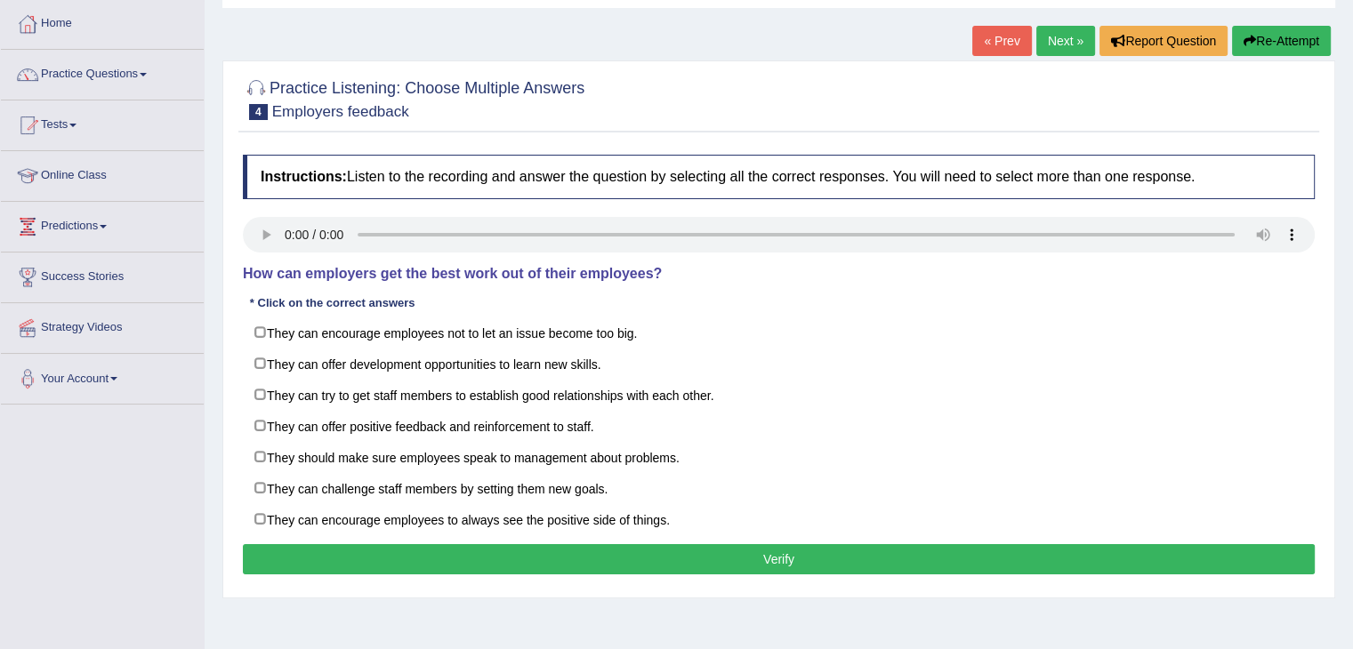
click at [1048, 49] on link "Next »" at bounding box center [1065, 41] width 59 height 30
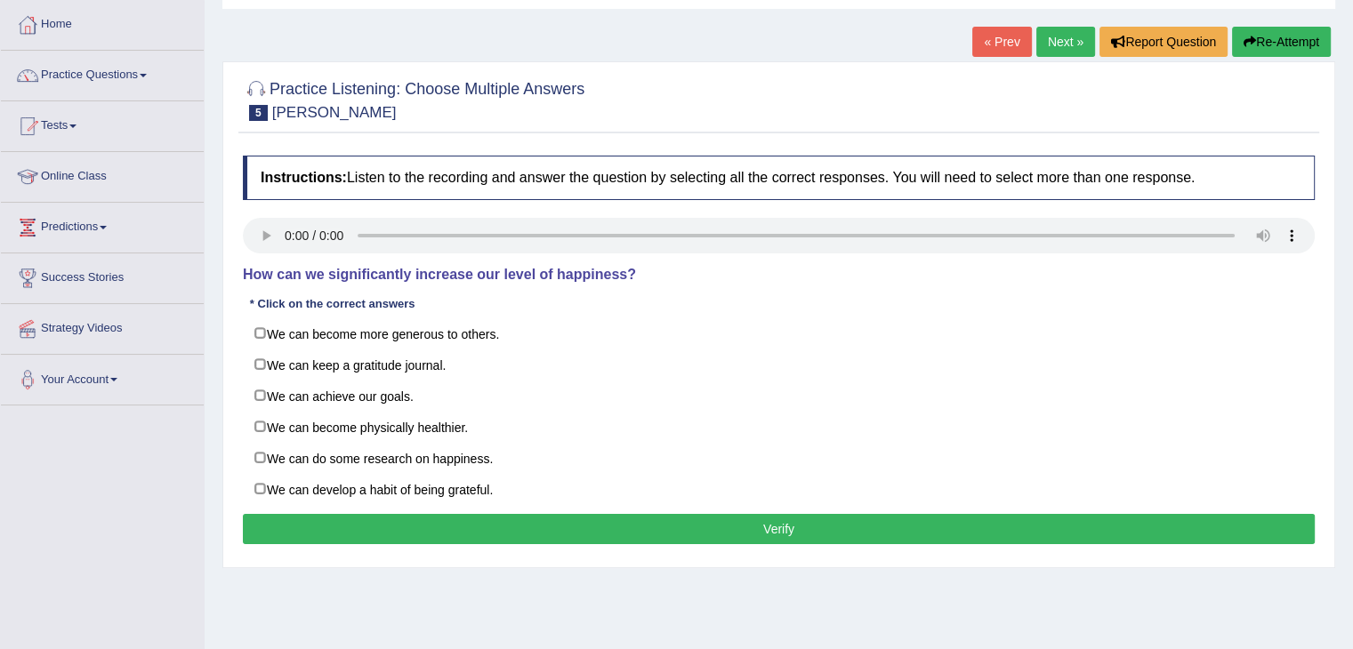
scroll to position [89, 0]
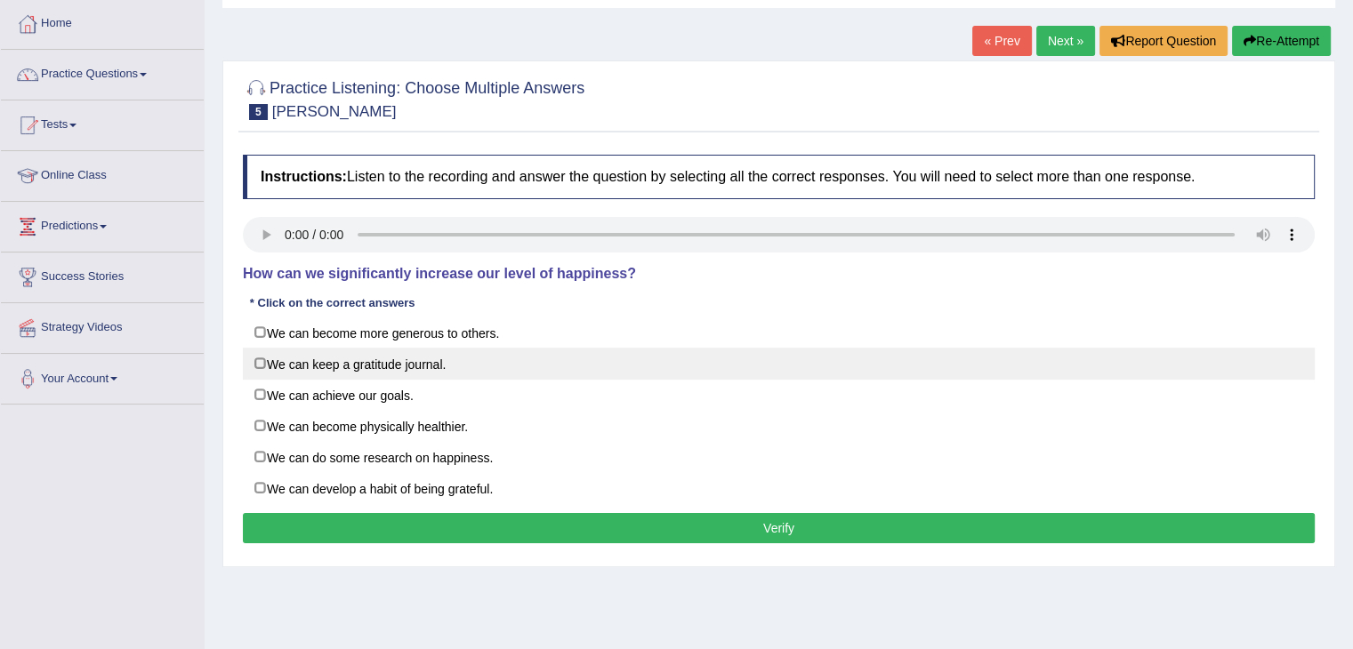
click at [394, 359] on label "We can keep a gratitude journal." at bounding box center [779, 364] width 1072 height 32
checkbox input "true"
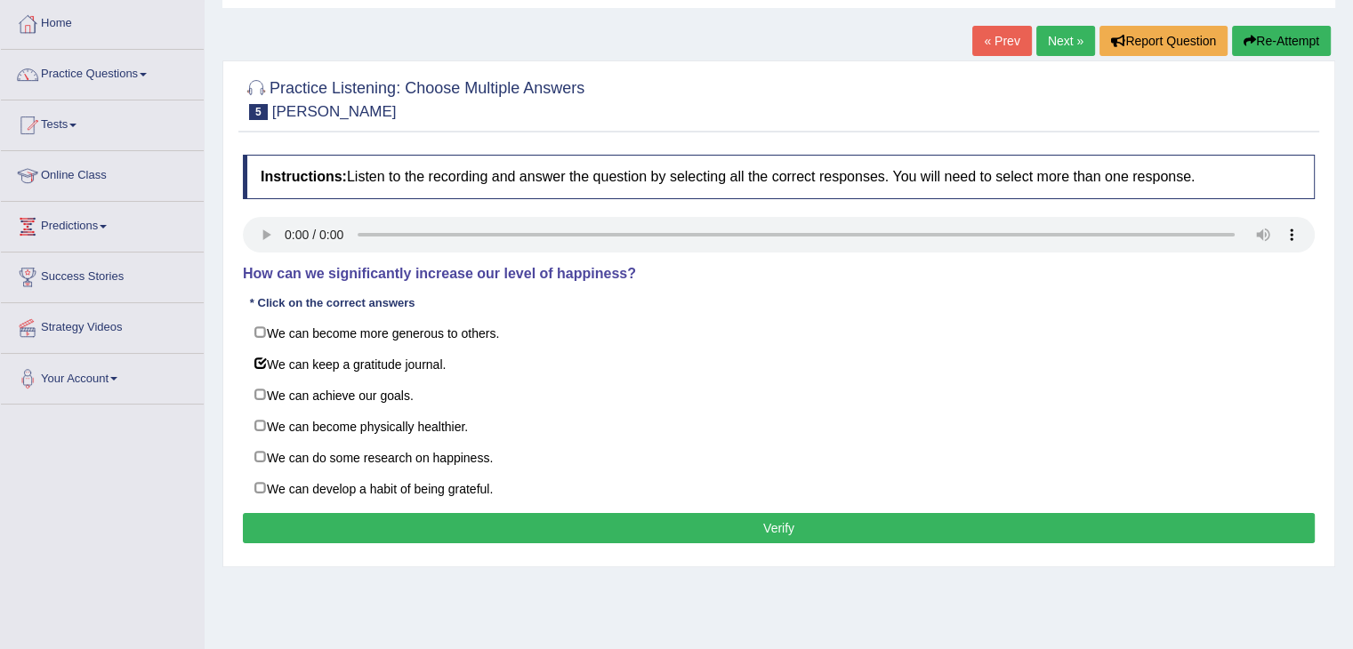
click at [594, 525] on button "Verify" at bounding box center [779, 528] width 1072 height 30
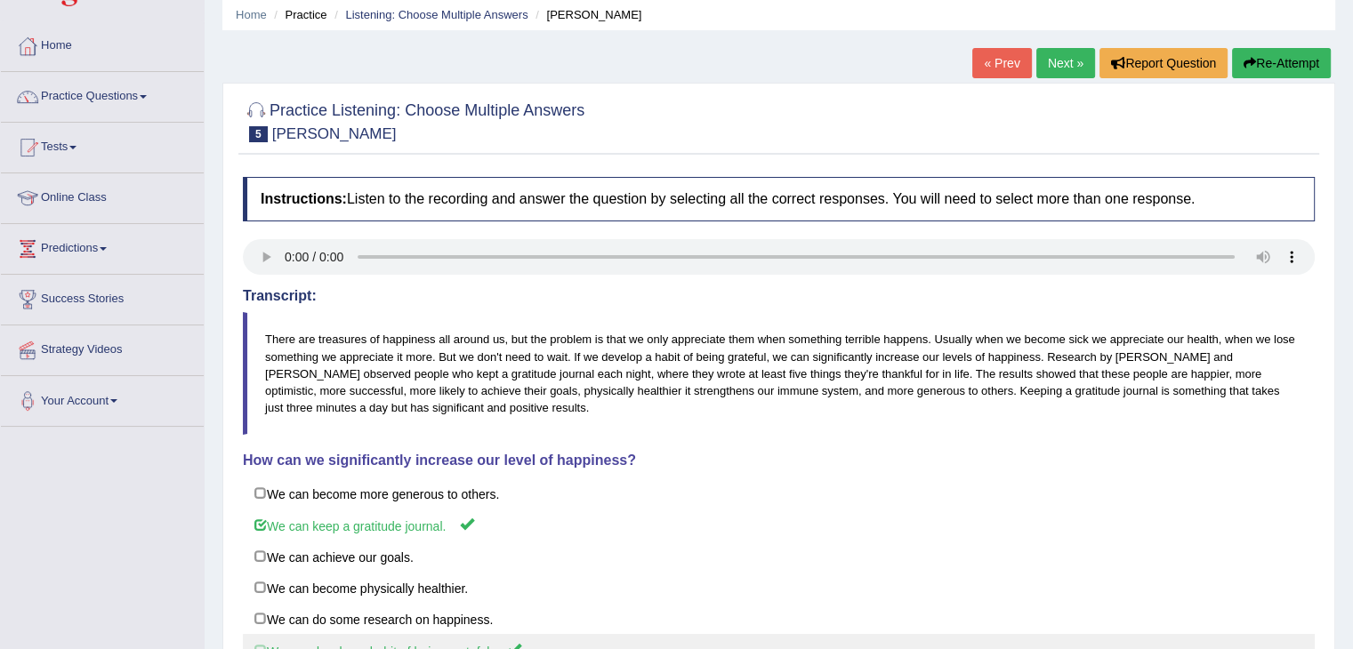
scroll to position [0, 0]
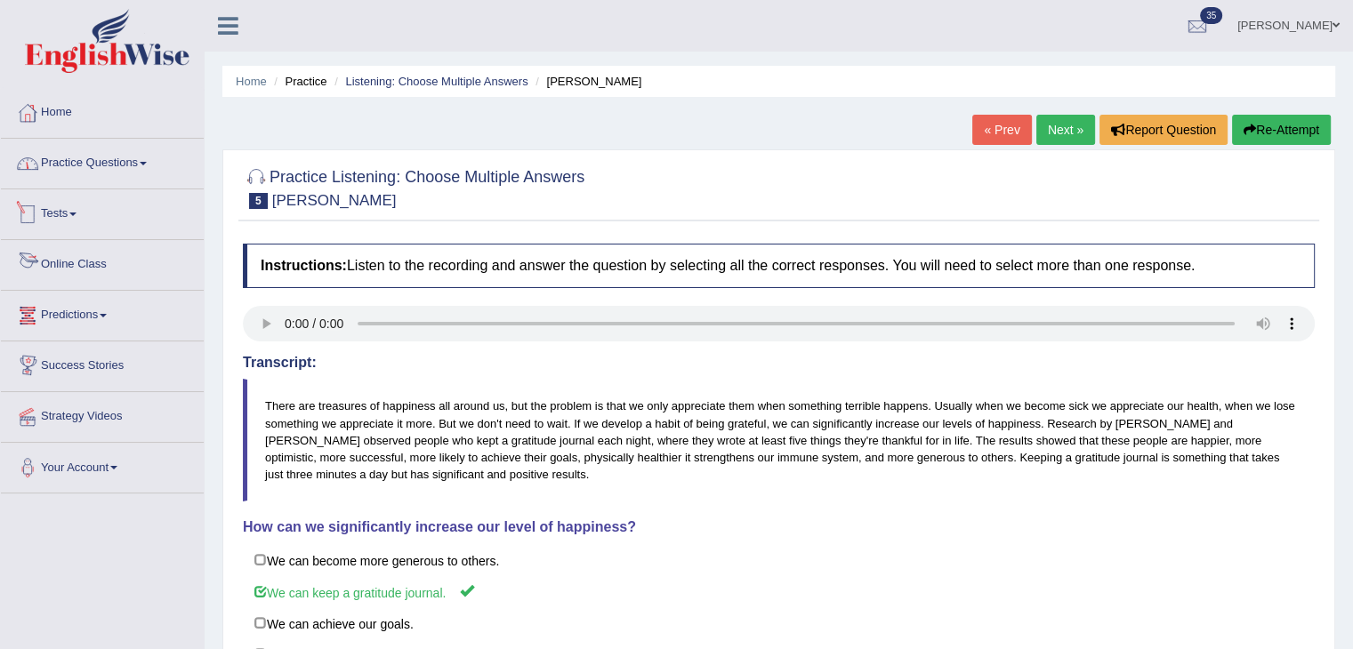
drag, startPoint x: 141, startPoint y: 176, endPoint x: 142, endPoint y: 229, distance: 52.5
click at [141, 176] on link "Practice Questions" at bounding box center [102, 161] width 203 height 44
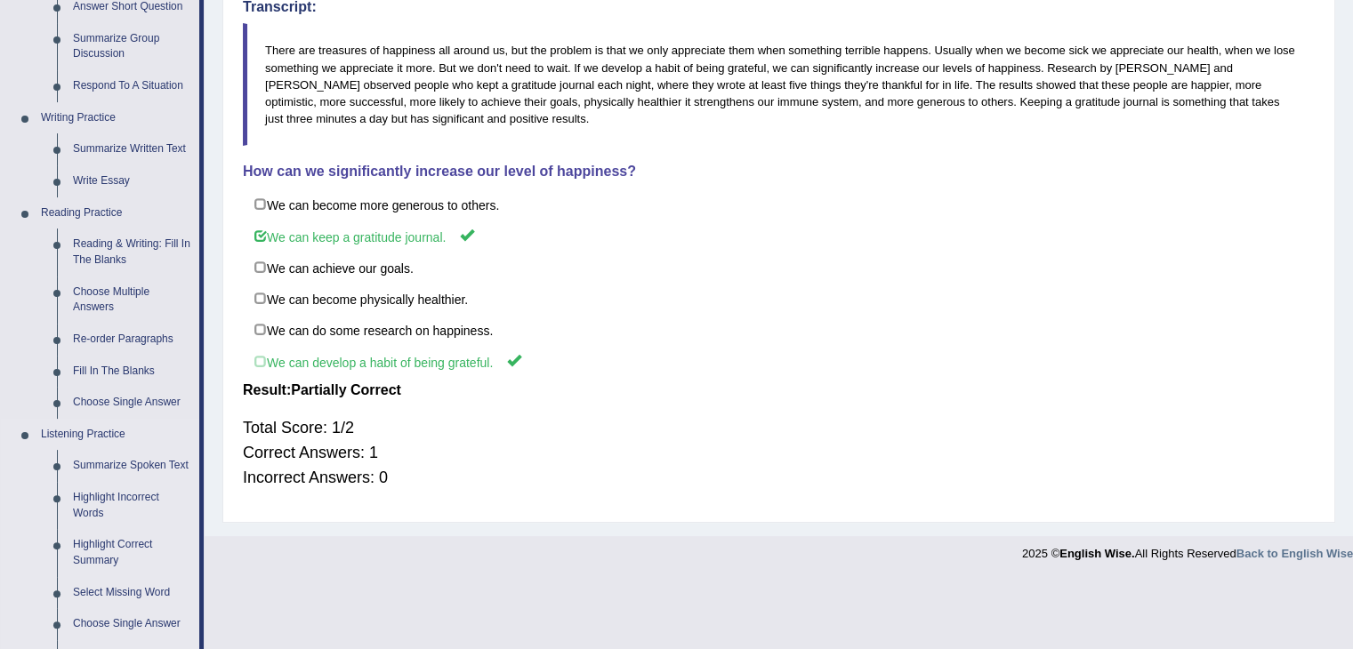
scroll to position [623, 0]
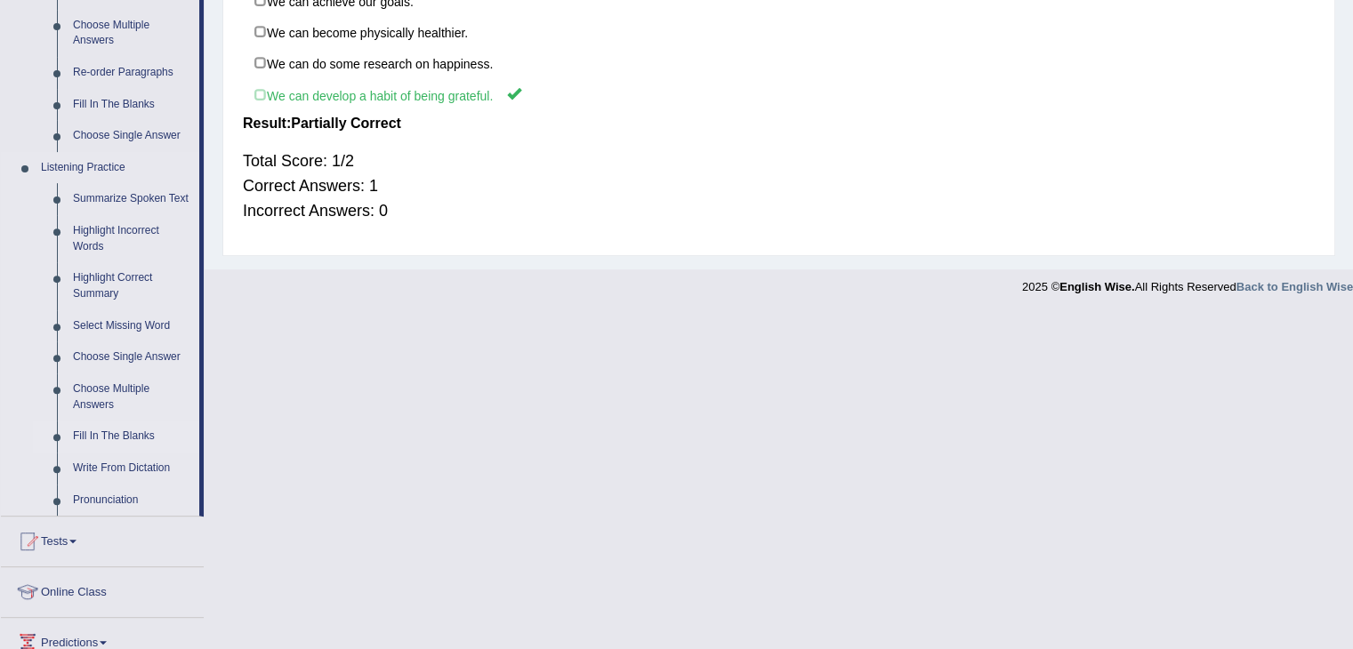
click at [131, 433] on link "Fill In The Blanks" at bounding box center [132, 437] width 134 height 32
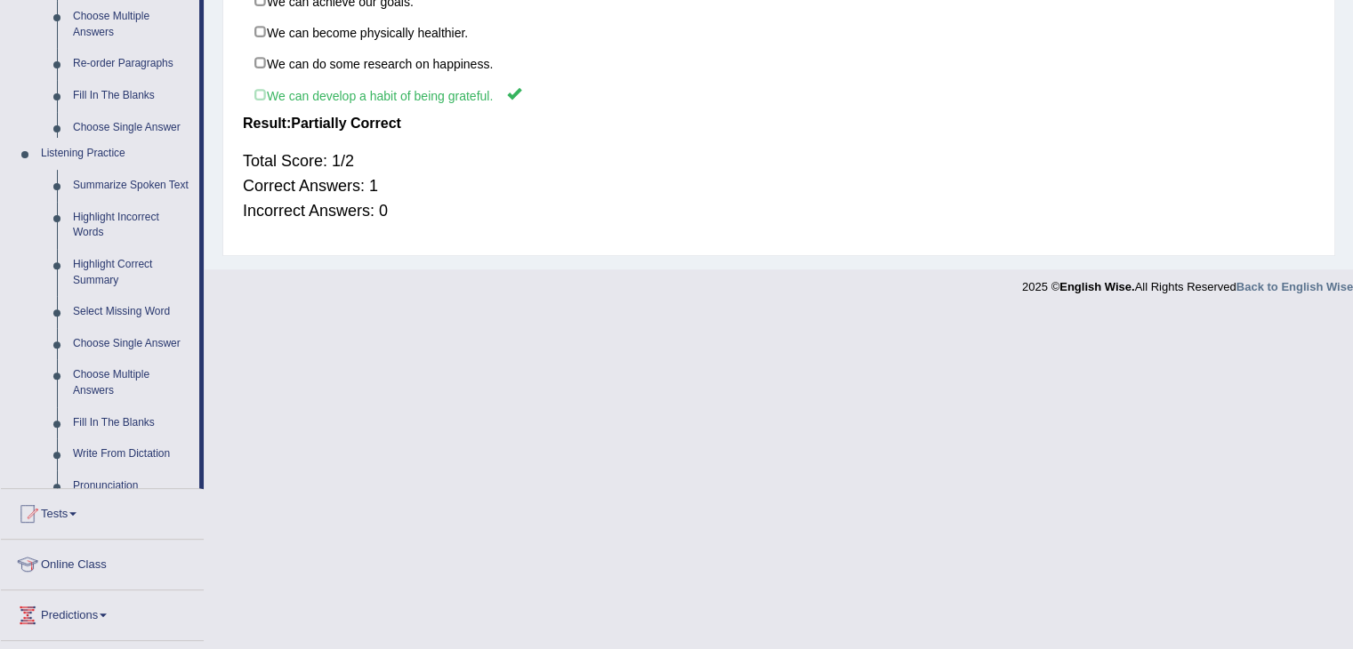
scroll to position [288, 0]
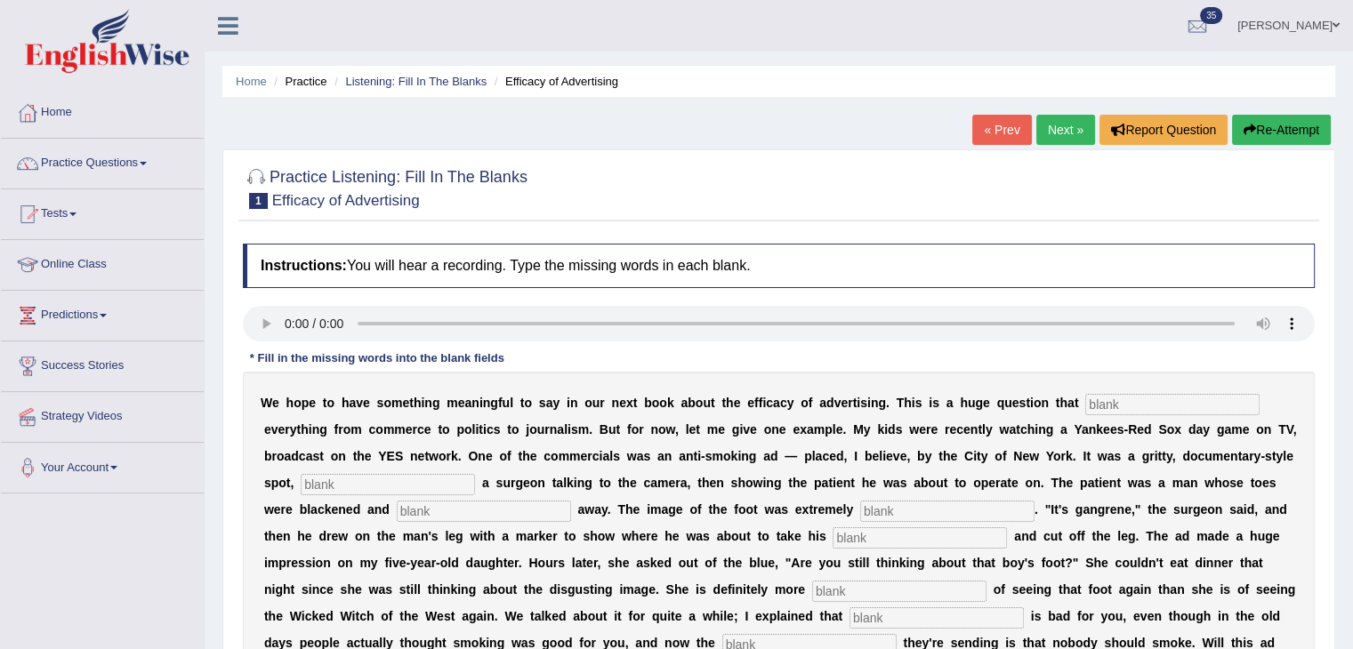
click at [1062, 137] on link "Next »" at bounding box center [1065, 130] width 59 height 30
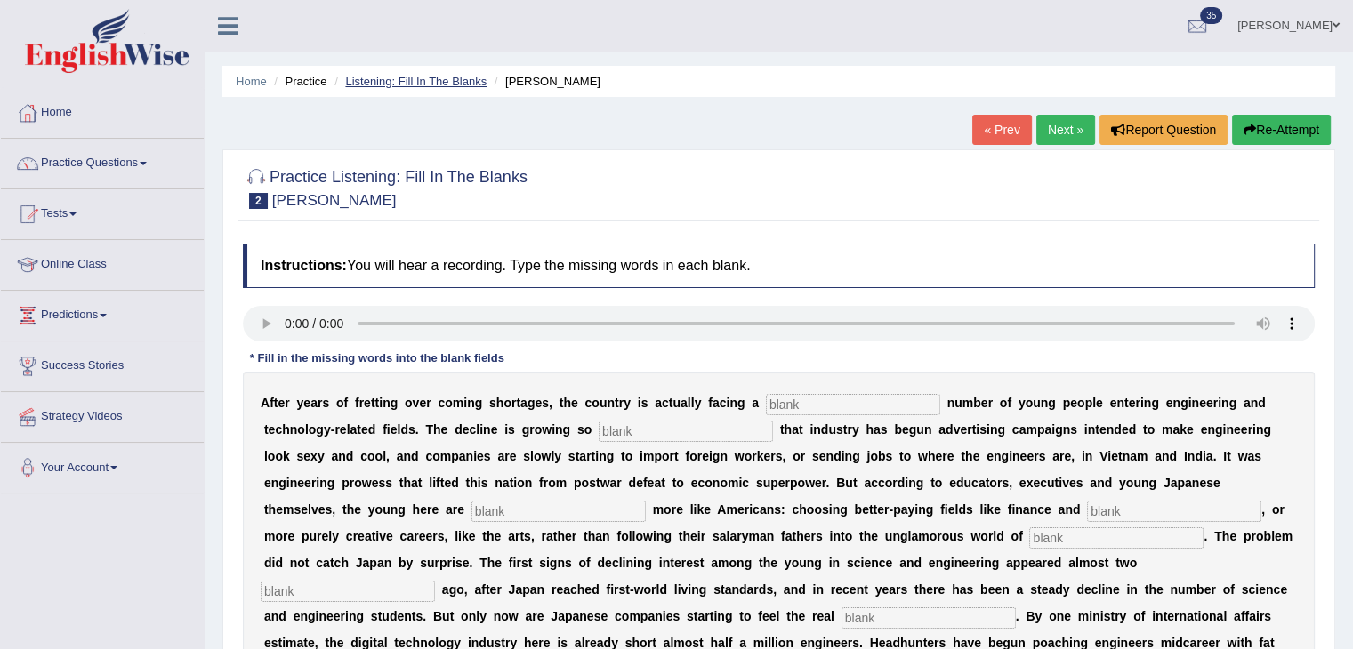
click at [458, 84] on link "Listening: Fill In The Blanks" at bounding box center [415, 81] width 141 height 13
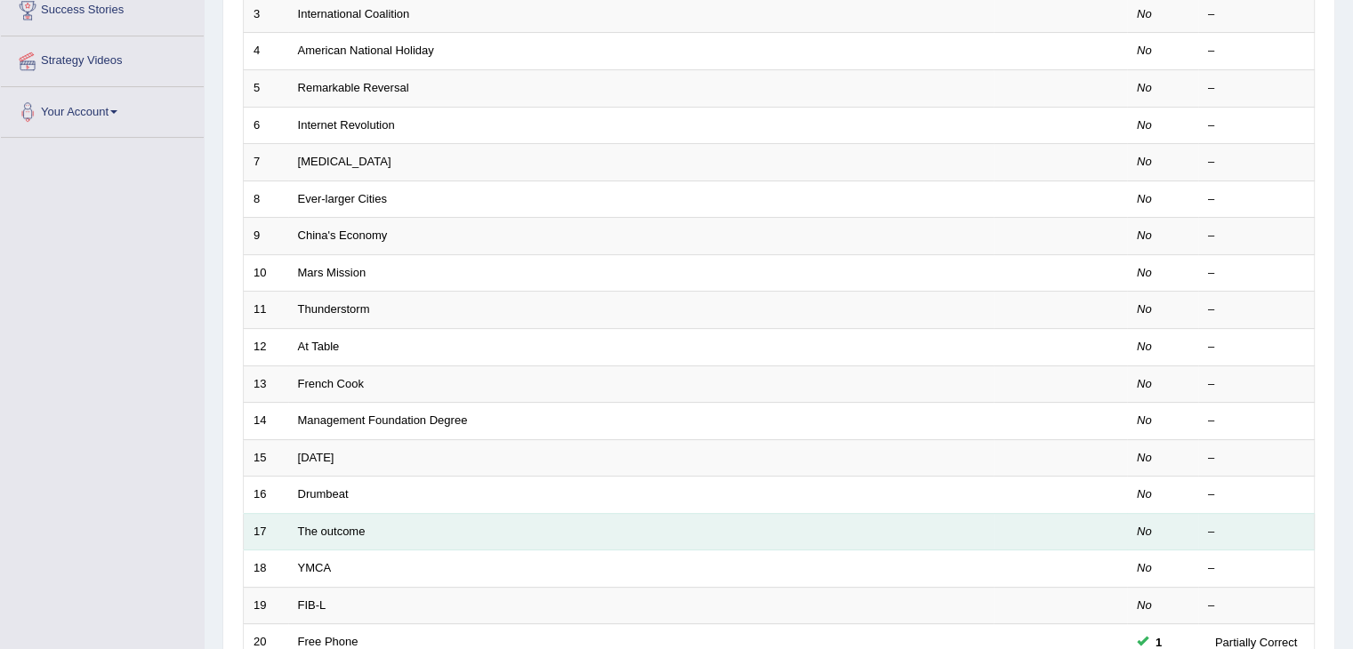
scroll to position [523, 0]
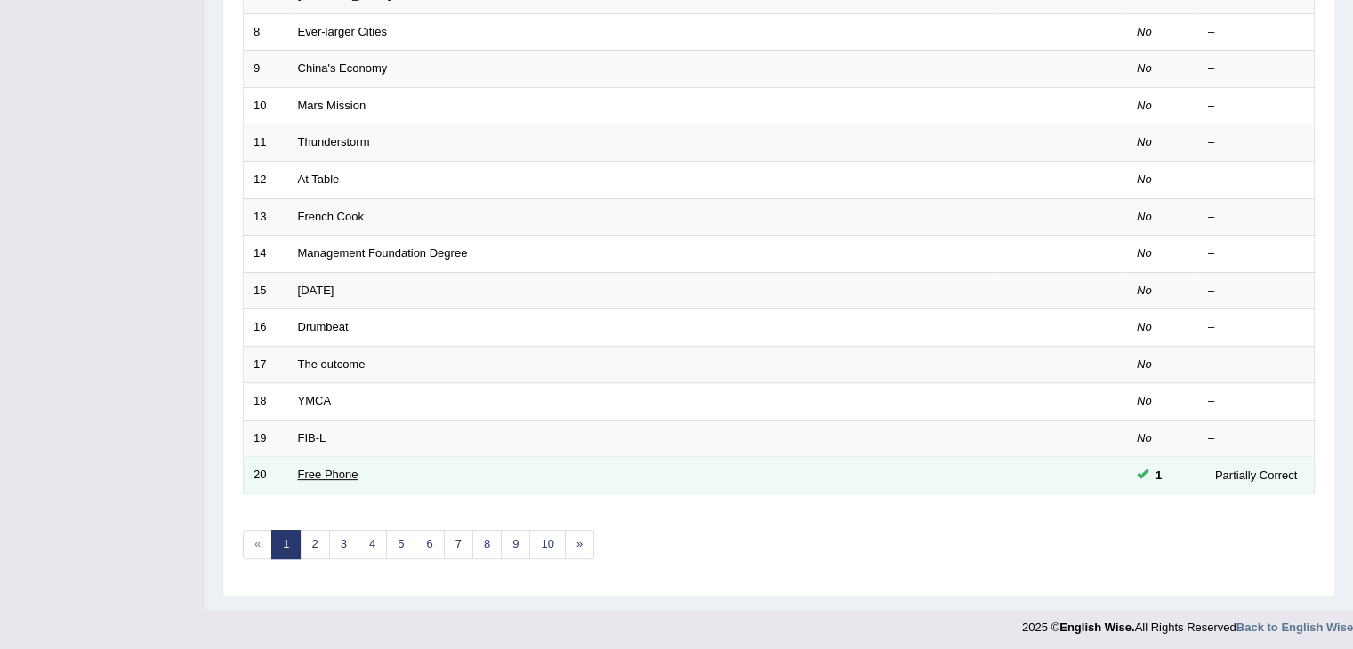
click at [344, 468] on link "Free Phone" at bounding box center [328, 474] width 60 height 13
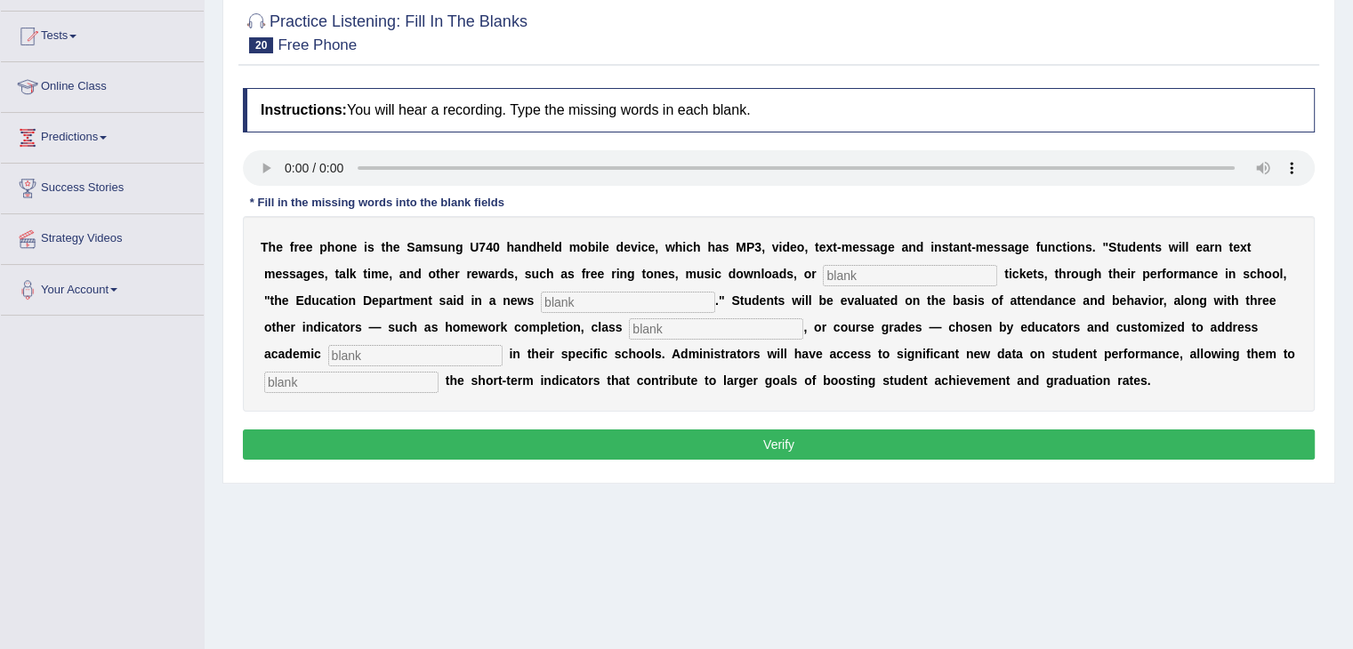
click at [891, 270] on input "text" at bounding box center [910, 275] width 174 height 21
type input "event"
click at [675, 301] on input "text" at bounding box center [628, 302] width 174 height 21
type input "relese"
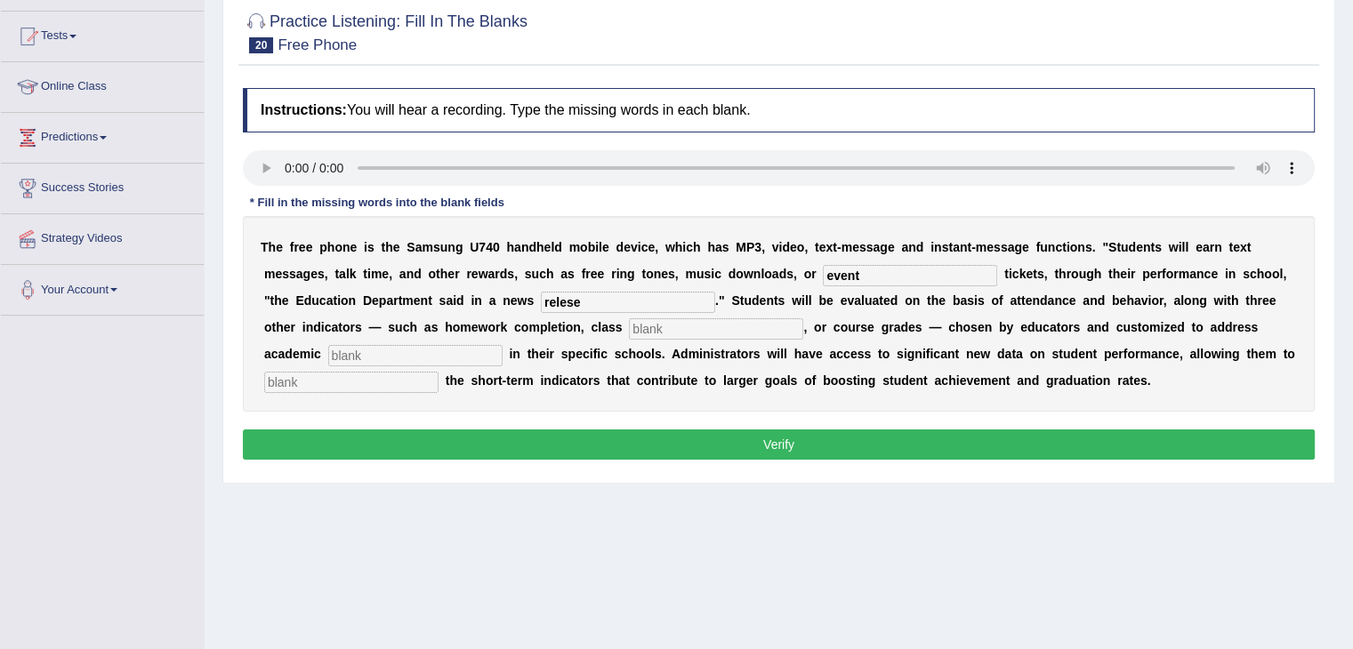
click at [683, 322] on input "text" at bounding box center [716, 328] width 174 height 21
type input "participation"
click at [477, 357] on input "text" at bounding box center [415, 355] width 174 height 21
type input "priorities"
click at [400, 376] on input "text" at bounding box center [351, 382] width 174 height 21
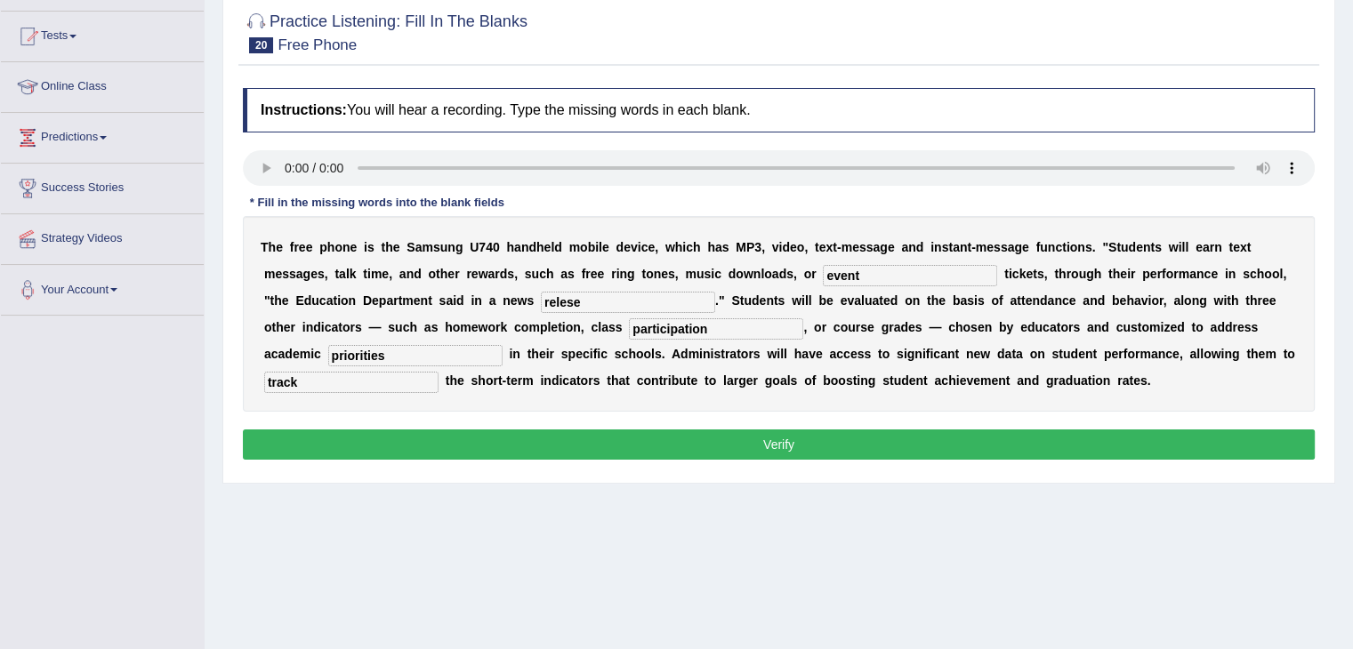
type input "track"
click at [569, 300] on input "relese" at bounding box center [628, 302] width 174 height 21
type input "release"
click at [631, 443] on button "Verify" at bounding box center [779, 445] width 1072 height 30
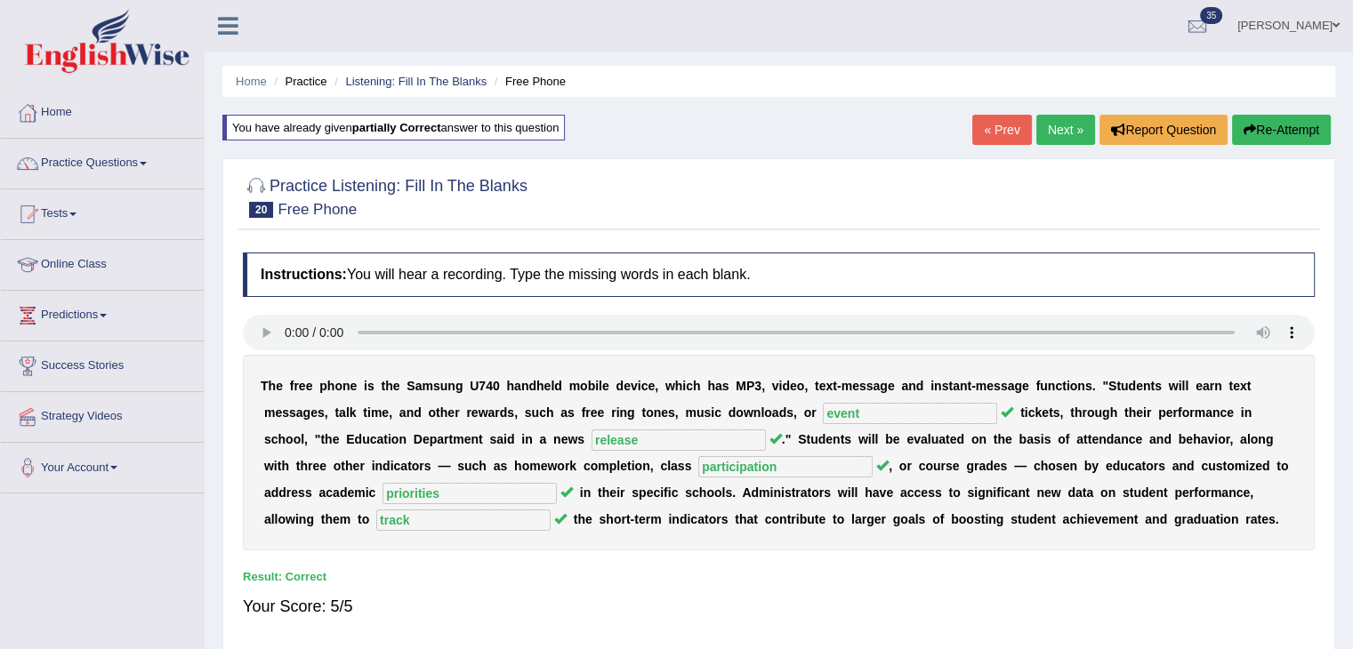
click at [1057, 133] on link "Next »" at bounding box center [1065, 130] width 59 height 30
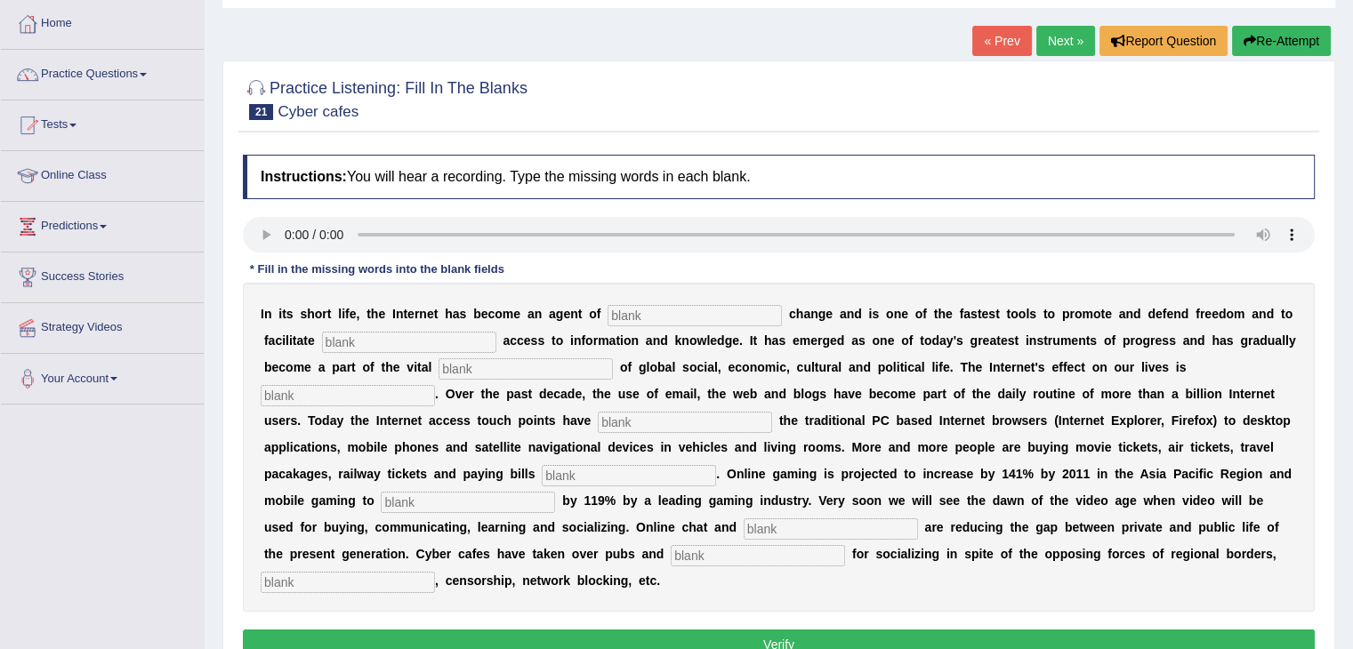
click at [1067, 47] on link "Next »" at bounding box center [1065, 41] width 59 height 30
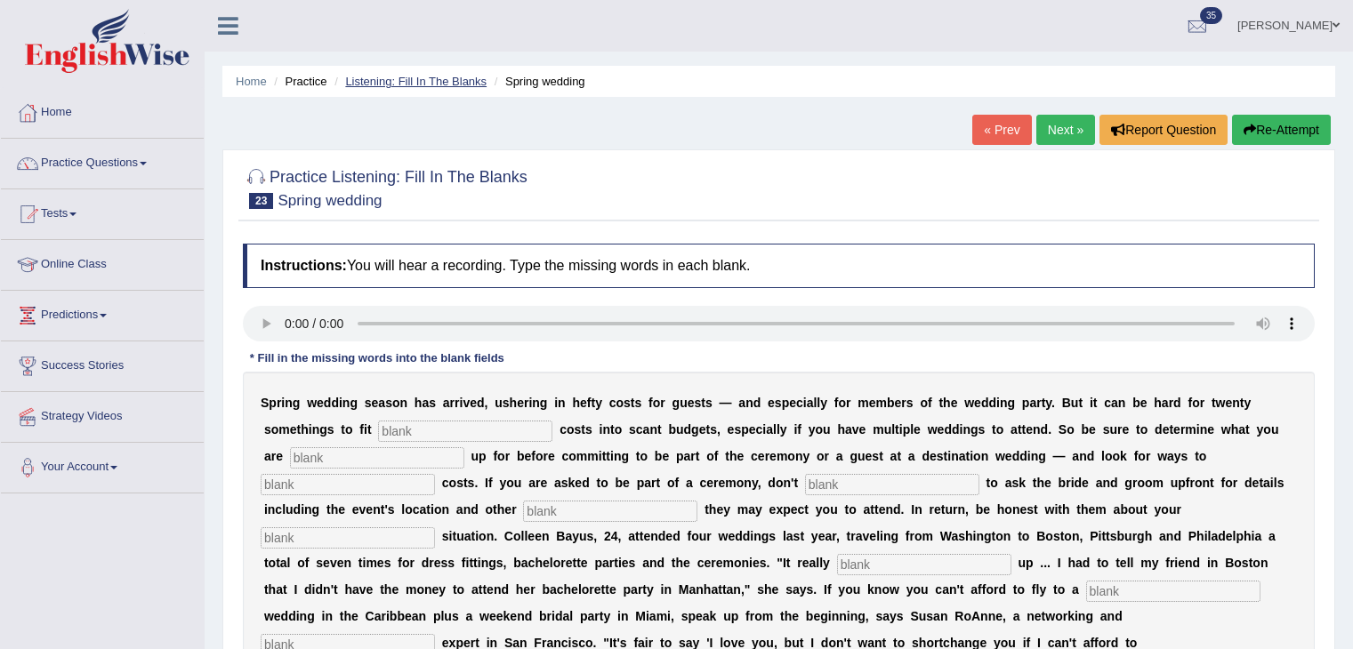
click at [480, 84] on link "Listening: Fill In The Blanks" at bounding box center [415, 81] width 141 height 13
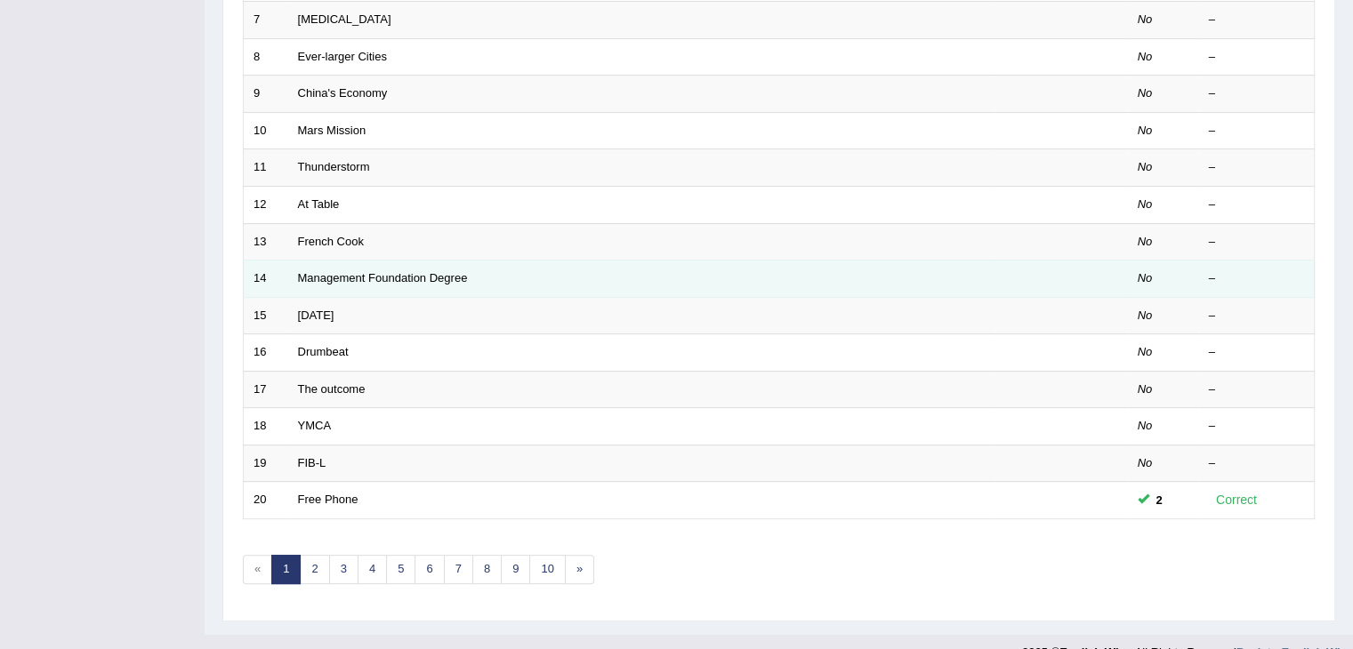
scroll to position [523, 0]
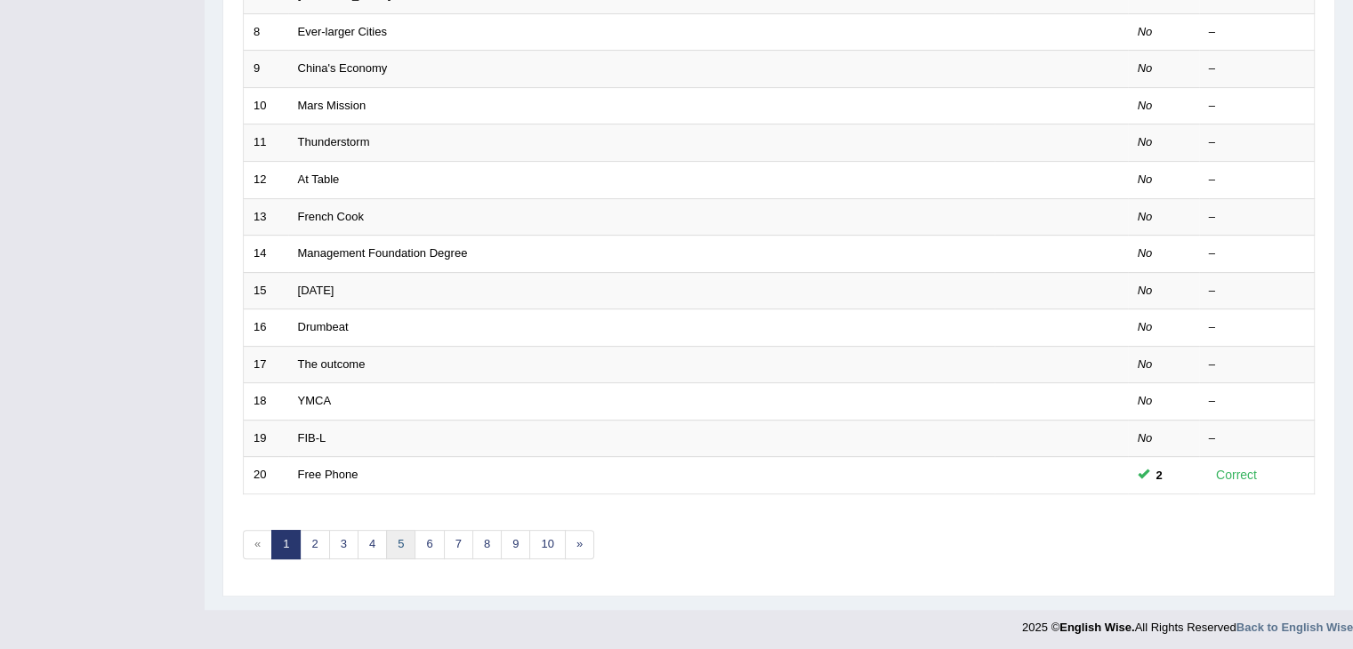
click at [398, 548] on link "5" at bounding box center [400, 544] width 29 height 29
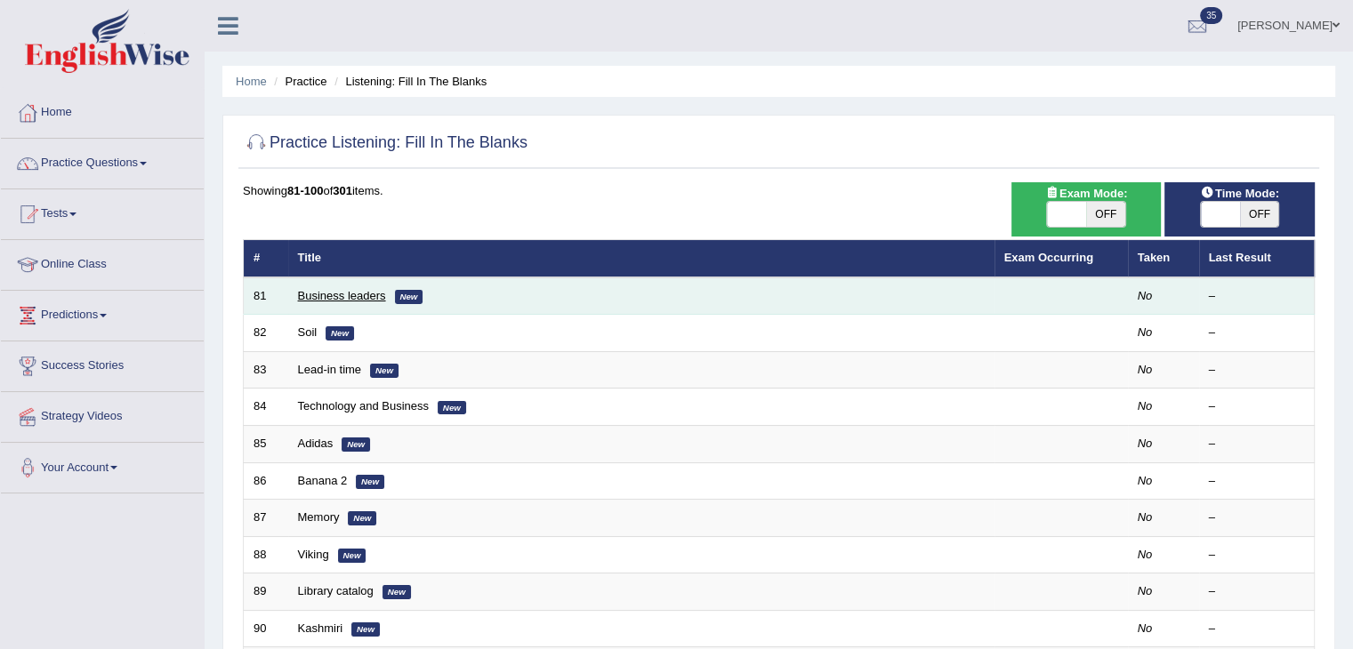
click at [348, 299] on link "Business leaders" at bounding box center [342, 295] width 88 height 13
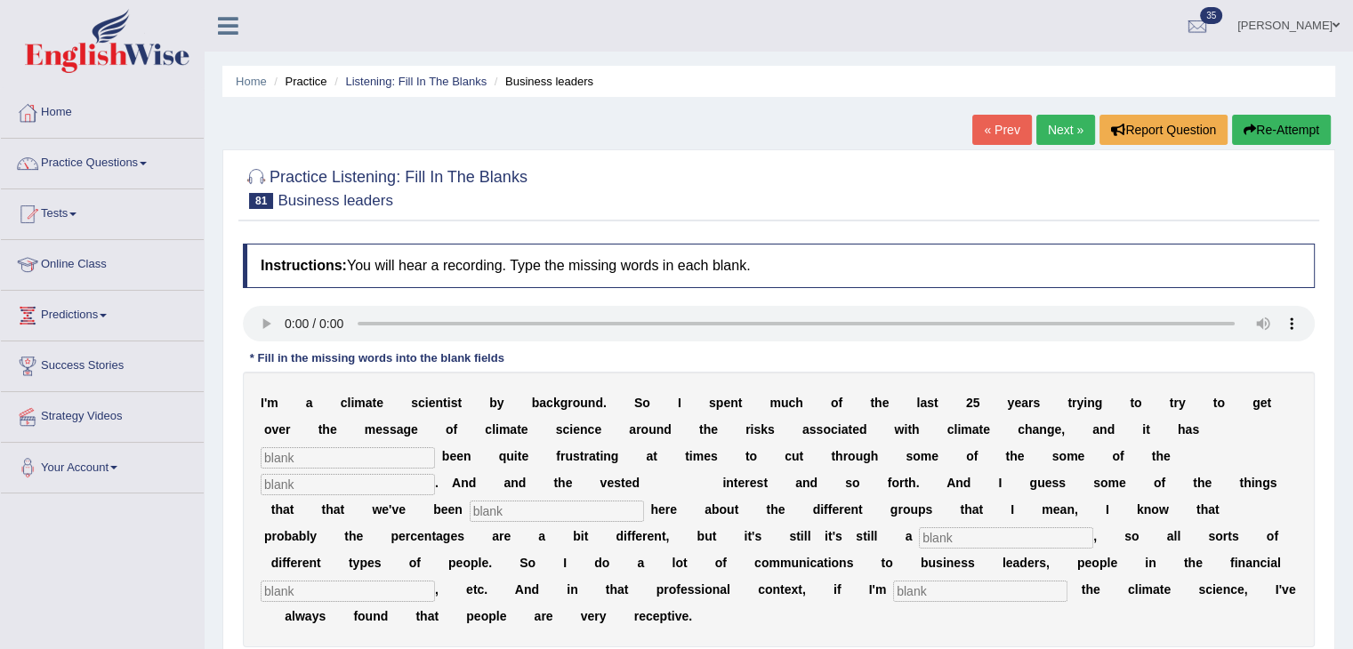
click at [136, 176] on link "Practice Questions" at bounding box center [102, 161] width 203 height 44
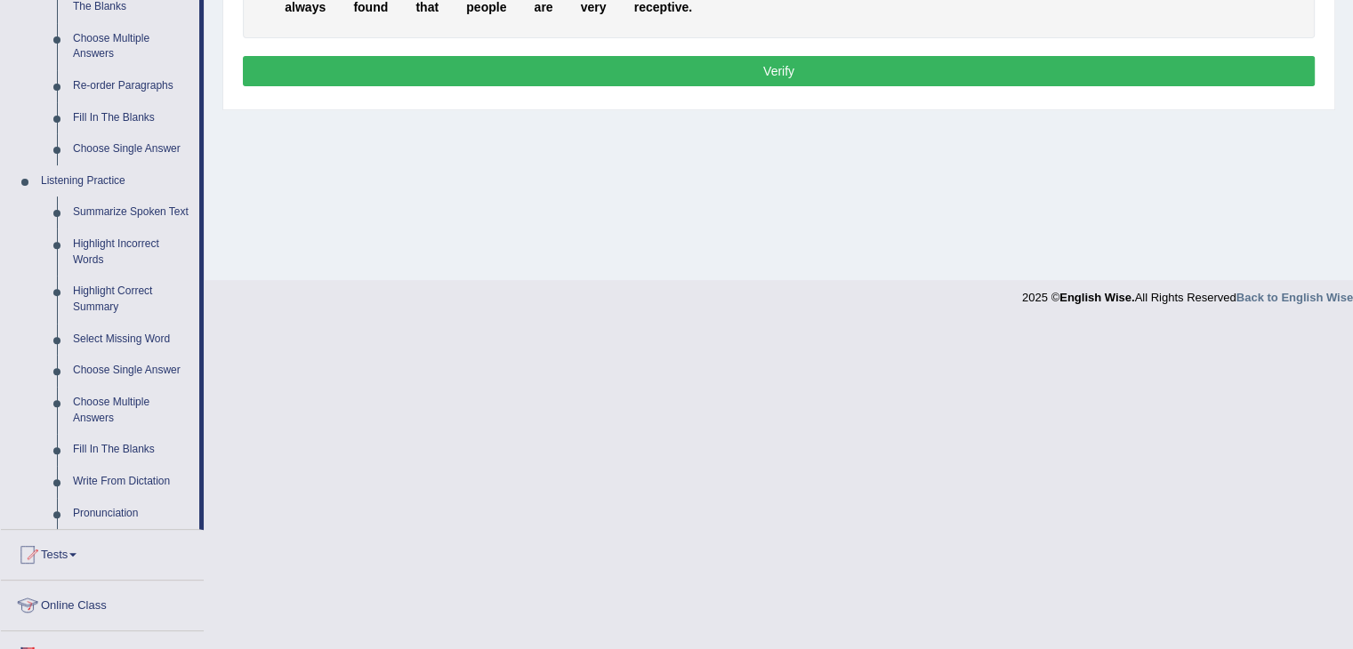
scroll to position [711, 0]
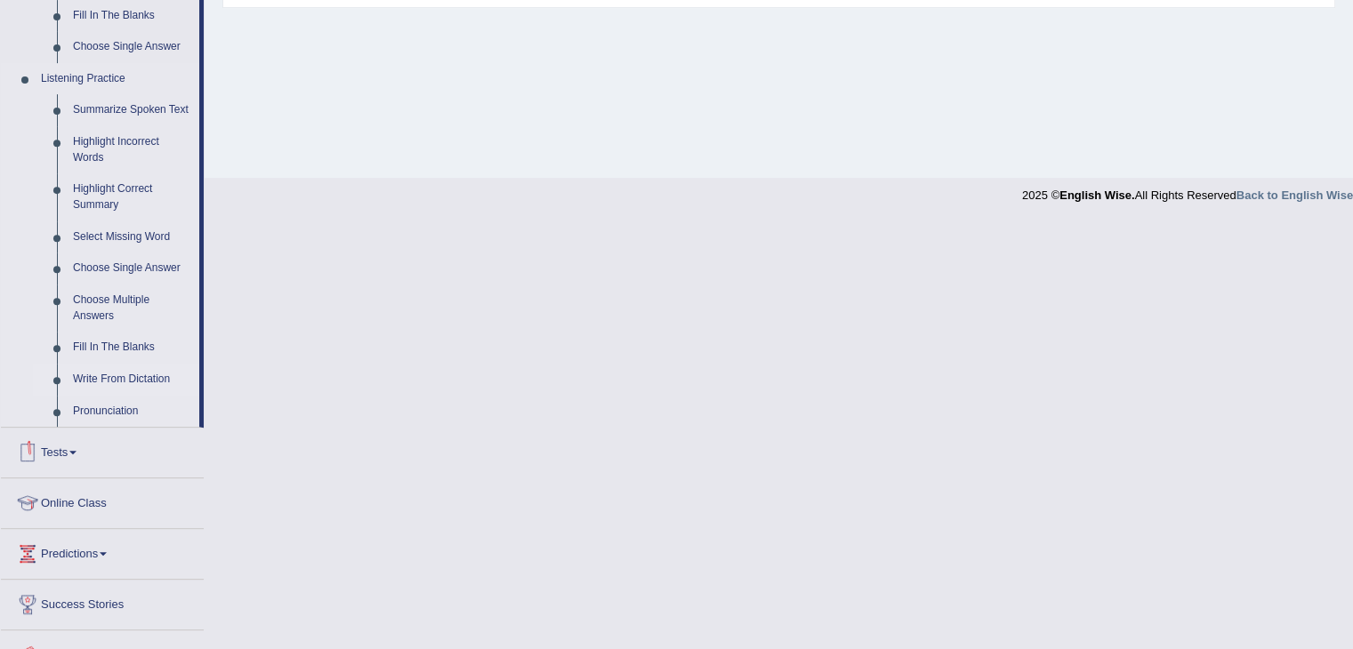
click at [92, 377] on link "Write From Dictation" at bounding box center [132, 380] width 134 height 32
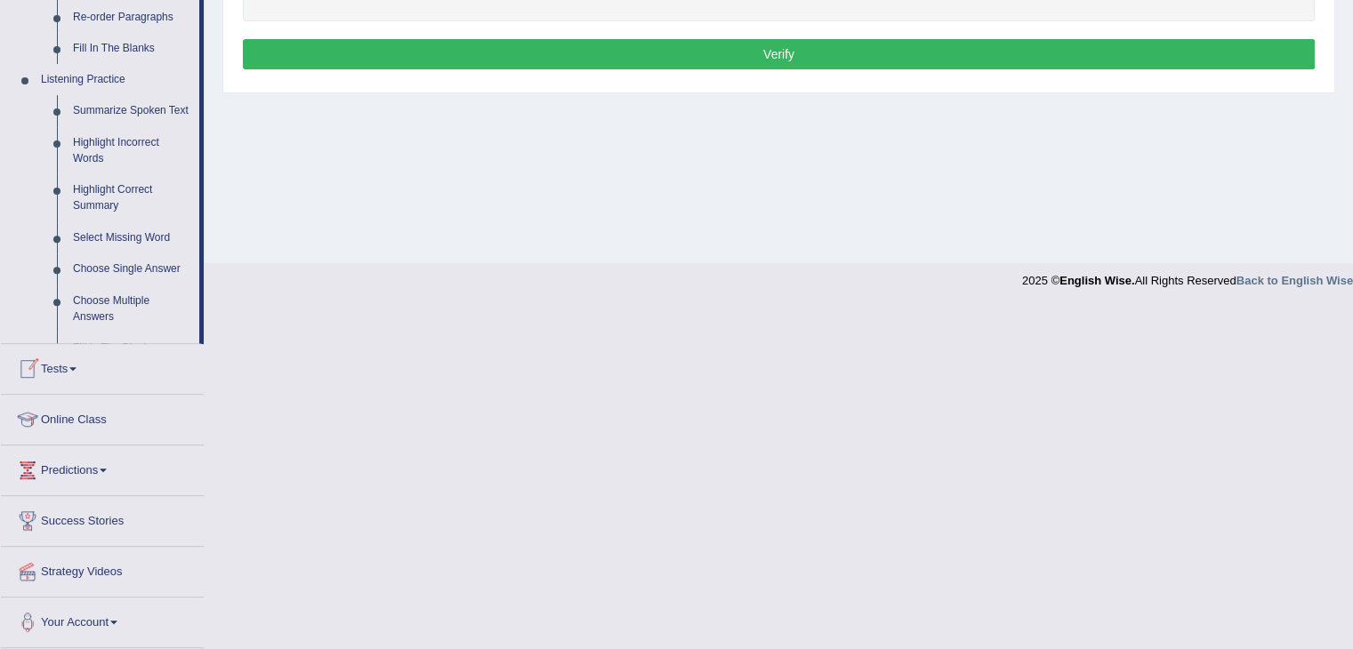
scroll to position [285, 0]
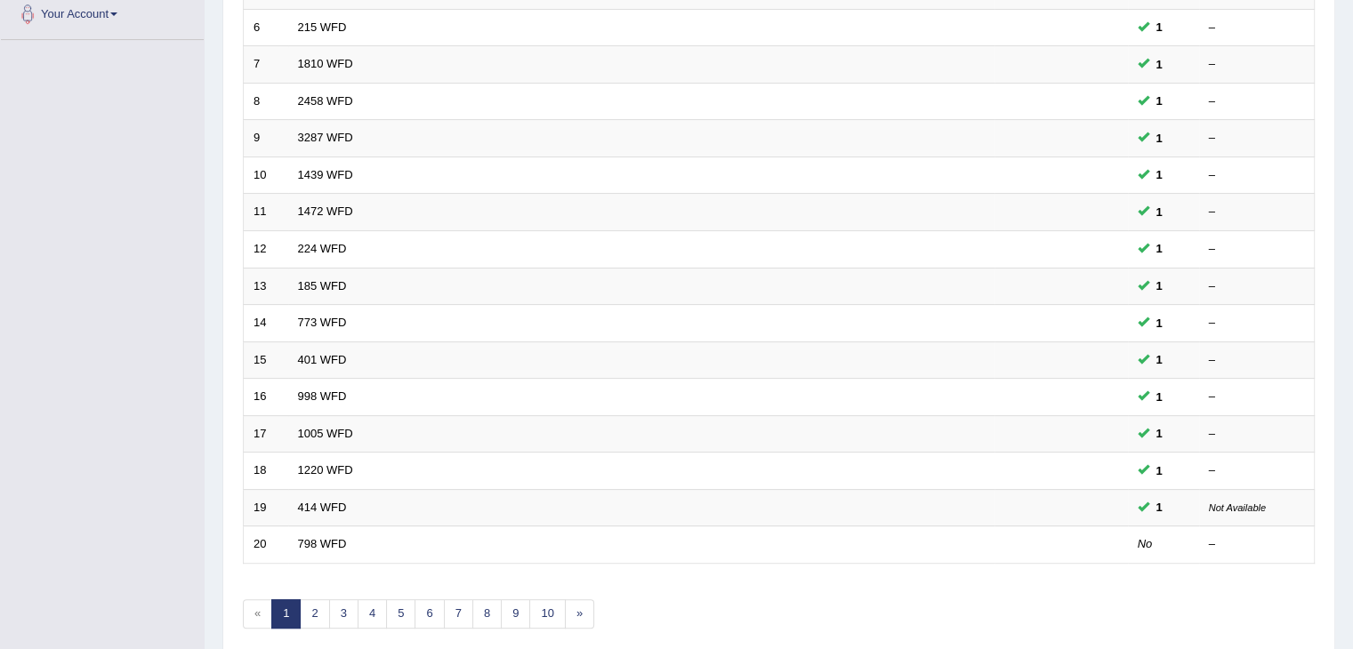
scroll to position [523, 0]
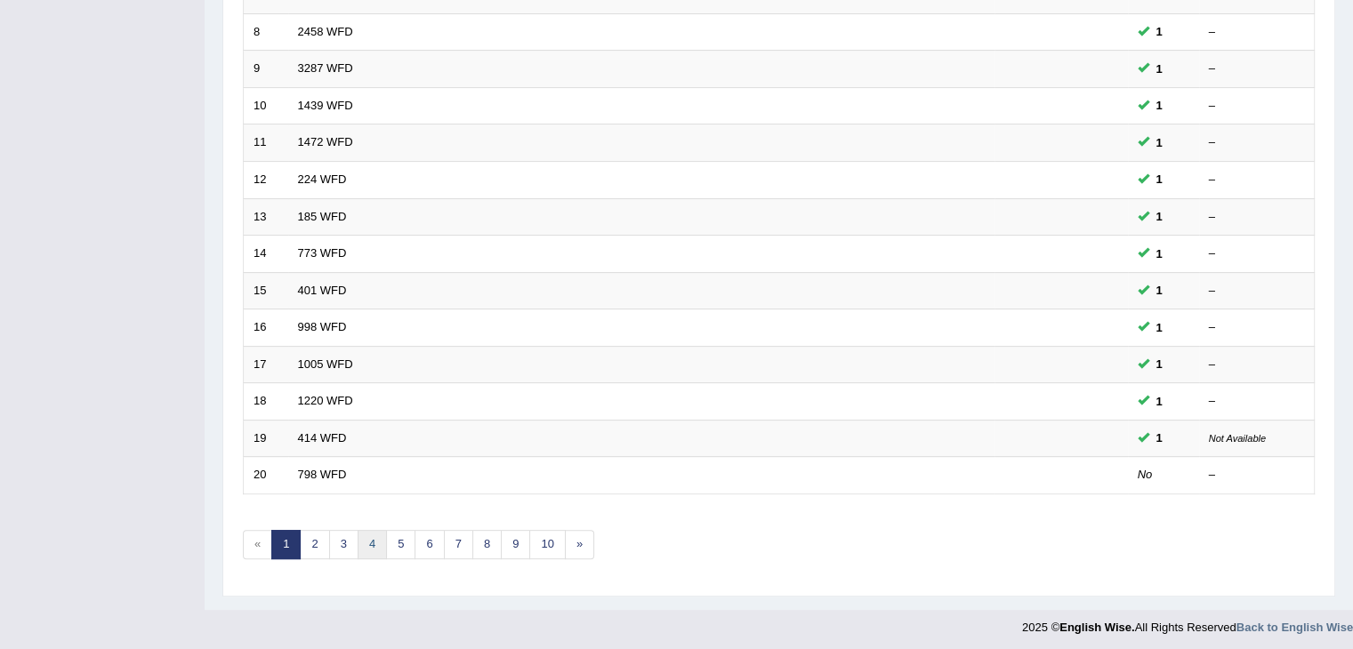
click at [373, 544] on link "4" at bounding box center [372, 544] width 29 height 29
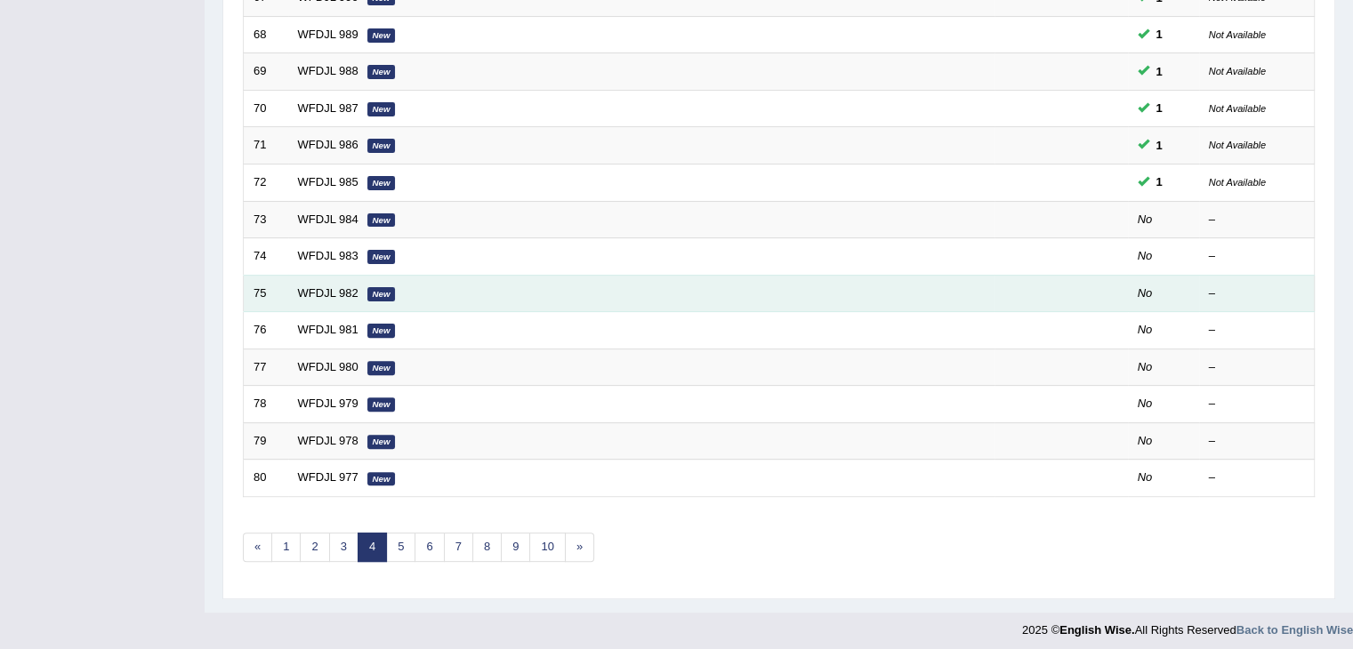
scroll to position [523, 0]
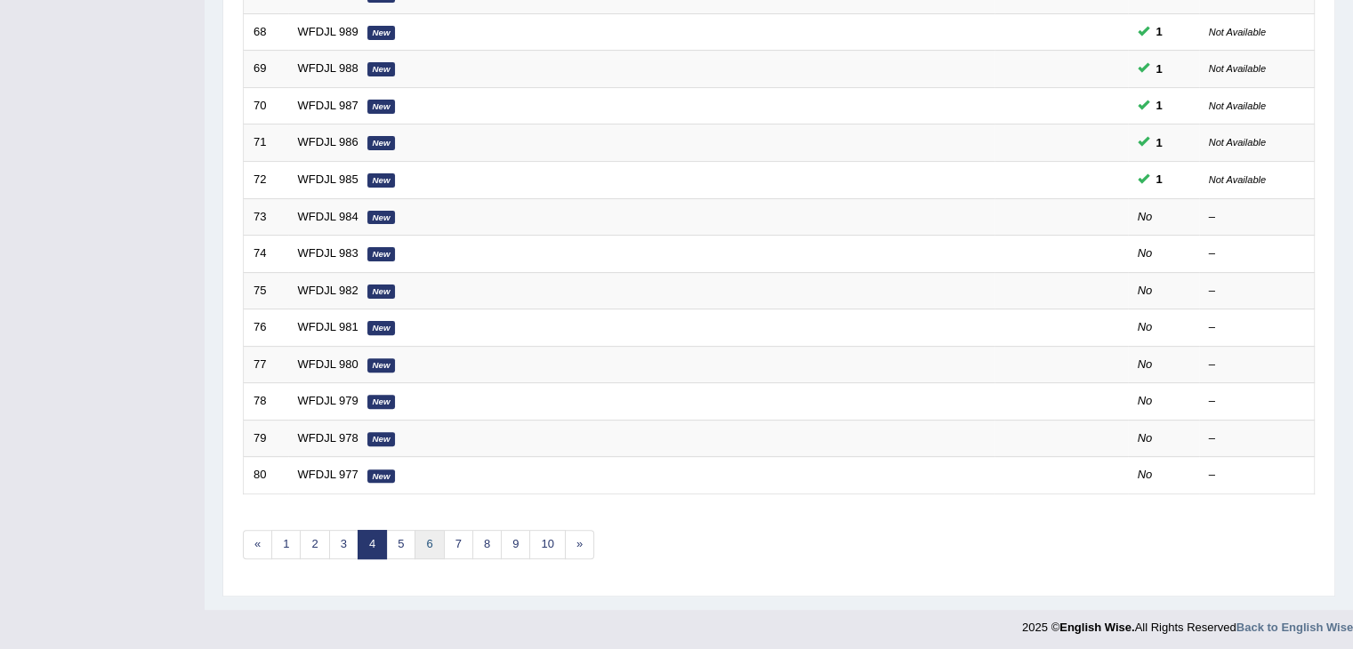
click at [421, 542] on link "6" at bounding box center [428, 544] width 29 height 29
click at [297, 545] on link "1" at bounding box center [285, 544] width 29 height 29
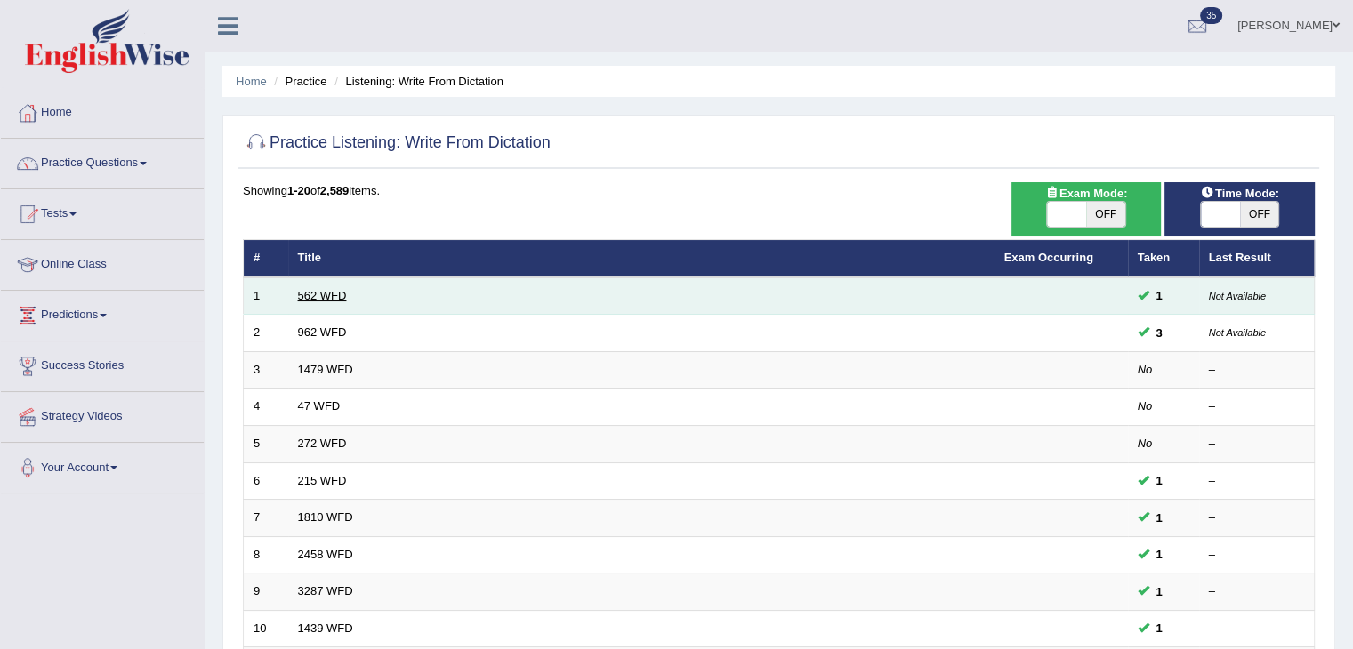
click at [341, 296] on link "562 WFD" at bounding box center [322, 295] width 49 height 13
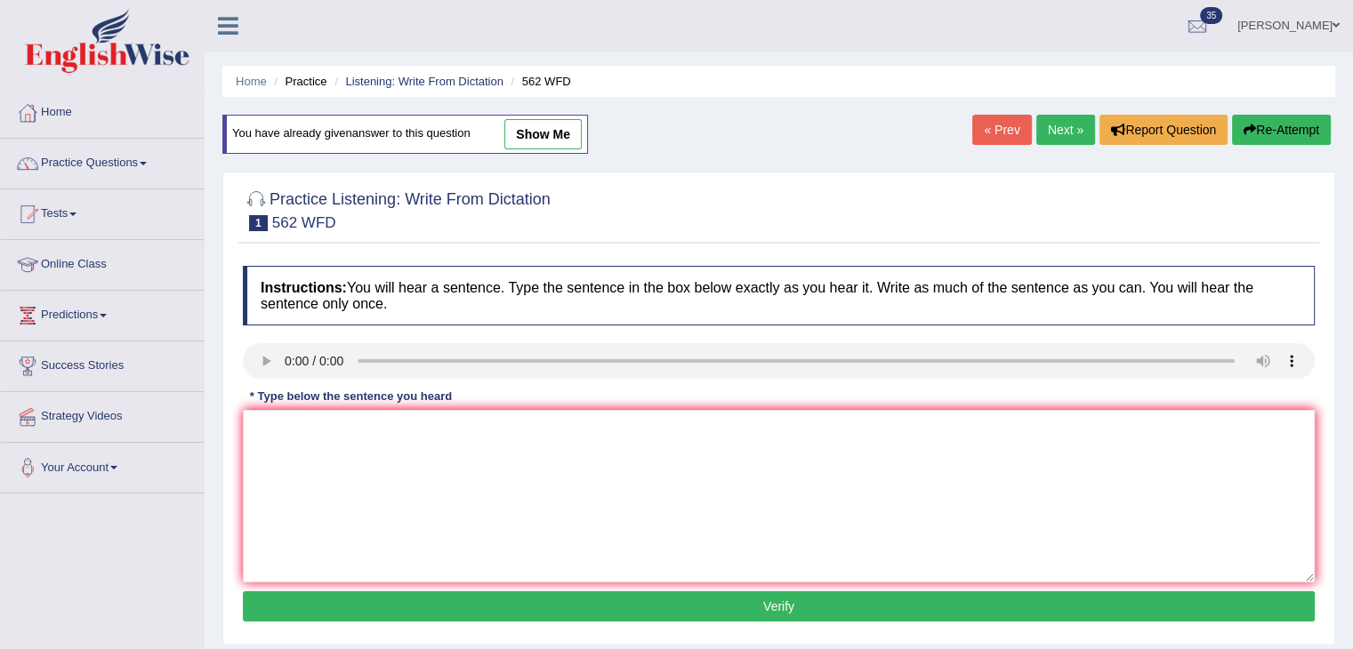
click at [1059, 122] on link "Next »" at bounding box center [1065, 130] width 59 height 30
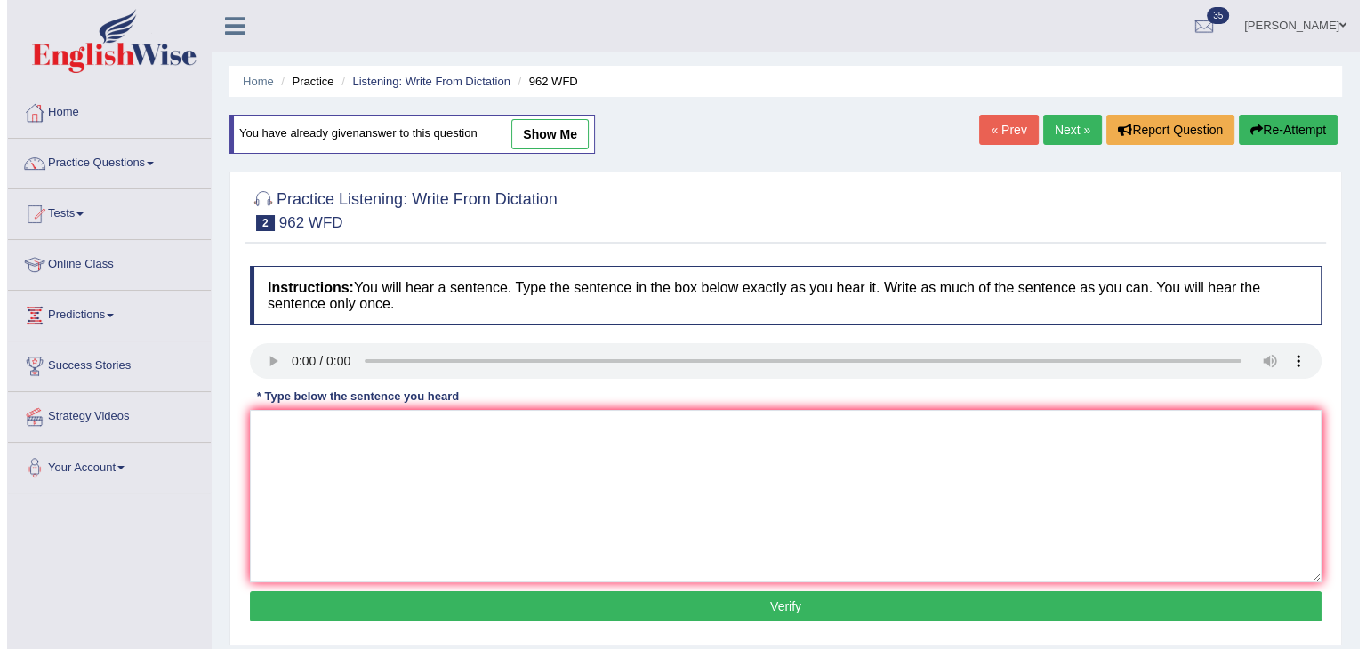
scroll to position [105, 0]
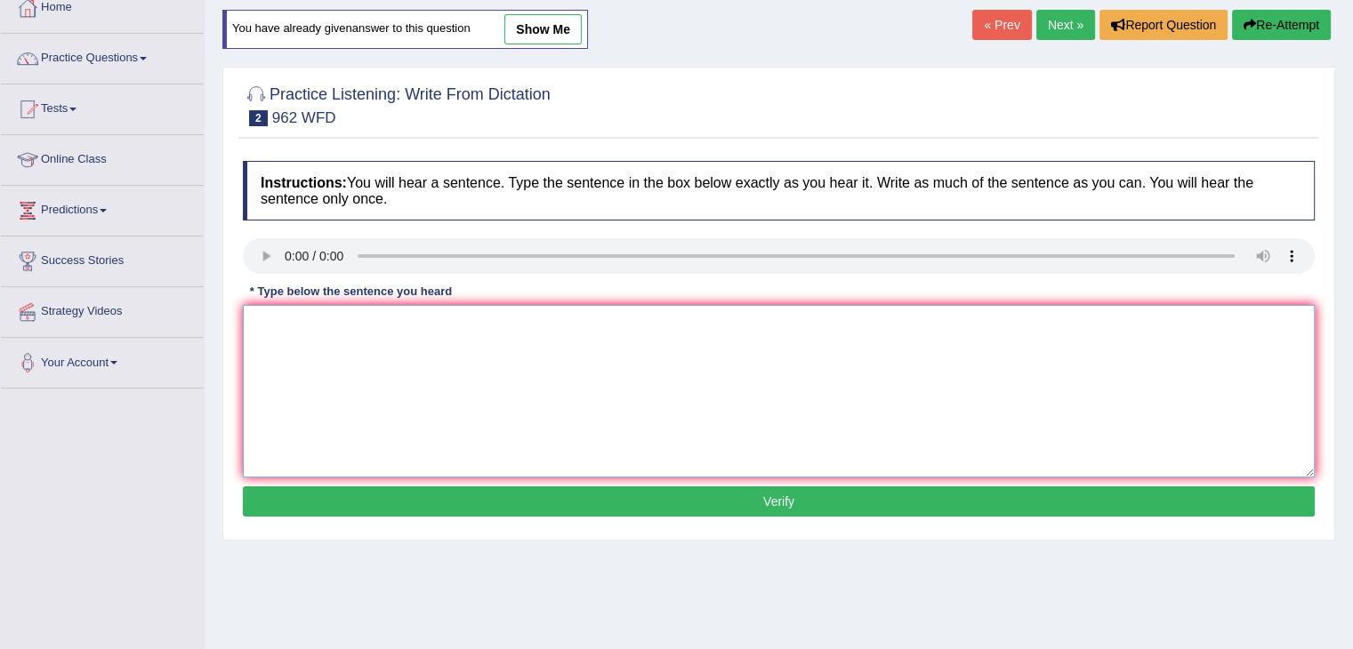
click at [317, 379] on textarea at bounding box center [779, 391] width 1072 height 173
drag, startPoint x: 393, startPoint y: 319, endPoint x: 398, endPoint y: 424, distance: 105.1
click at [393, 324] on textarea "If you have any question about the exam please raise your hands." at bounding box center [779, 391] width 1072 height 173
click at [634, 325] on textarea "If you have any question questions about the exam please raise your hands." at bounding box center [779, 391] width 1072 height 173
type textarea "If you have any question questions about the exam please raise your hand hands."
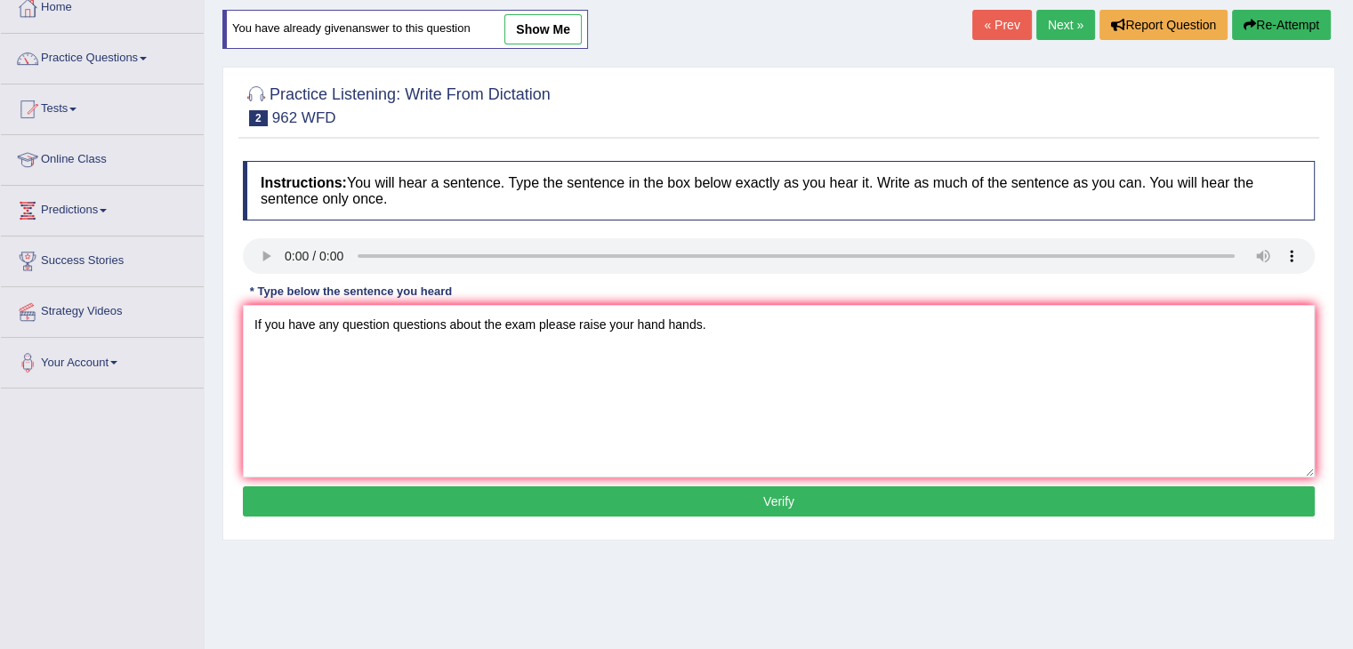
click at [765, 499] on button "Verify" at bounding box center [779, 501] width 1072 height 30
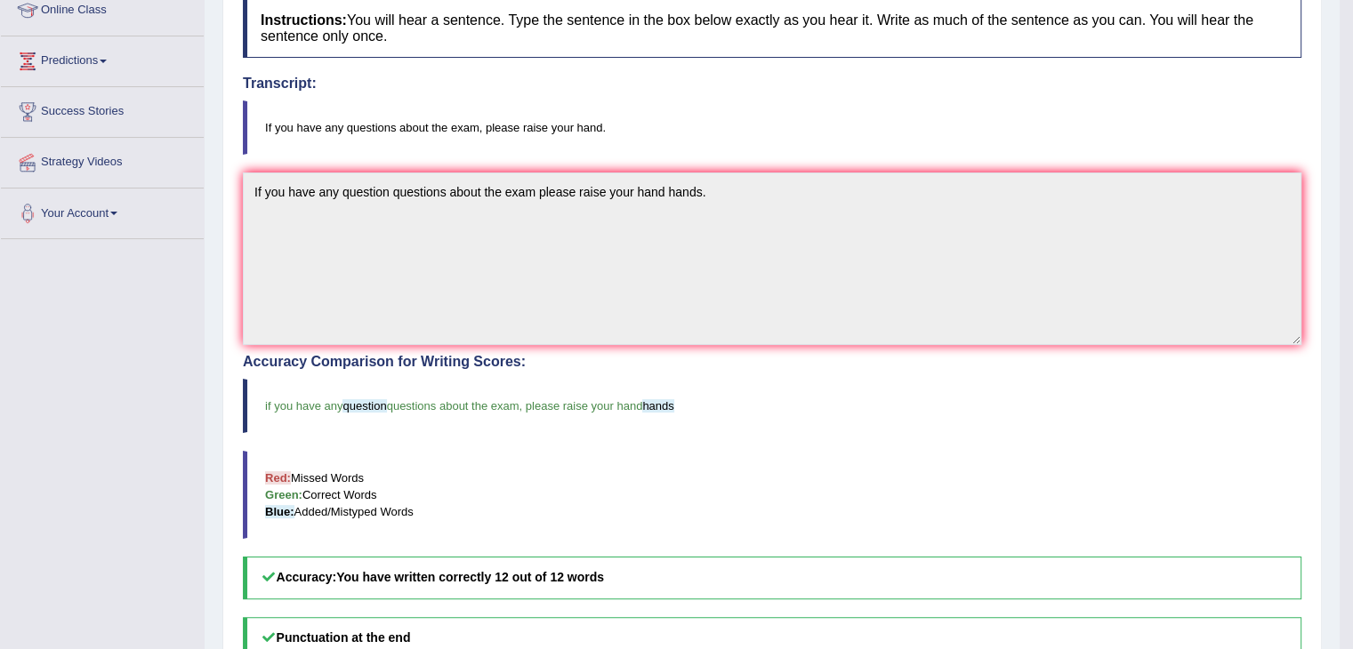
scroll to position [0, 0]
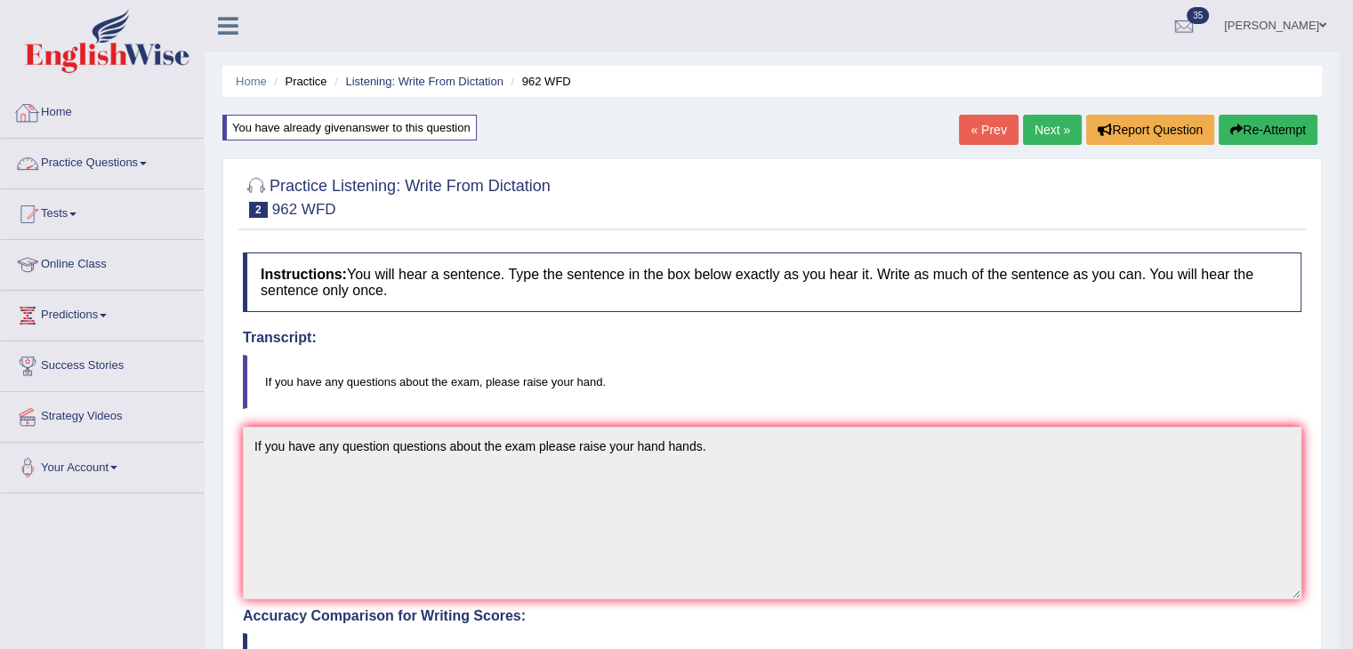
click at [57, 125] on link "Home" at bounding box center [102, 110] width 203 height 44
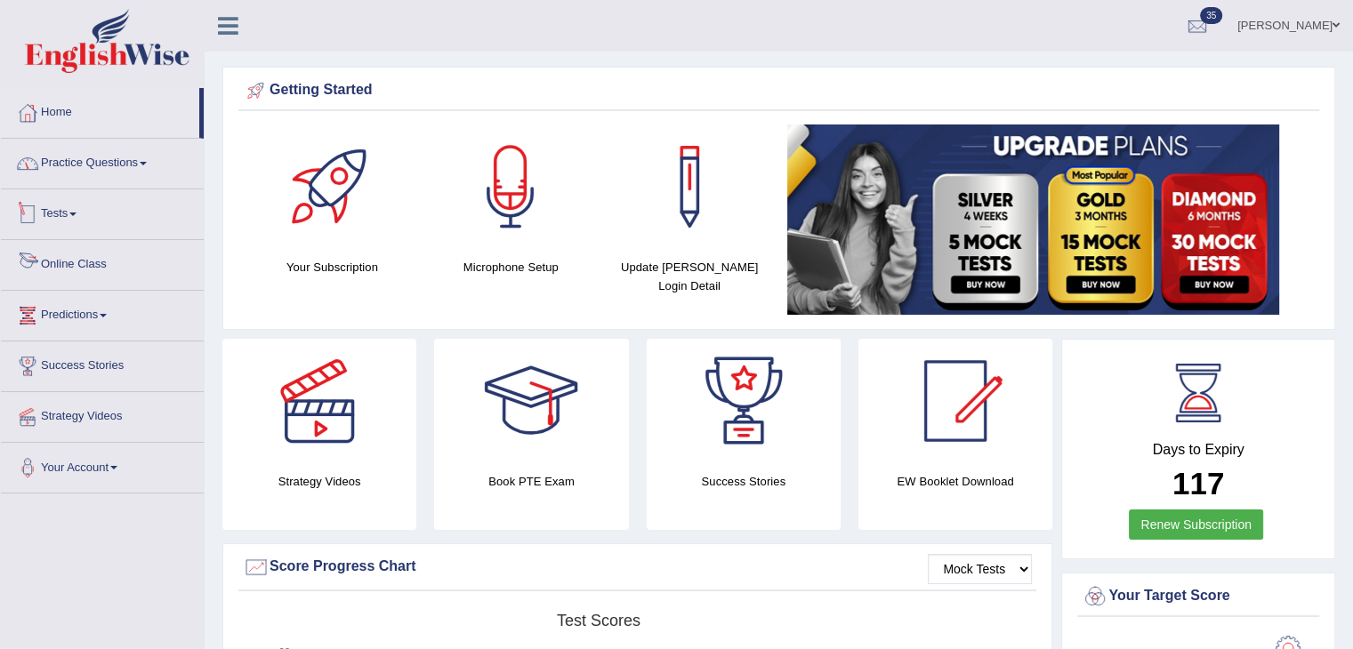
click at [139, 168] on link "Practice Questions" at bounding box center [102, 161] width 203 height 44
